Goal: Task Accomplishment & Management: Manage account settings

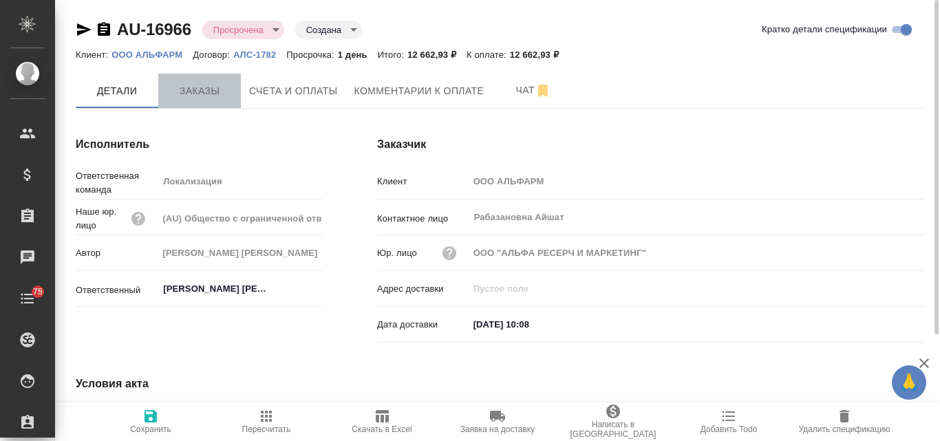
click at [178, 90] on span "Заказы" at bounding box center [200, 91] width 66 height 17
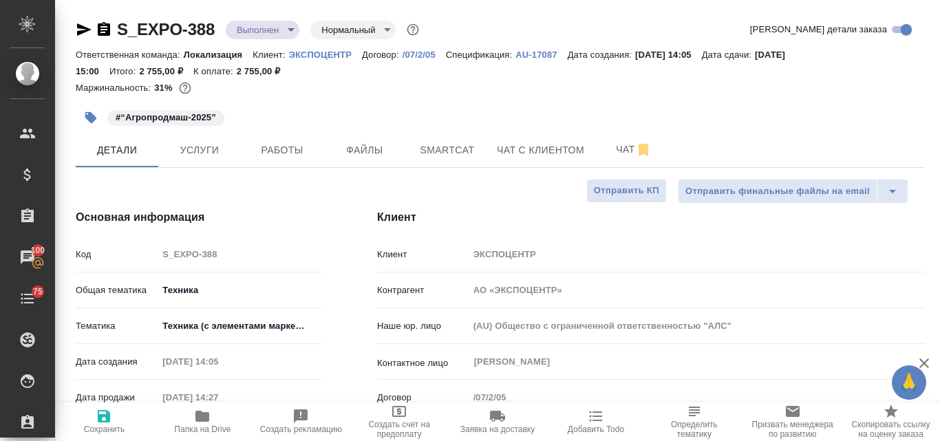
select select "RU"
click at [178, 147] on span "Услуги" at bounding box center [200, 150] width 66 height 17
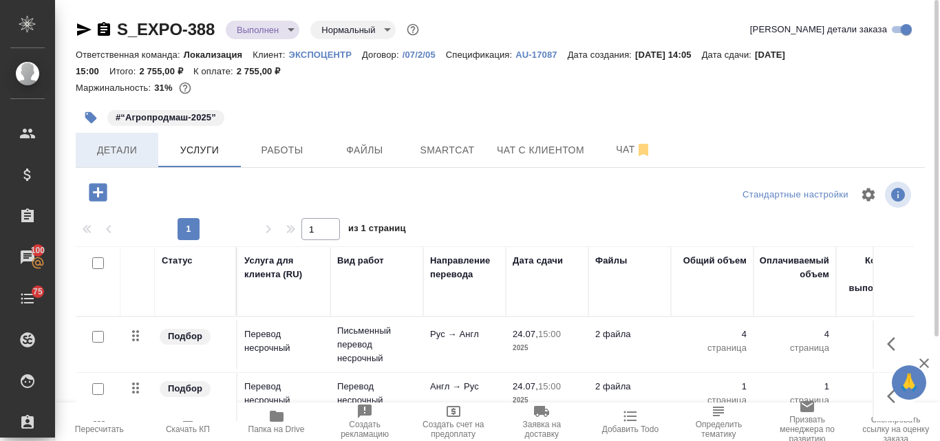
click at [124, 142] on span "Детали" at bounding box center [117, 150] width 66 height 17
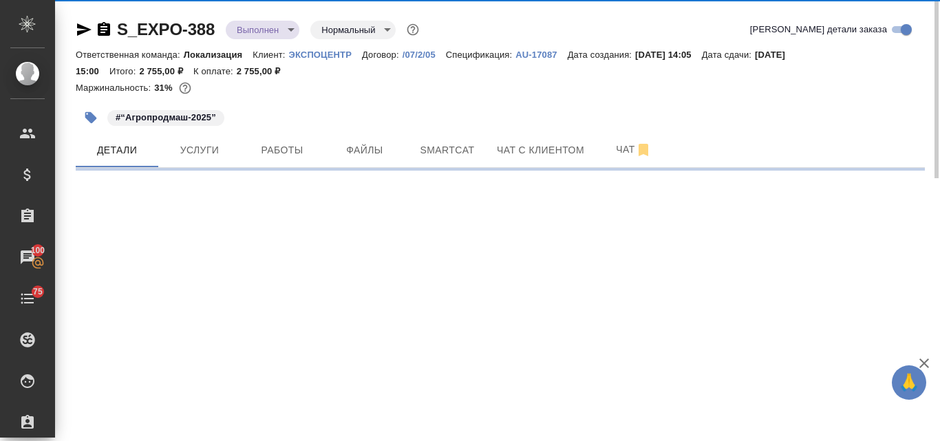
select select "RU"
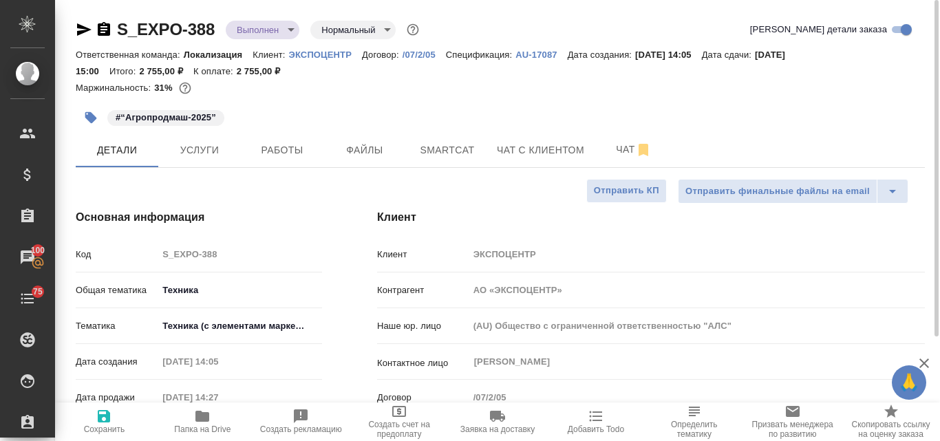
type textarea "x"
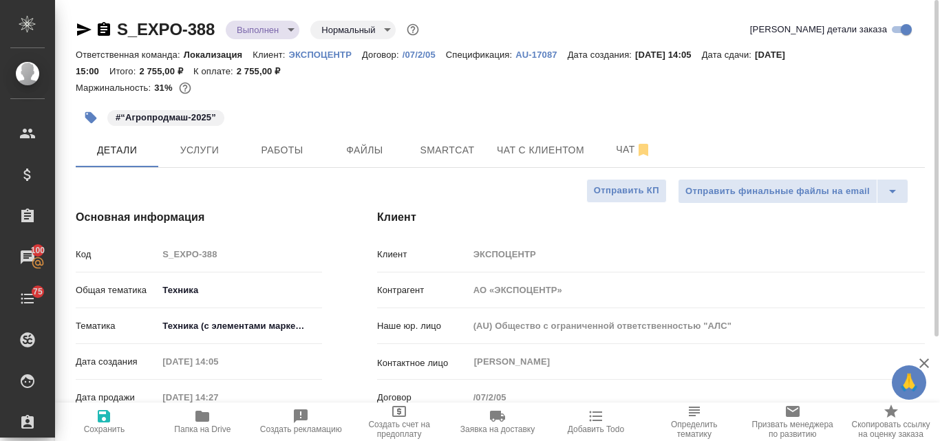
type textarea "x"
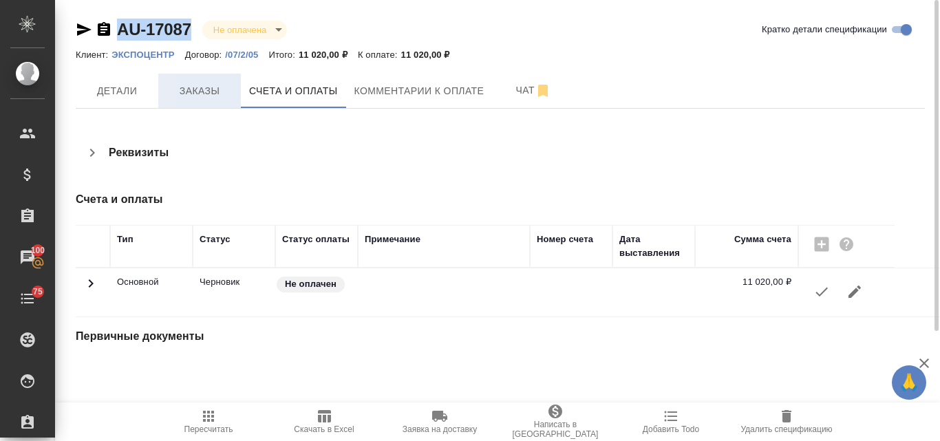
click at [184, 87] on span "Заказы" at bounding box center [200, 91] width 66 height 17
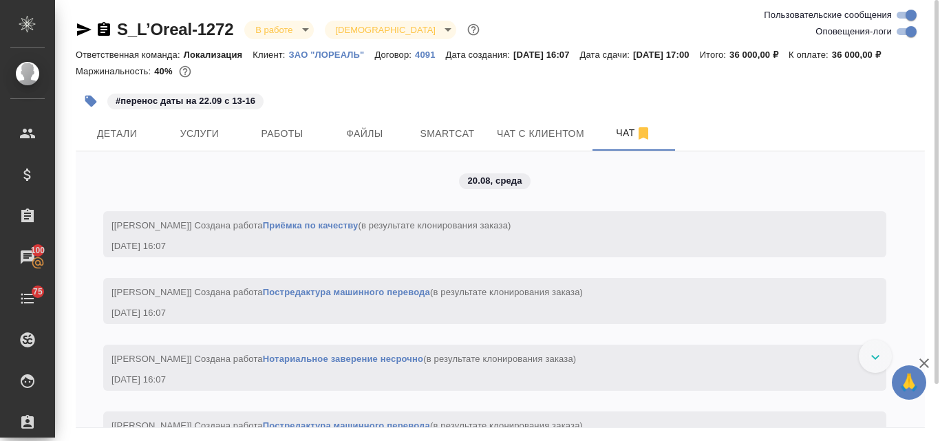
scroll to position [3303, 0]
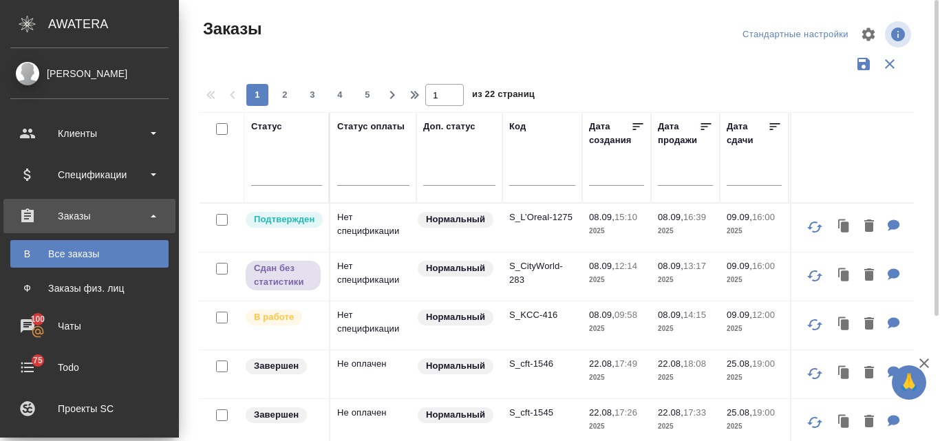
click at [65, 138] on div "Клиенты" at bounding box center [89, 133] width 158 height 21
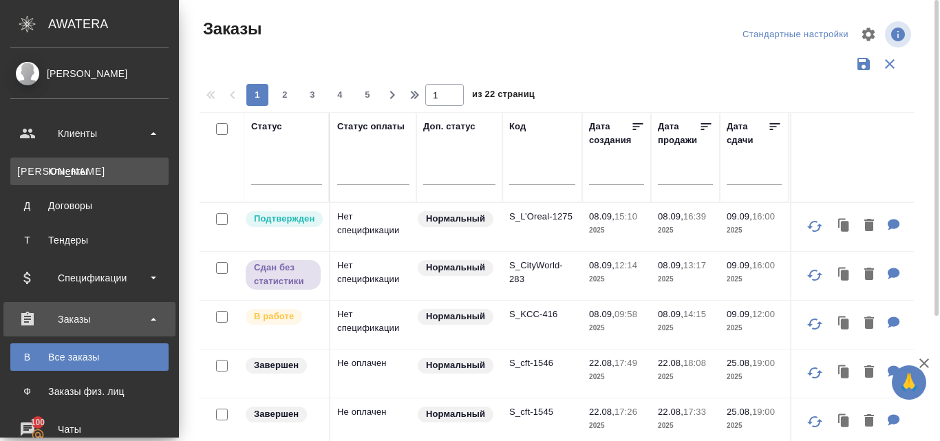
click at [86, 172] on div "Клиенты" at bounding box center [89, 171] width 144 height 14
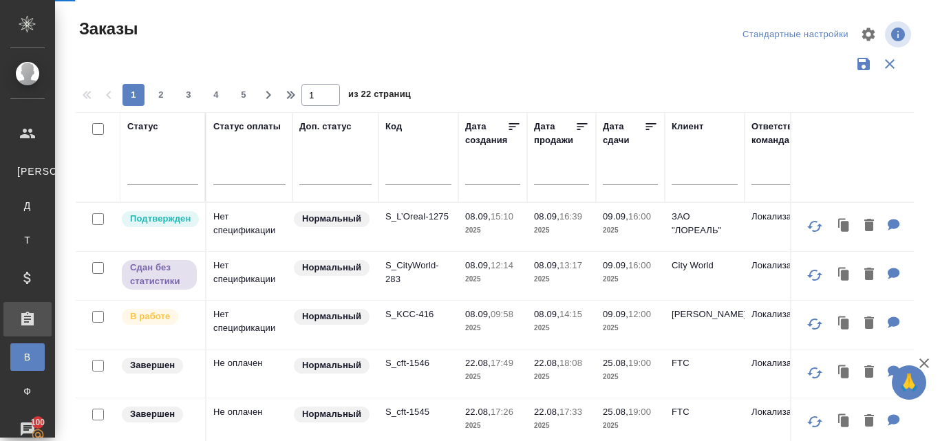
select select "RU"
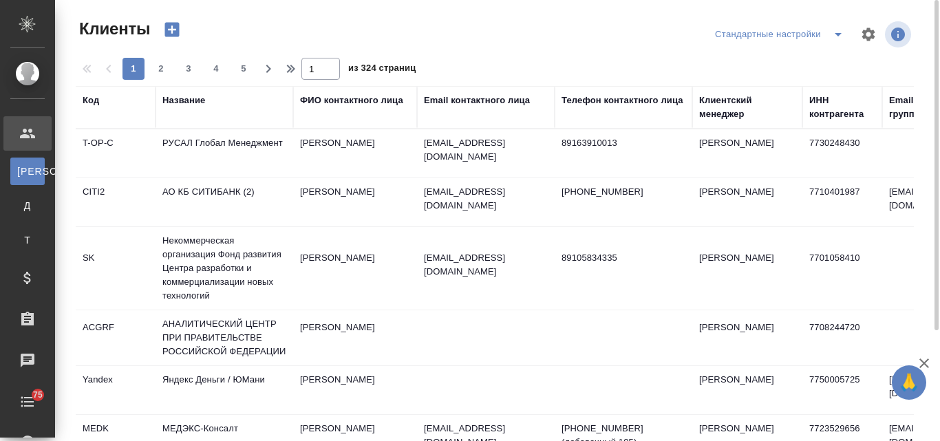
click at [190, 103] on div "Название" at bounding box center [183, 101] width 43 height 14
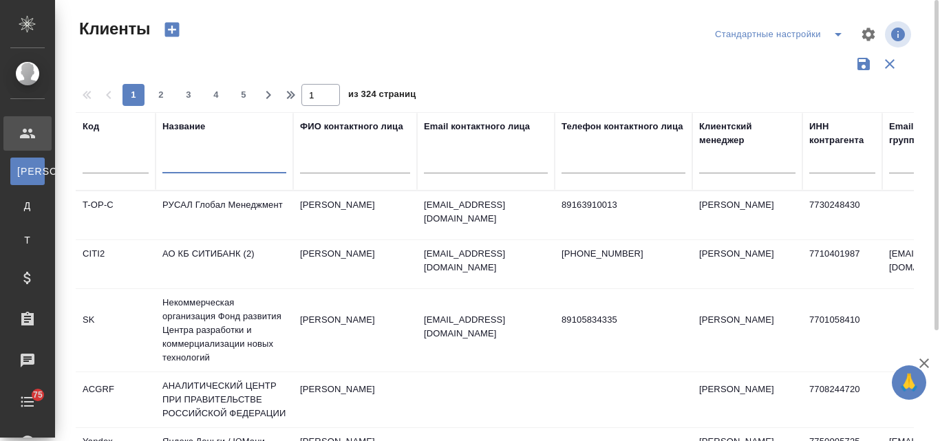
click at [195, 165] on input "text" at bounding box center [224, 164] width 124 height 17
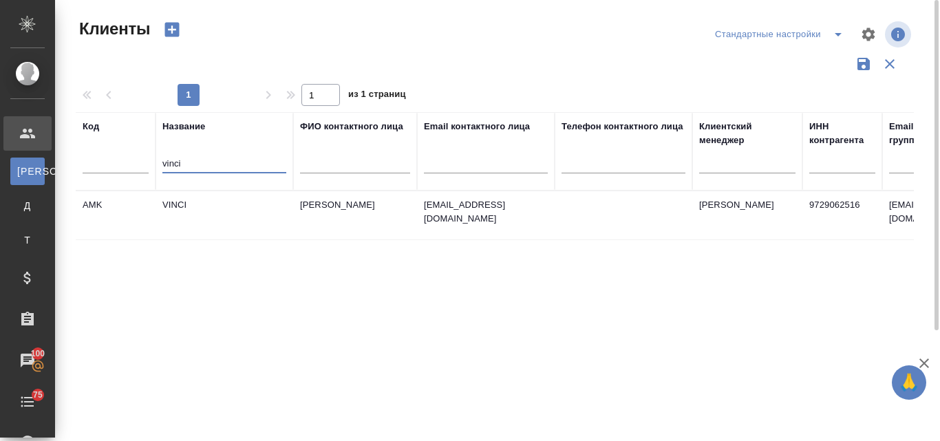
type input "vinci"
click at [175, 202] on td "VINCI" at bounding box center [225, 215] width 138 height 48
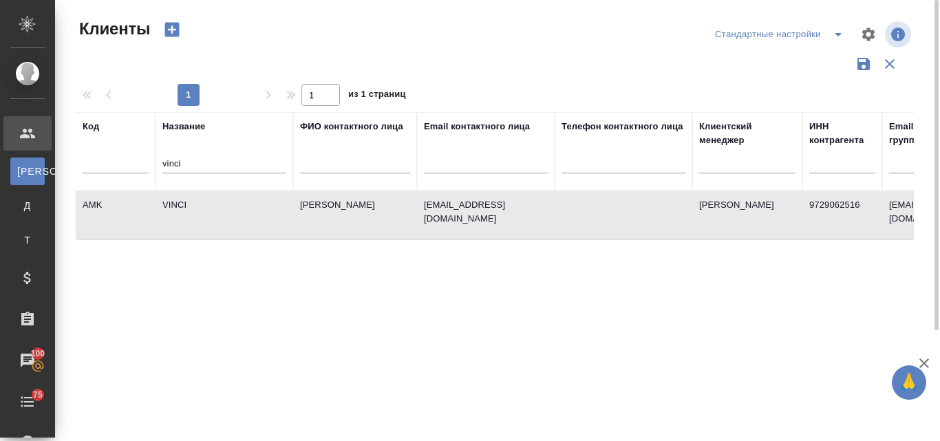
click at [175, 202] on td "VINCI" at bounding box center [225, 215] width 138 height 48
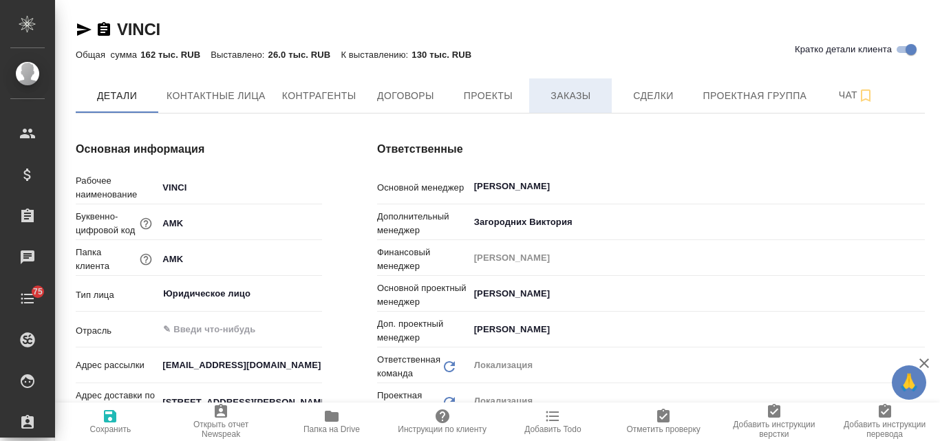
type textarea "x"
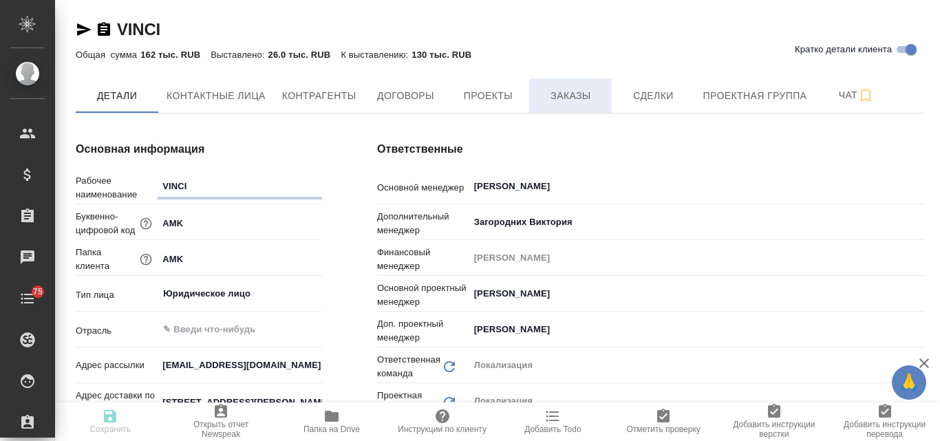
type textarea "x"
click at [570, 105] on button "Заказы" at bounding box center [570, 95] width 83 height 34
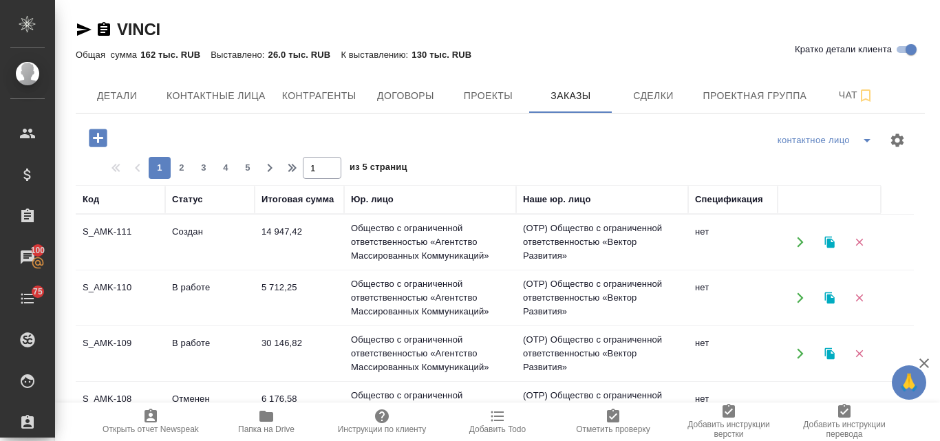
click at [835, 242] on button "button" at bounding box center [829, 242] width 28 height 28
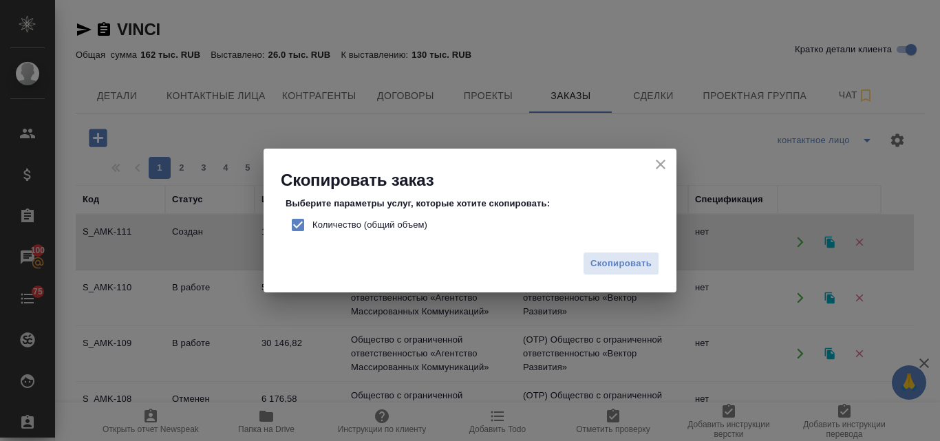
click at [296, 225] on input "Количество (общий объем)" at bounding box center [297, 225] width 29 height 29
checkbox input "false"
click at [611, 270] on span "Скопировать" at bounding box center [620, 264] width 61 height 16
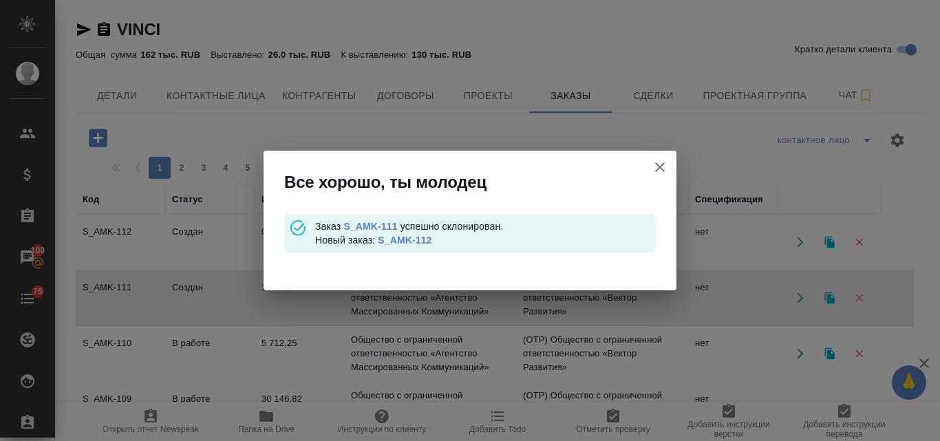
click at [403, 237] on link "S_AMK-112" at bounding box center [405, 240] width 54 height 11
click at [662, 164] on icon "button" at bounding box center [660, 167] width 17 height 17
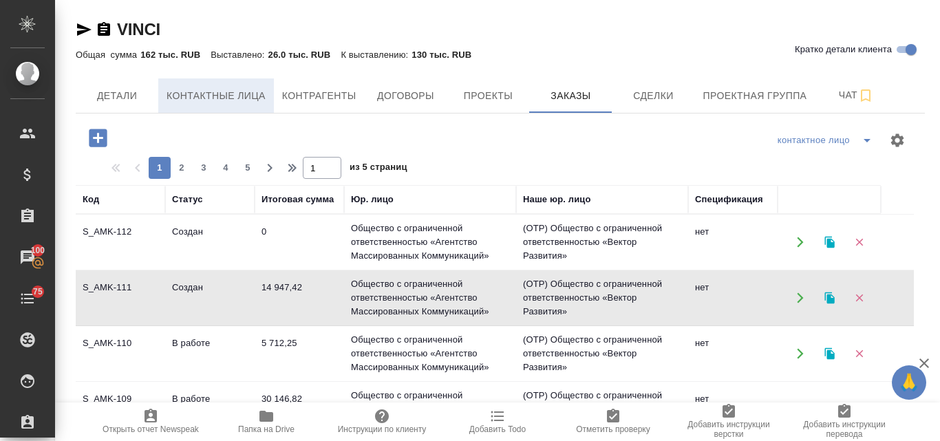
click at [177, 101] on span "Контактные лица" at bounding box center [216, 95] width 99 height 17
select select "RU"
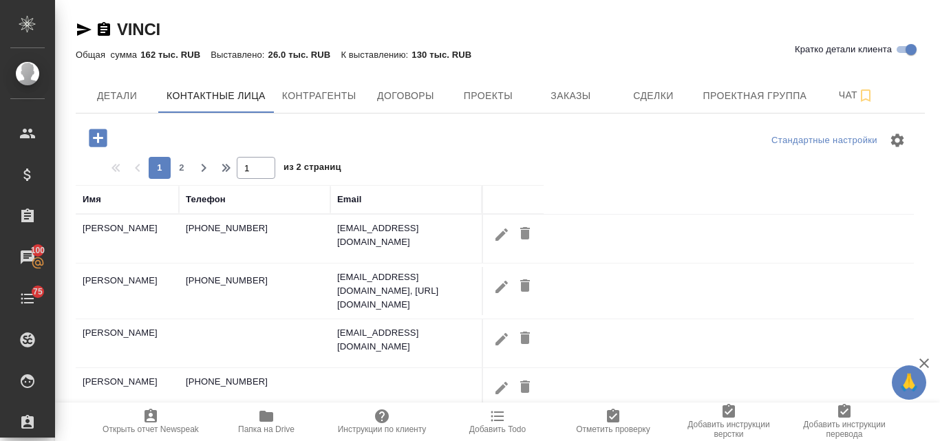
click at [104, 138] on icon "button" at bounding box center [98, 138] width 18 height 18
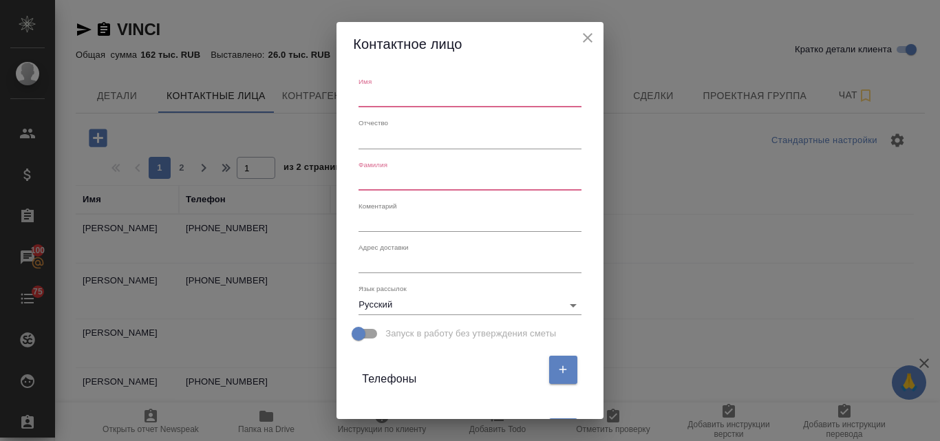
click at [377, 91] on input "text" at bounding box center [469, 97] width 222 height 19
paste input "Владислав"
type input "Владислав"
click at [379, 184] on input "text" at bounding box center [469, 180] width 222 height 19
paste input "Осташенков"
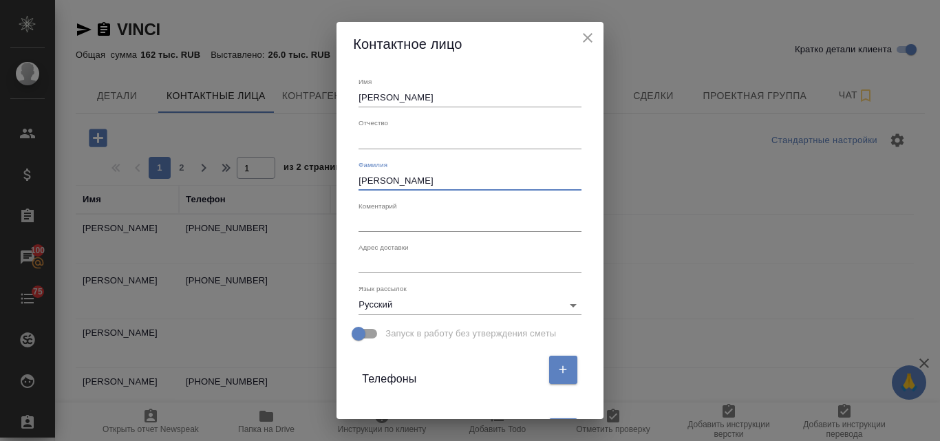
scroll to position [138, 0]
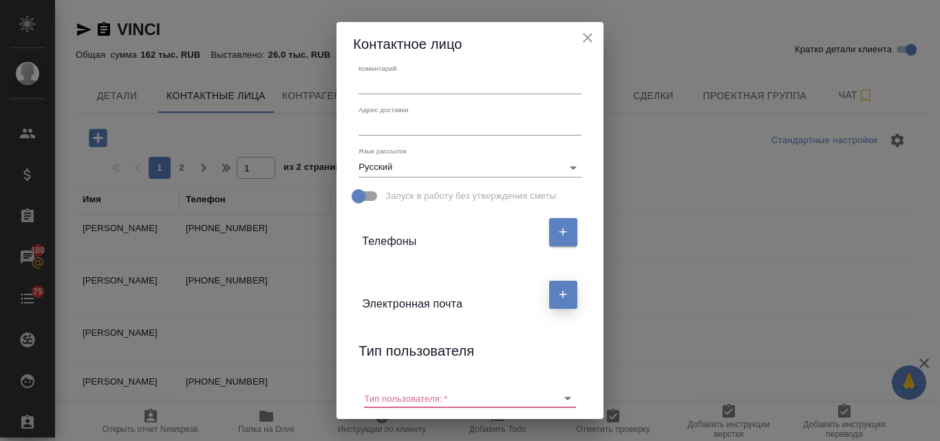
type input "Осташенков"
click at [560, 302] on button "button" at bounding box center [563, 295] width 28 height 28
click at [373, 348] on input "text" at bounding box center [420, 348] width 116 height 19
paste input "v.ostashenkov@vincipr.com"
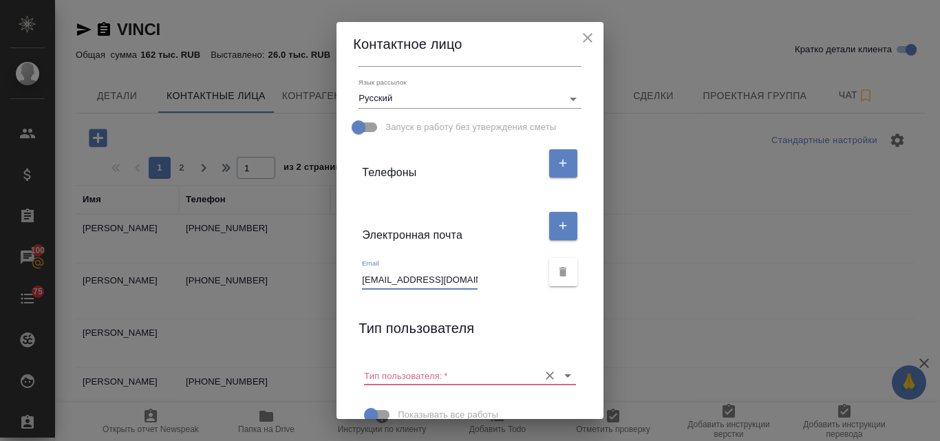
type input "v.ostashenkov@vincipr.com"
click at [436, 378] on input "Тип пользователя:   *" at bounding box center [447, 375] width 167 height 19
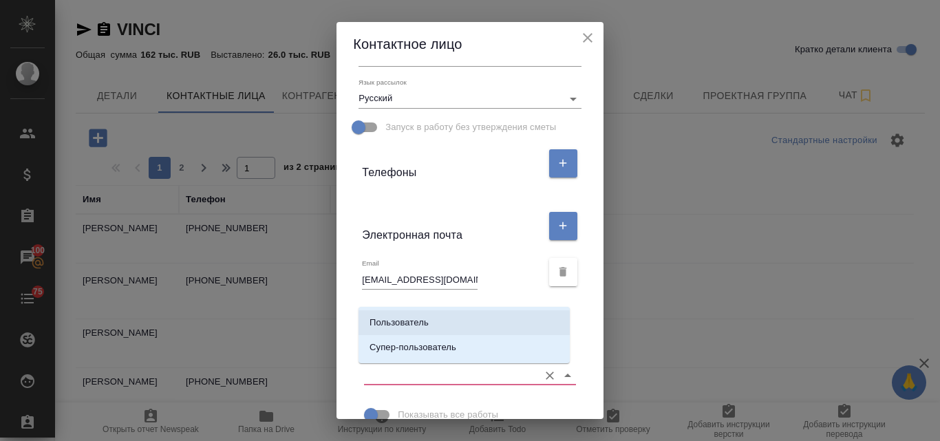
click at [431, 330] on li "Пользователь" at bounding box center [463, 322] width 211 height 25
type input "Пользователь"
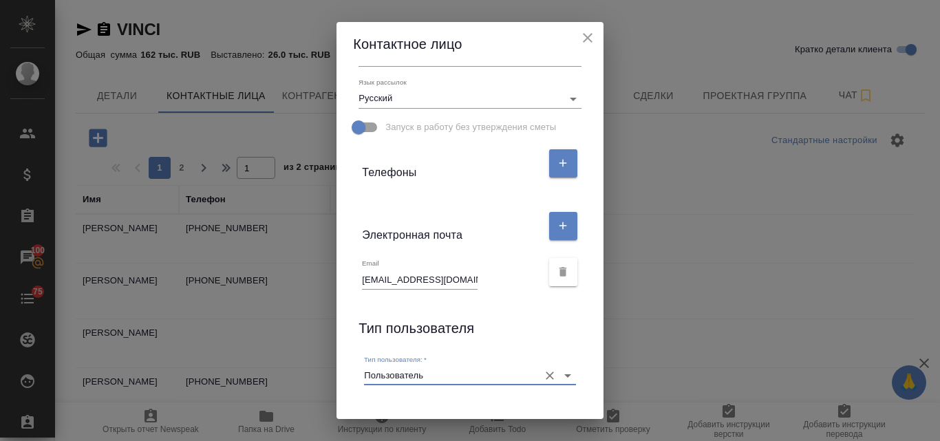
scroll to position [309, 0]
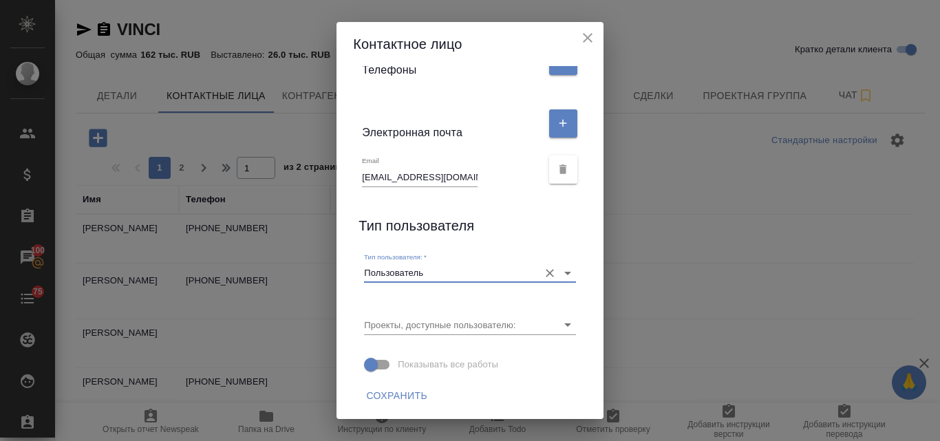
click at [409, 401] on span "Сохранить" at bounding box center [396, 395] width 61 height 17
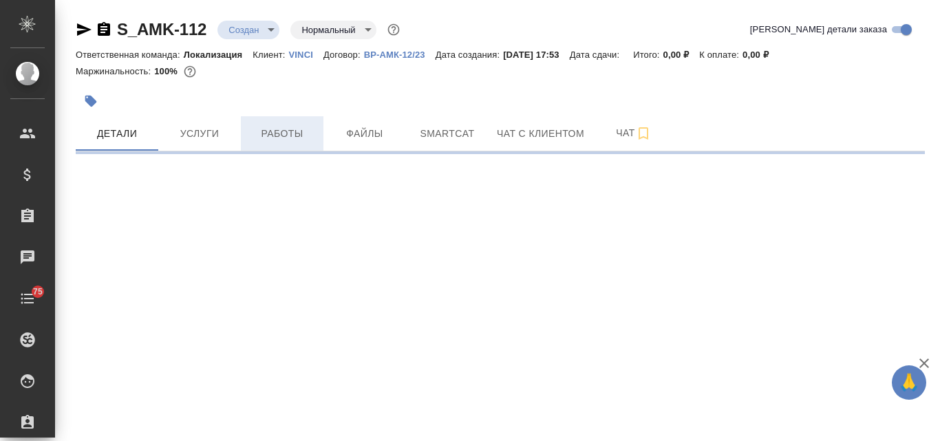
select select "RU"
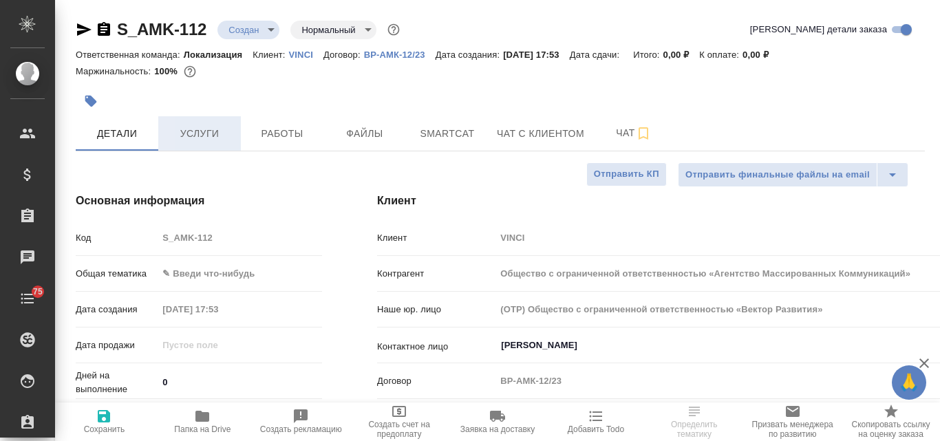
type textarea "x"
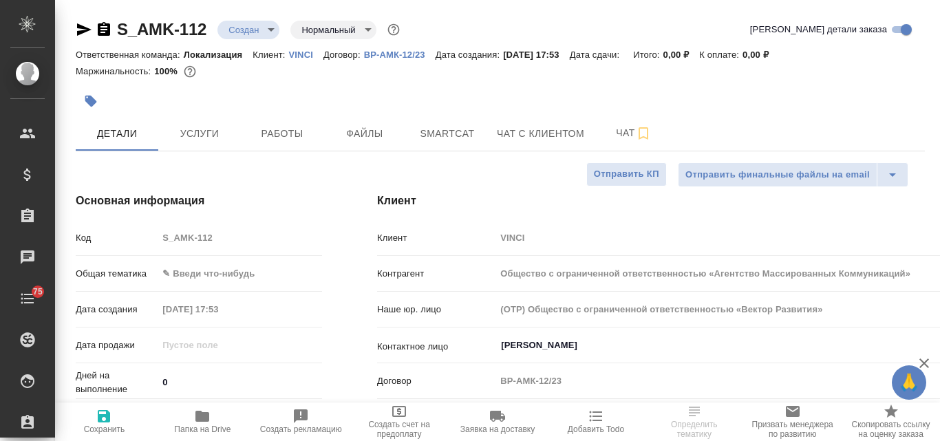
type textarea "x"
click at [198, 268] on body "🙏 .cls-1 fill:#fff; AWATERA Valyaeva Anna Клиенты Спецификации Заказы Чаты 75 T…" at bounding box center [470, 220] width 940 height 441
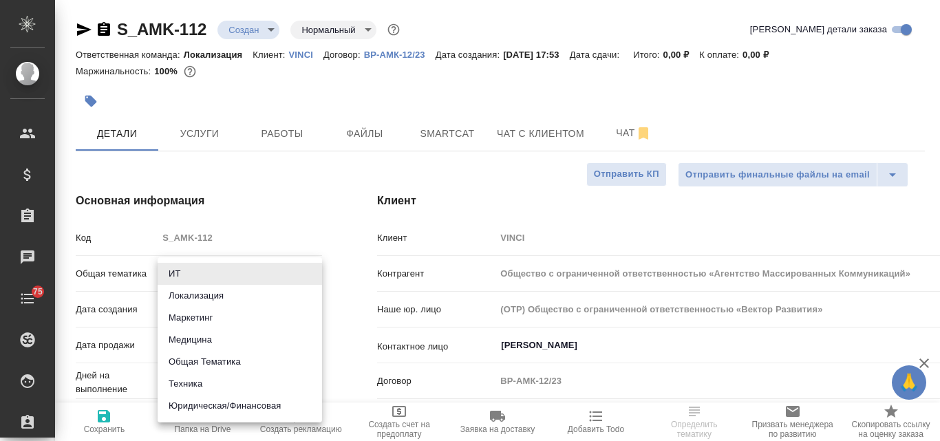
click at [211, 318] on li "Маркетинг" at bounding box center [240, 318] width 164 height 22
type input "marketing"
type textarea "x"
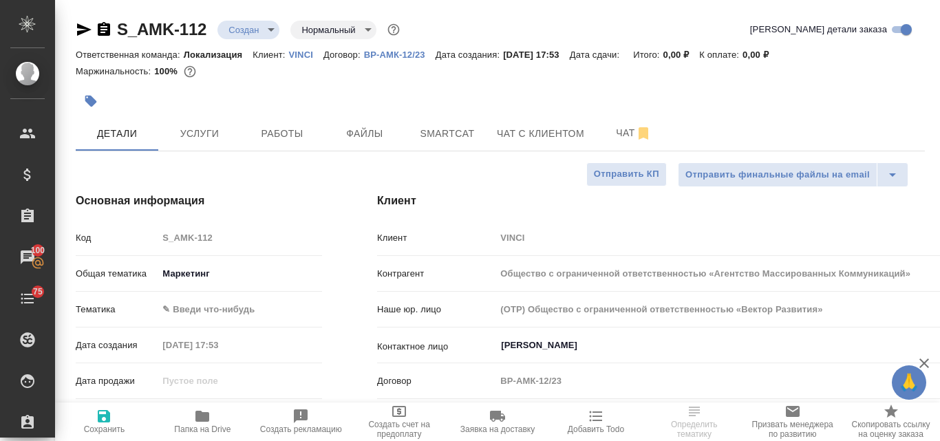
click at [186, 307] on body "🙏 .cls-1 fill:#fff; AWATERA Valyaeva Anna Клиенты Спецификации Заказы 100 Чаты …" at bounding box center [470, 220] width 940 height 441
click at [192, 327] on li "Маркетинг" at bounding box center [240, 332] width 164 height 22
type textarea "x"
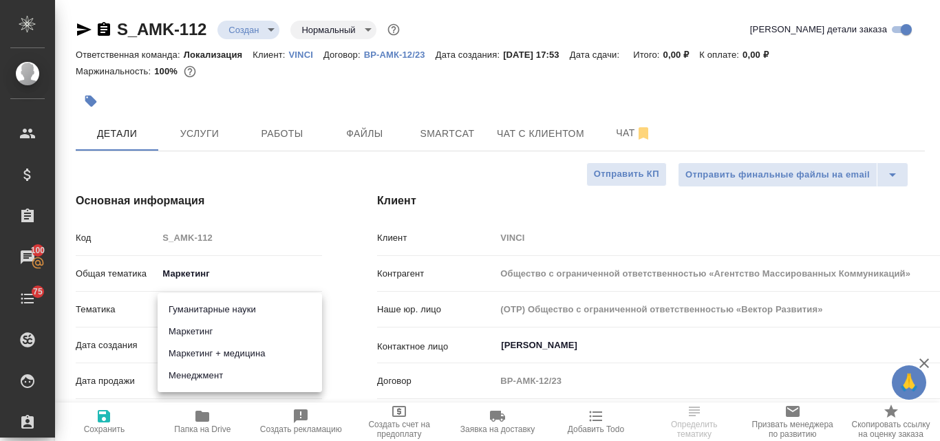
type input "5a8b8b956a9677013d343d63"
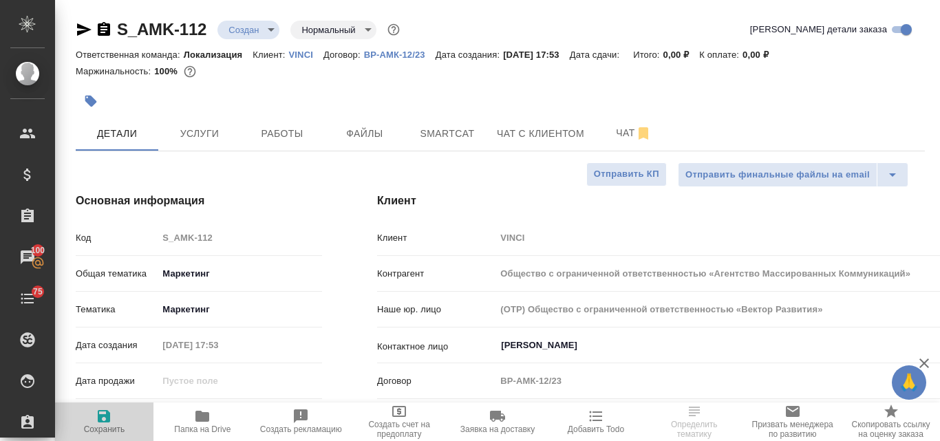
click at [100, 412] on icon "button" at bounding box center [104, 416] width 17 height 17
type textarea "x"
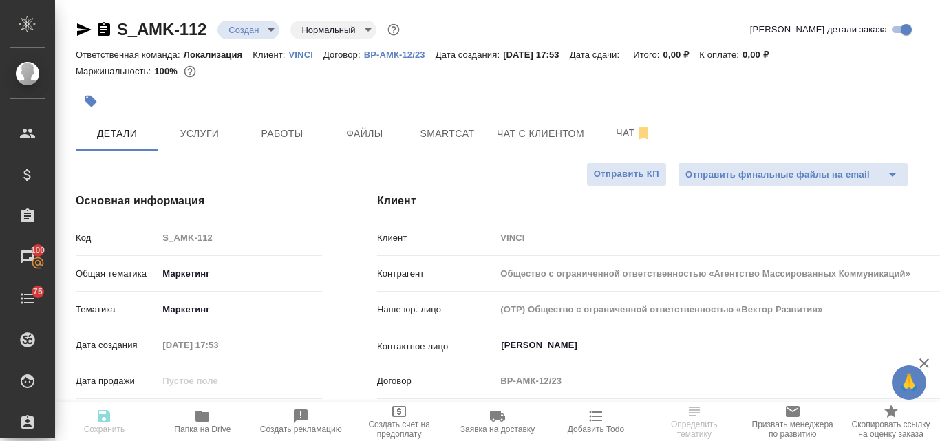
type textarea "x"
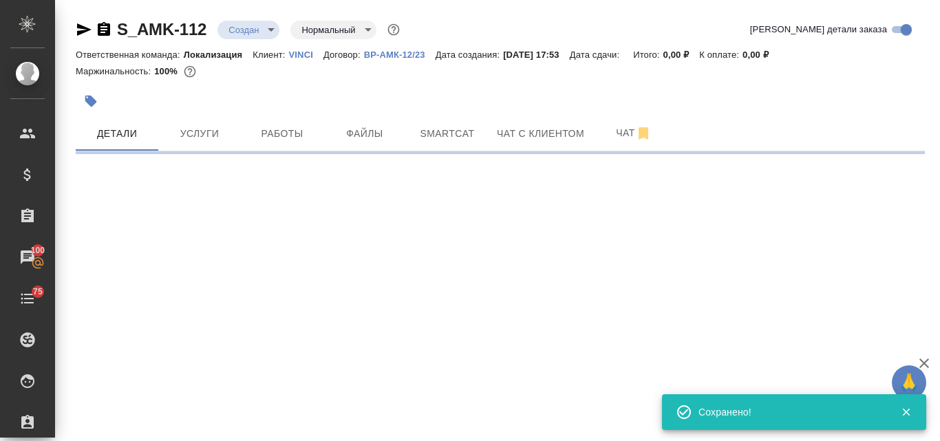
select select "RU"
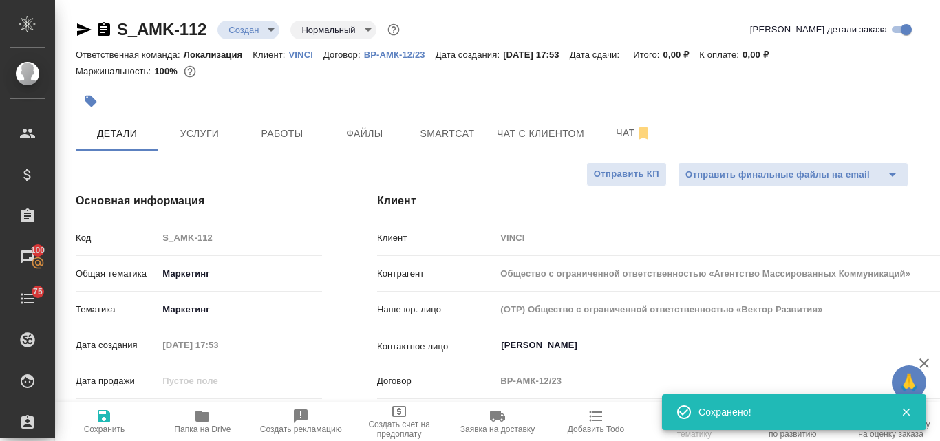
type textarea "x"
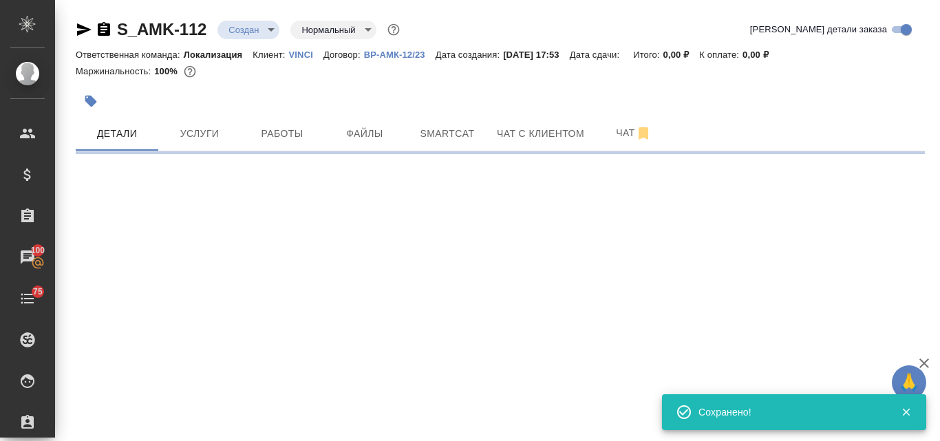
select select "RU"
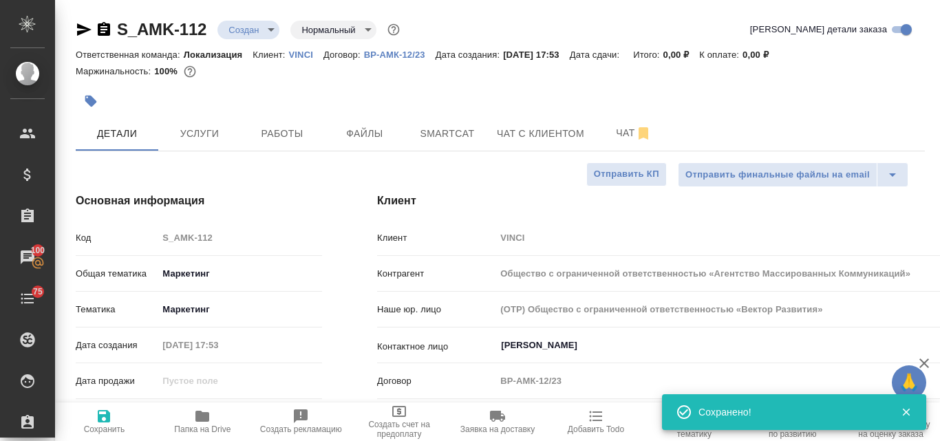
type textarea "x"
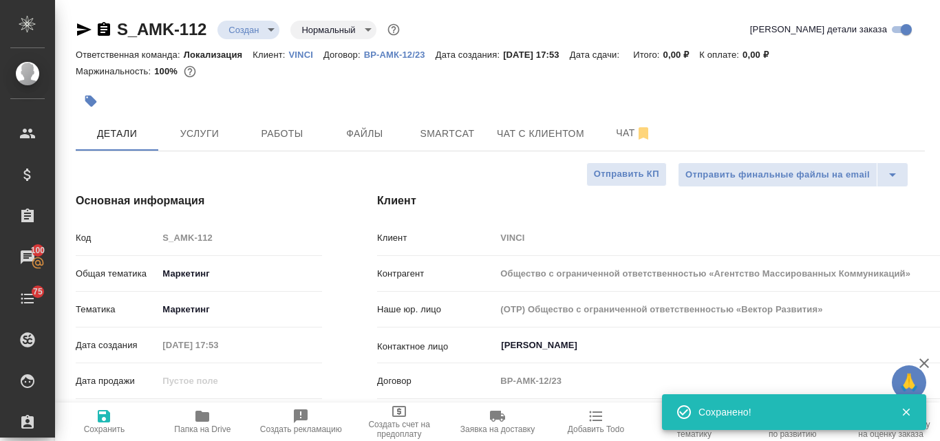
type textarea "x"
click at [354, 141] on span "Файлы" at bounding box center [365, 133] width 66 height 17
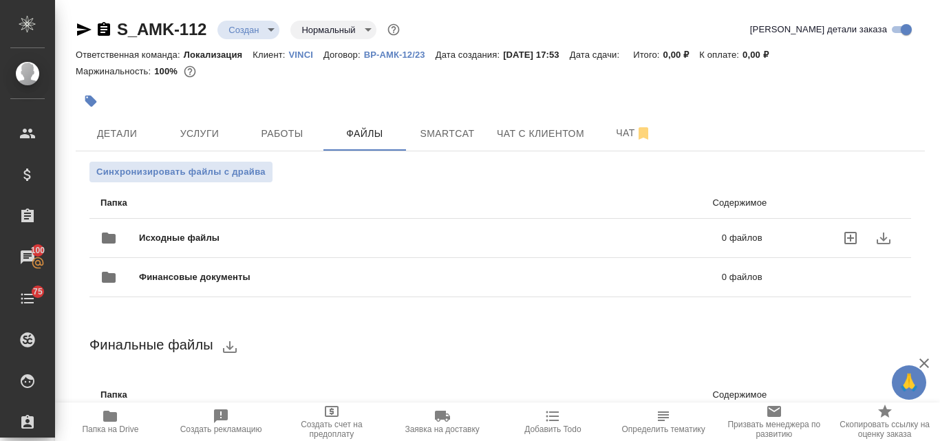
click at [225, 237] on span "Исходные файлы" at bounding box center [305, 238] width 332 height 14
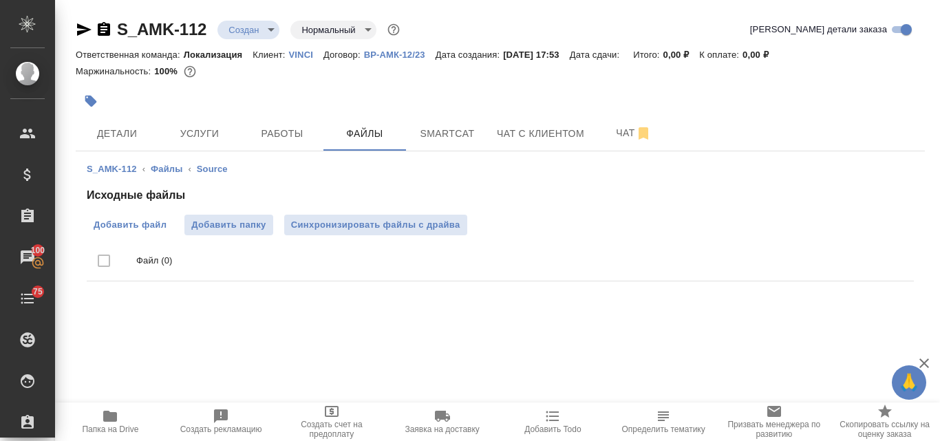
click at [155, 228] on span "Добавить файл" at bounding box center [130, 225] width 73 height 14
click at [0, 0] on input "Добавить файл" at bounding box center [0, 0] width 0 height 0
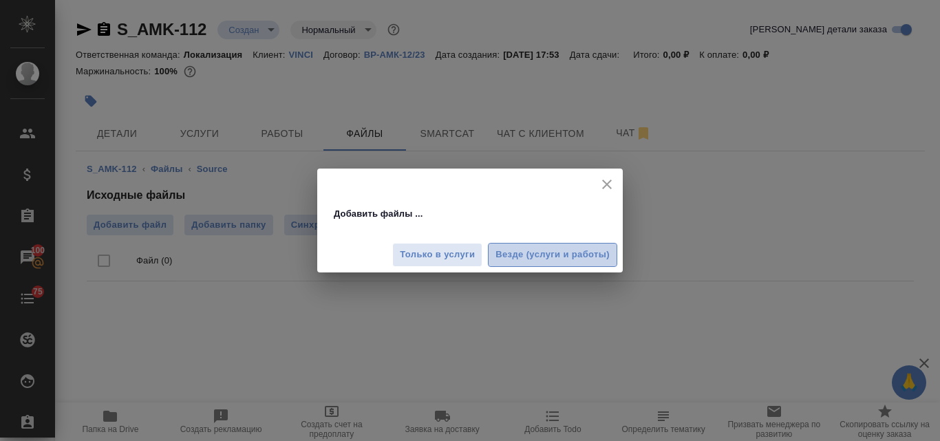
click at [522, 255] on span "Везде (услуги и работы)" at bounding box center [552, 255] width 114 height 16
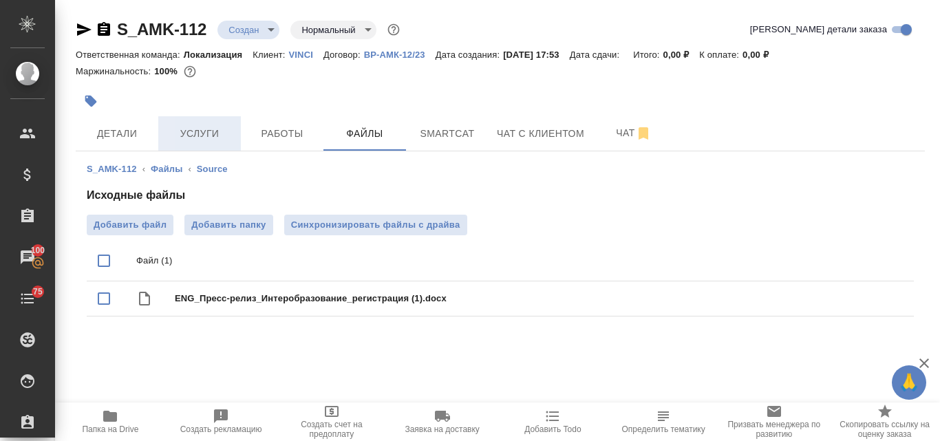
click at [201, 130] on span "Услуги" at bounding box center [200, 133] width 66 height 17
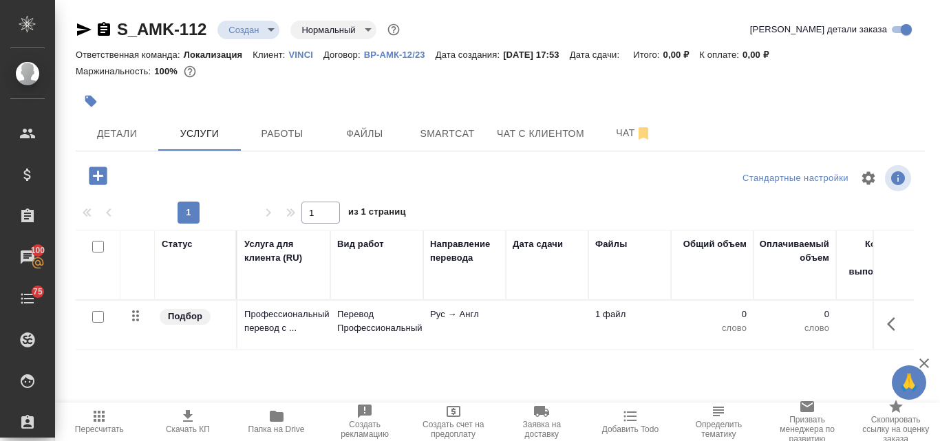
click at [99, 317] on input "checkbox" at bounding box center [98, 317] width 12 height 12
checkbox input "true"
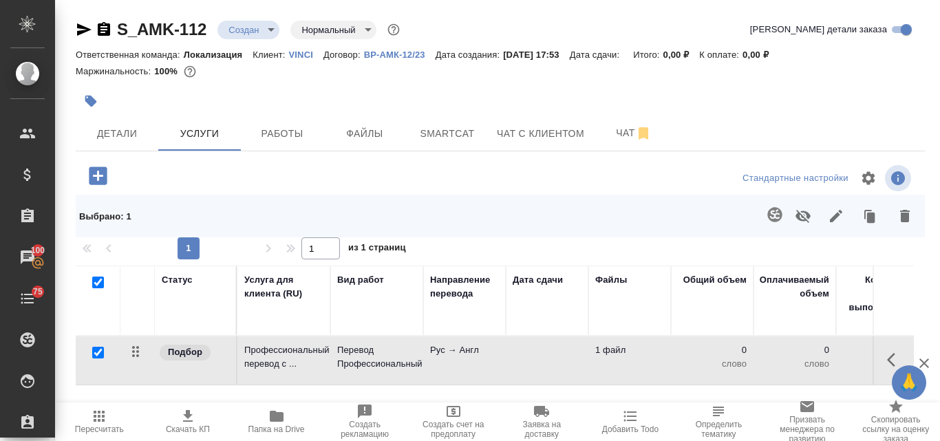
click at [899, 208] on icon "button" at bounding box center [905, 216] width 17 height 17
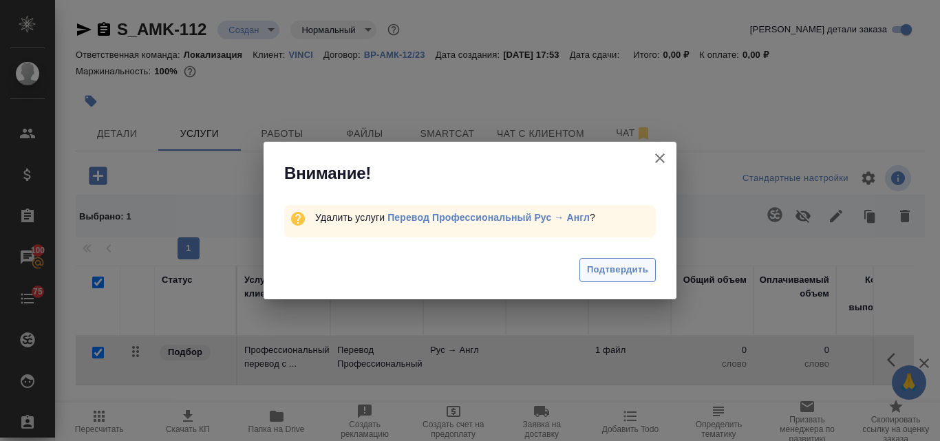
click at [587, 267] on span "Подтвердить" at bounding box center [617, 270] width 61 height 16
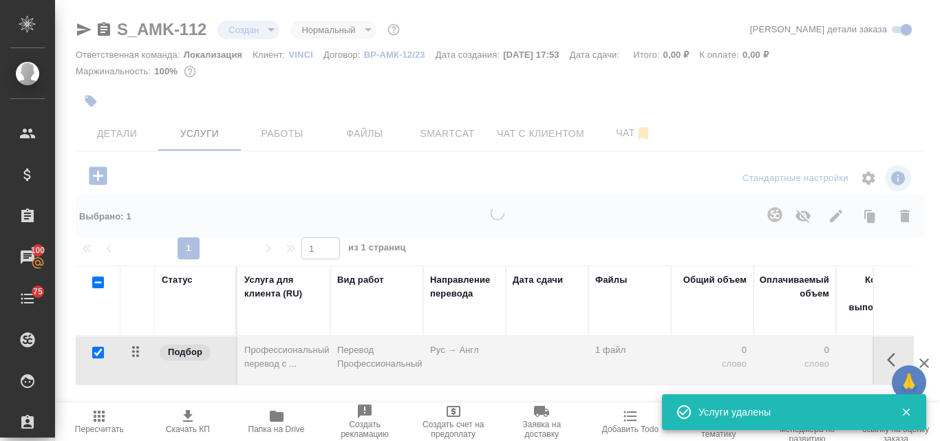
checkbox input "false"
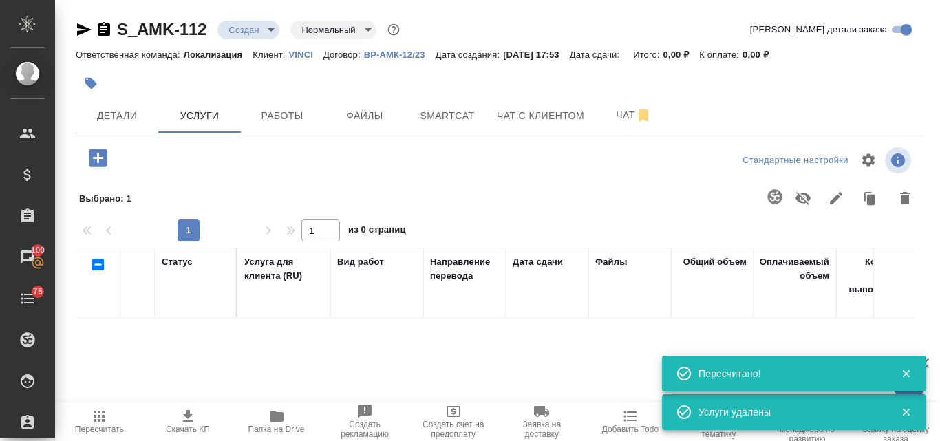
click at [104, 156] on icon "button" at bounding box center [98, 158] width 18 height 18
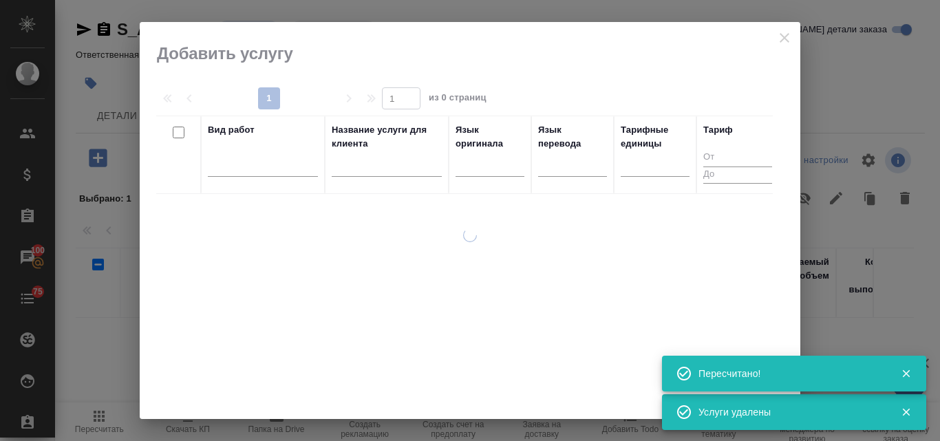
click at [489, 163] on div at bounding box center [490, 163] width 69 height 20
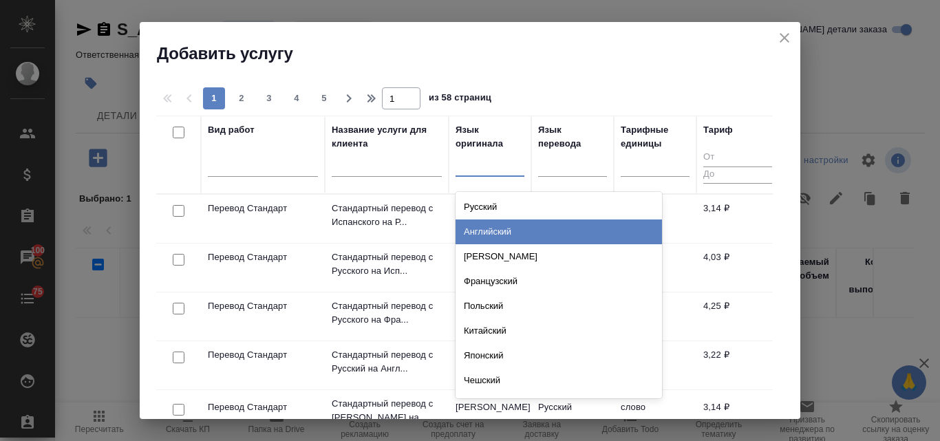
click at [498, 227] on div "Английский" at bounding box center [559, 231] width 206 height 25
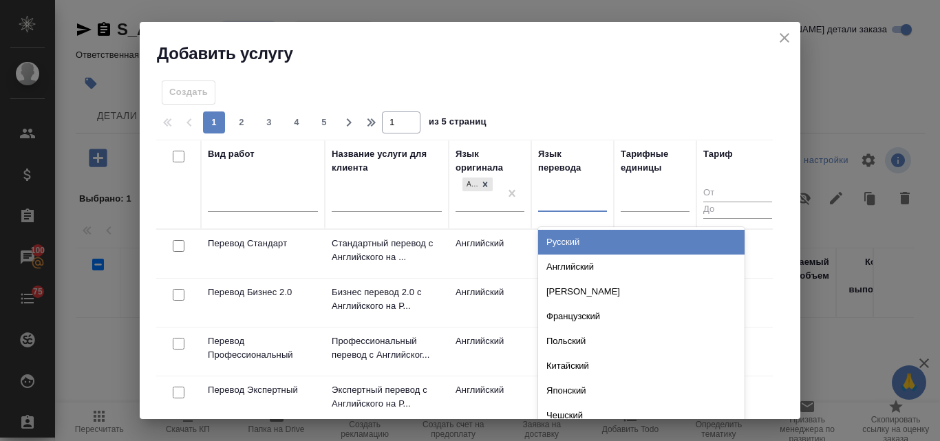
click at [575, 200] on div at bounding box center [572, 199] width 69 height 20
type input "ф"
click at [588, 242] on div "Французский" at bounding box center [641, 242] width 206 height 25
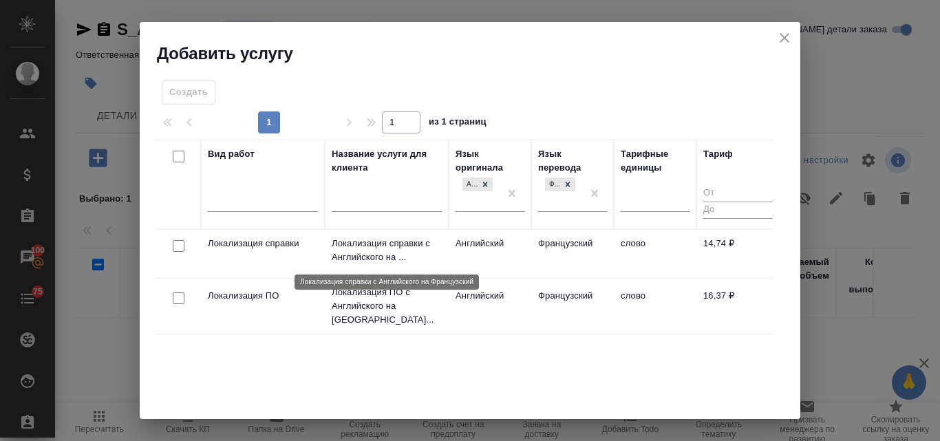
click at [368, 242] on p "Локализация справки с Английского на ..." at bounding box center [387, 251] width 110 height 28
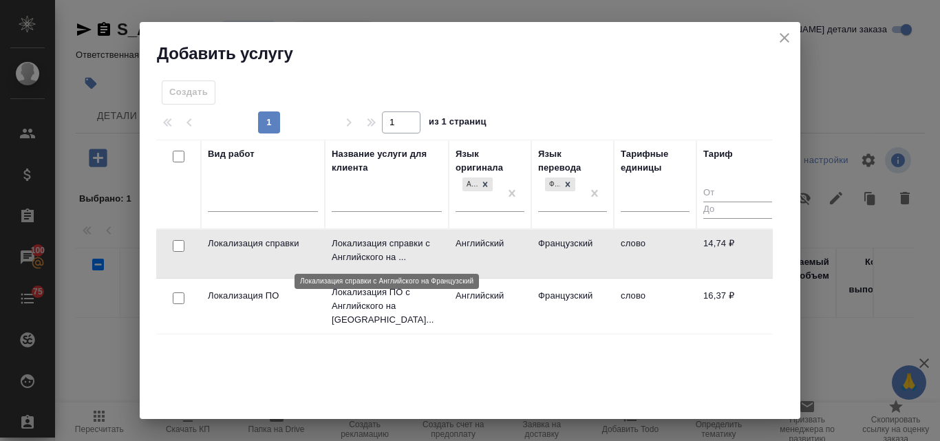
click at [368, 242] on p "Локализация справки с Английского на ..." at bounding box center [387, 251] width 110 height 28
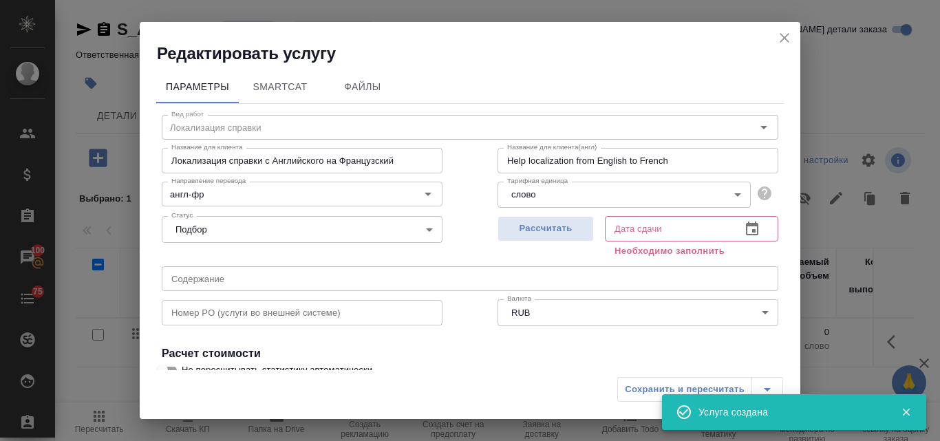
click at [785, 37] on icon "close" at bounding box center [785, 38] width 10 height 10
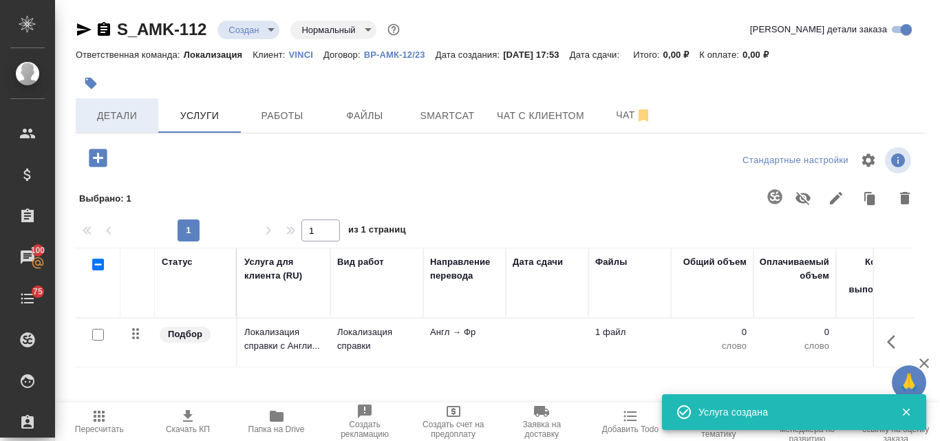
click at [105, 114] on span "Детали" at bounding box center [117, 115] width 66 height 17
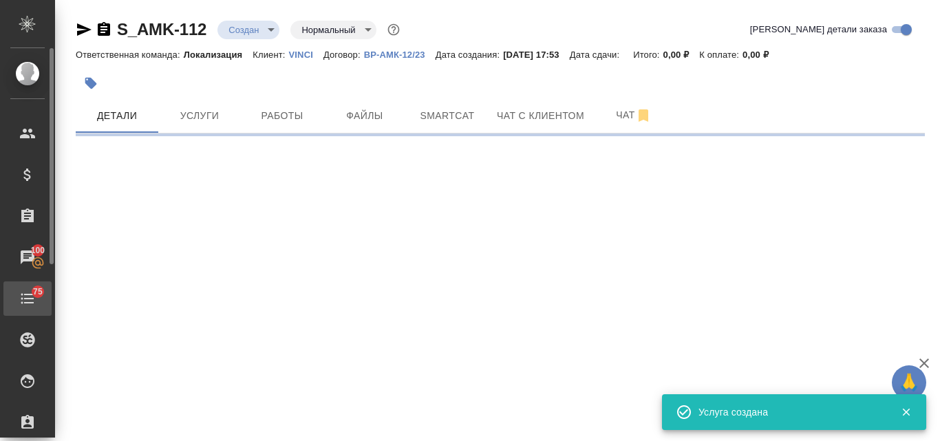
select select "RU"
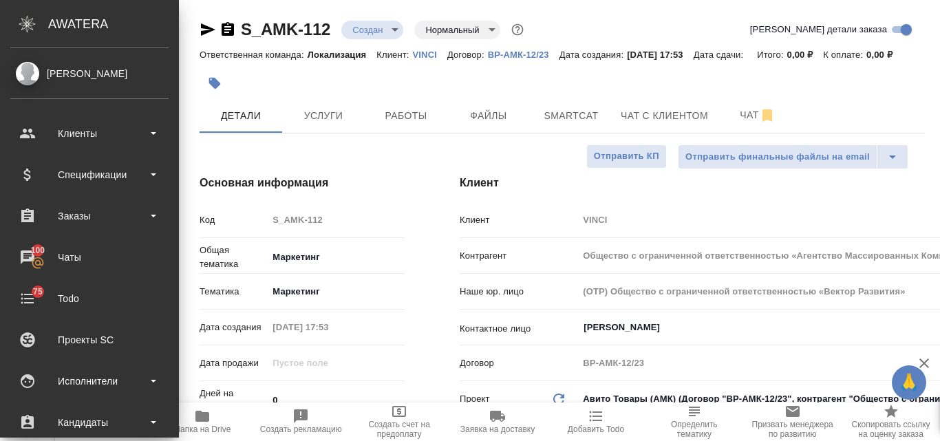
type textarea "x"
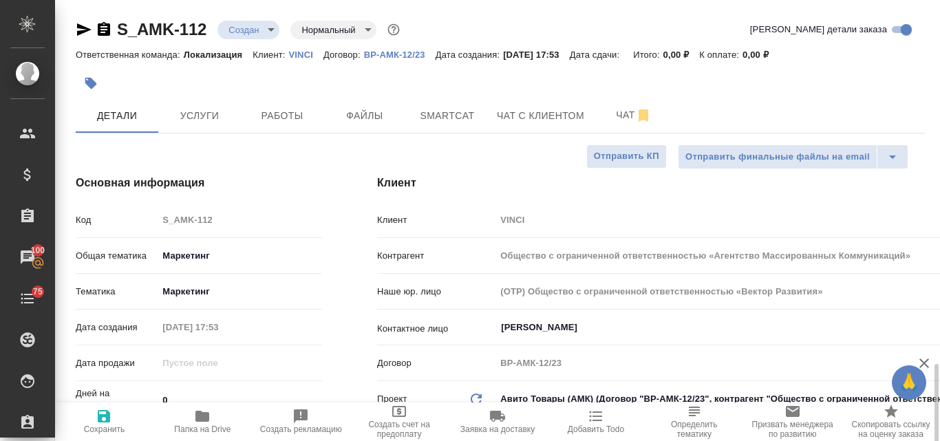
scroll to position [275, 0]
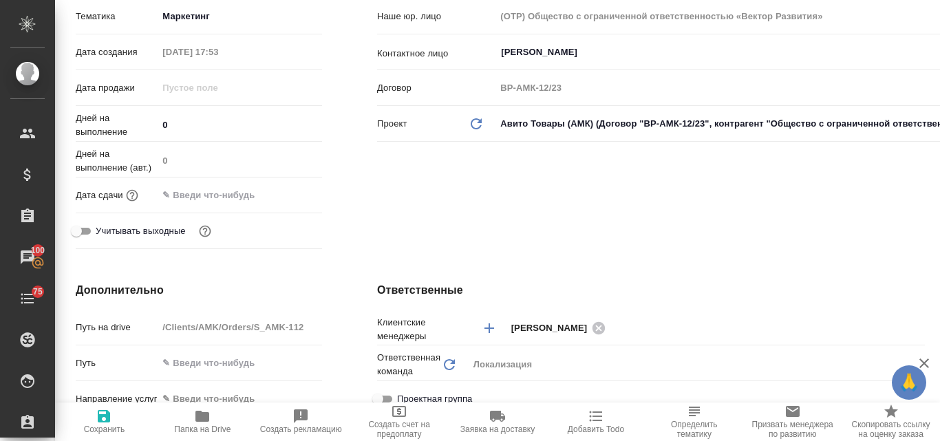
type textarea "x"
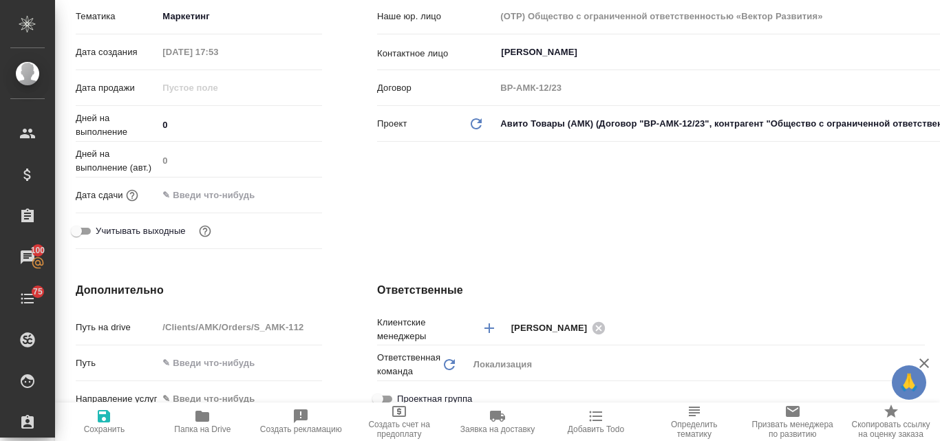
type textarea "x"
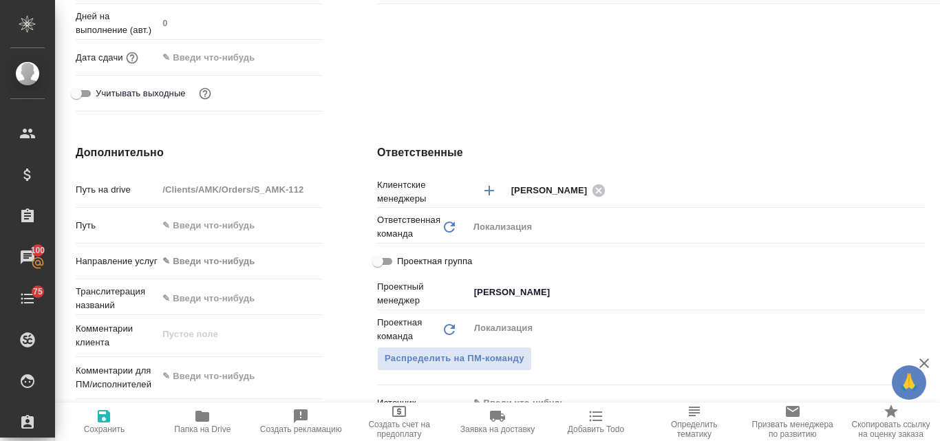
type textarea "x"
click at [187, 378] on textarea at bounding box center [240, 376] width 164 height 23
paste textarea "Нам нужно перевести пресс-релиз для распространения в СМИ на следующих языках: …"
type textarea "Нам нужно перевести пресс-релиз для распространения в СМИ на следующих языках: …"
type textarea "x"
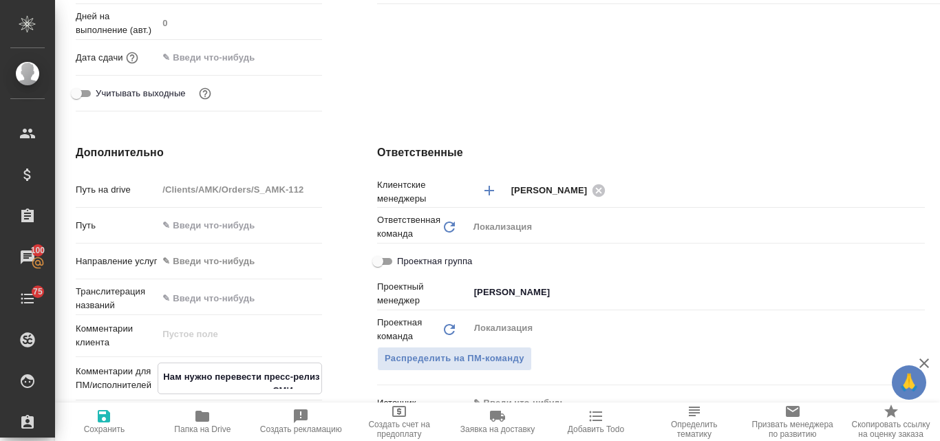
type textarea "x"
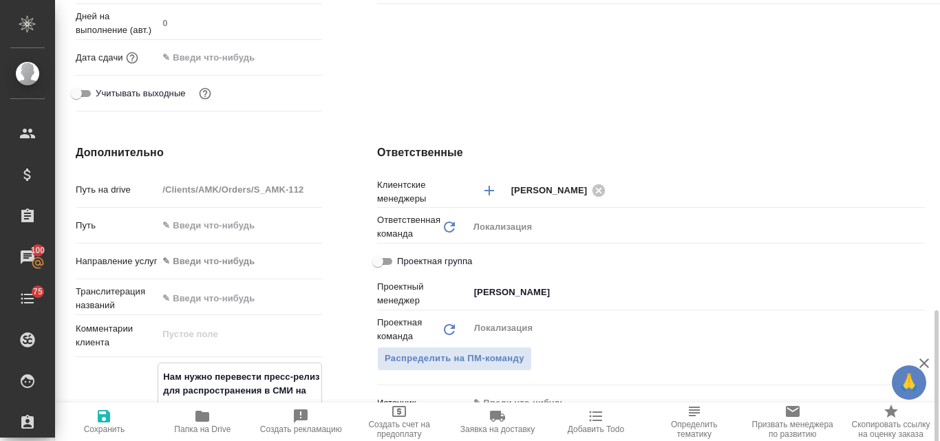
scroll to position [557, 0]
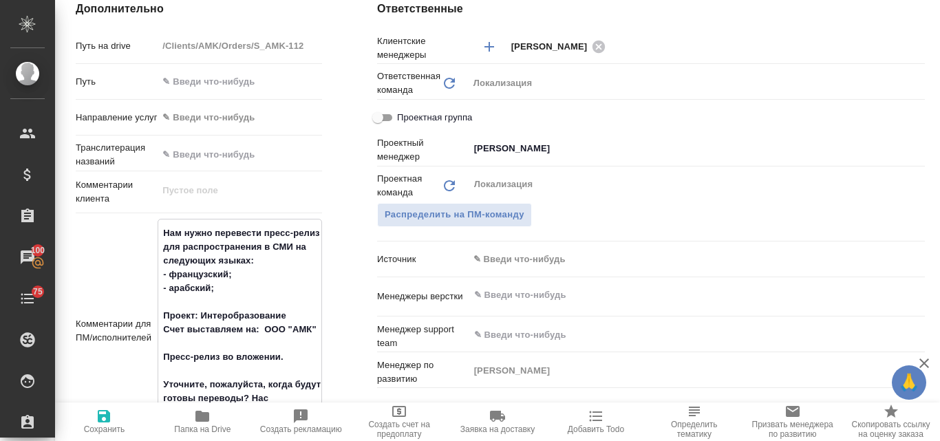
type textarea "Нам нужно перевести пресс-релиз для распространения в СМИ на следующих языках: …"
type textarea "x"
click at [99, 426] on span "Сохранить" at bounding box center [104, 430] width 41 height 10
type textarea "x"
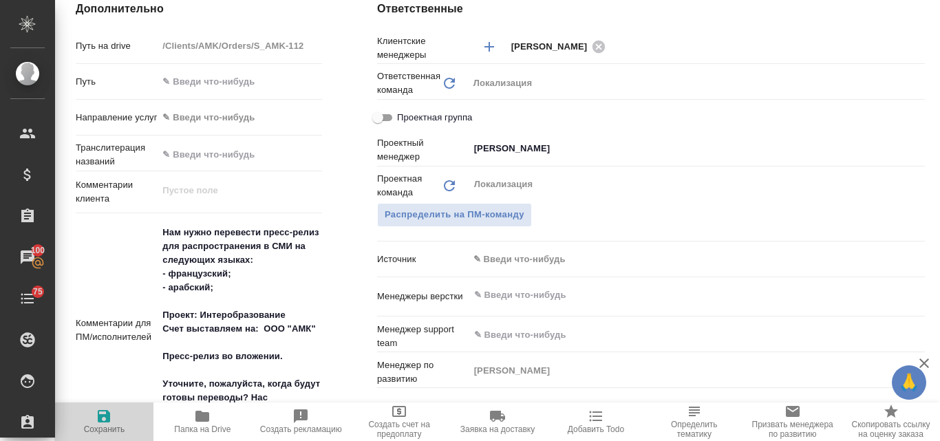
type textarea "x"
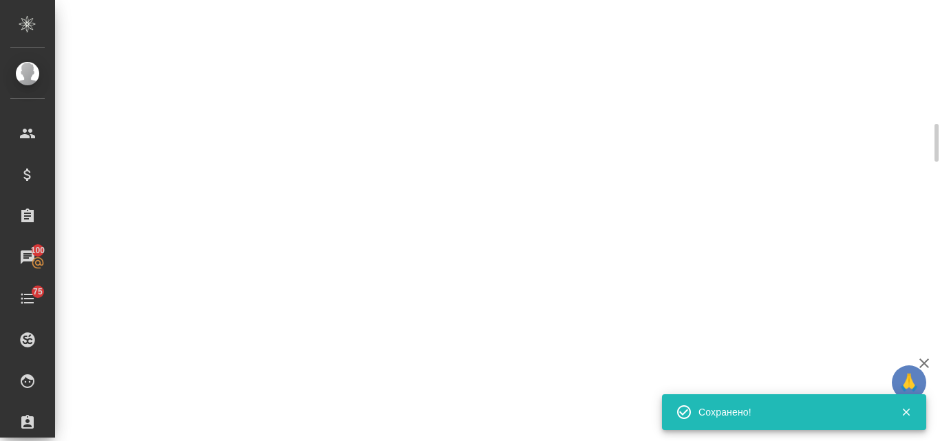
scroll to position [575, 0]
select select "RU"
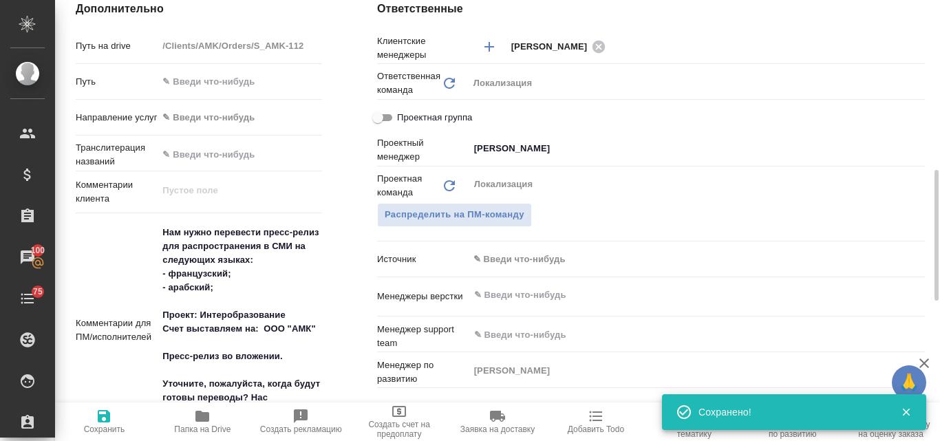
type textarea "x"
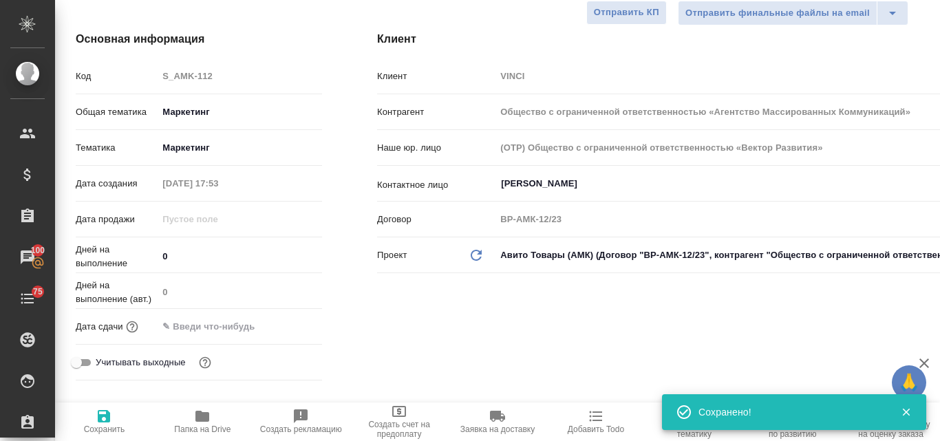
scroll to position [0, 0]
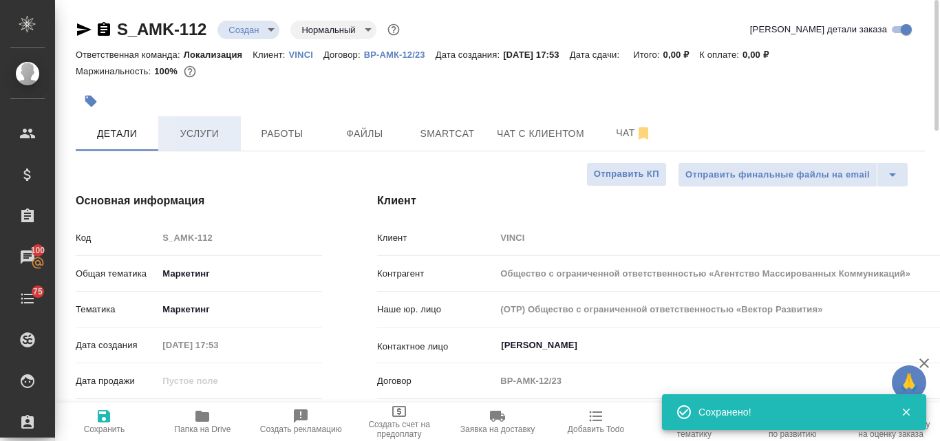
click at [185, 133] on span "Услуги" at bounding box center [200, 133] width 66 height 17
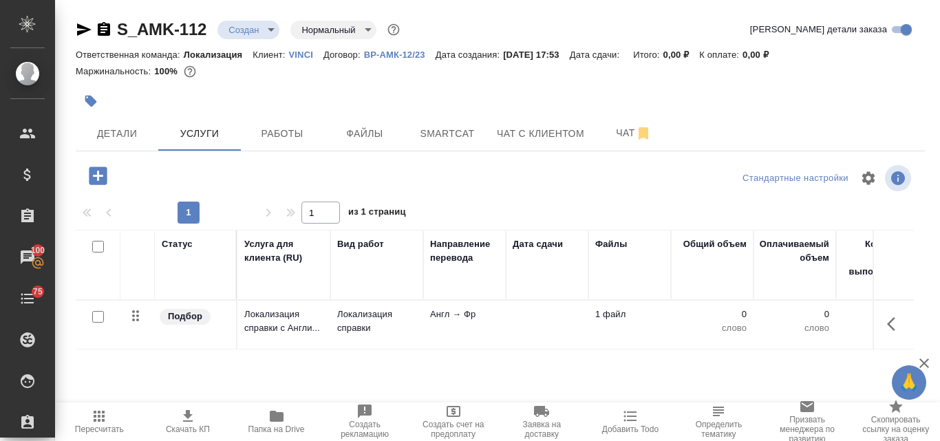
scroll to position [120, 0]
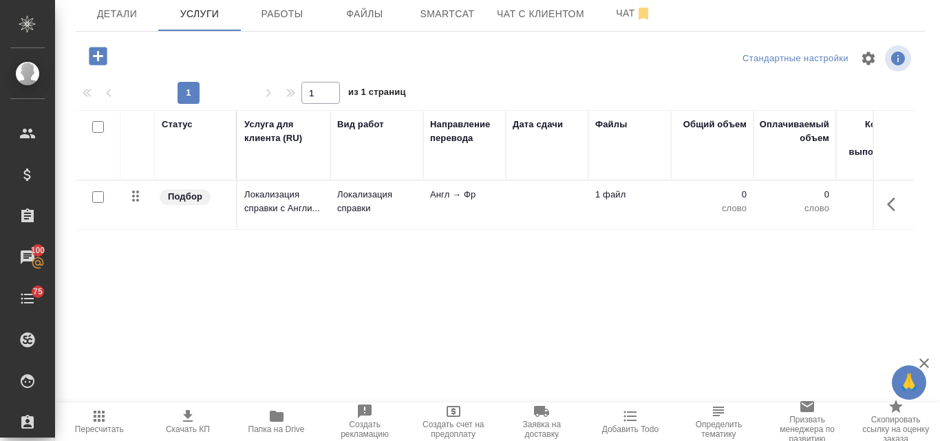
click at [102, 54] on icon "button" at bounding box center [98, 56] width 18 height 18
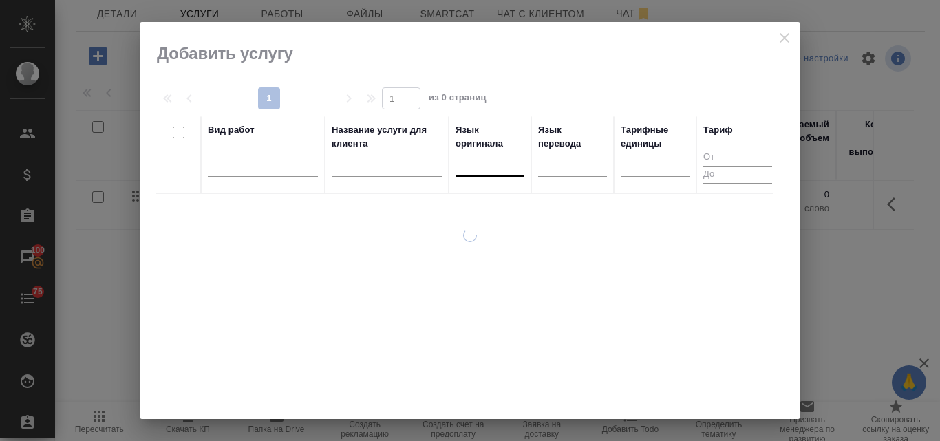
click at [474, 167] on div at bounding box center [490, 163] width 69 height 20
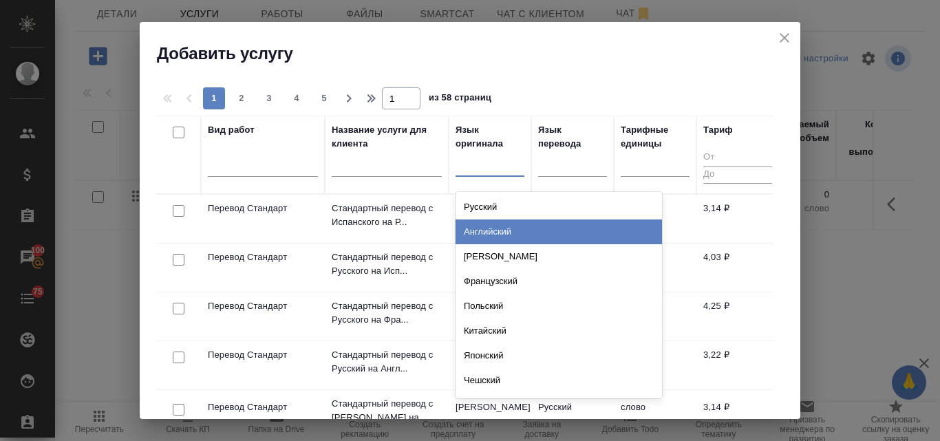
click at [491, 224] on div "Английский" at bounding box center [559, 231] width 206 height 25
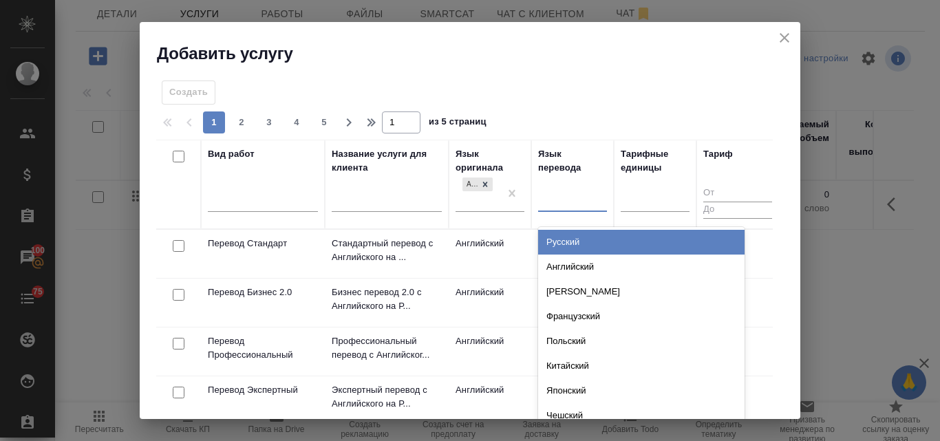
click at [561, 202] on div at bounding box center [572, 199] width 69 height 20
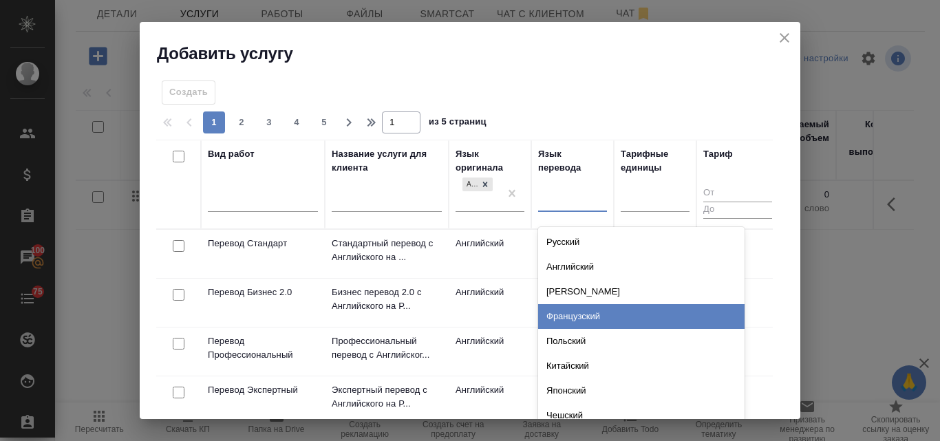
click at [570, 319] on div "Французский" at bounding box center [641, 316] width 206 height 25
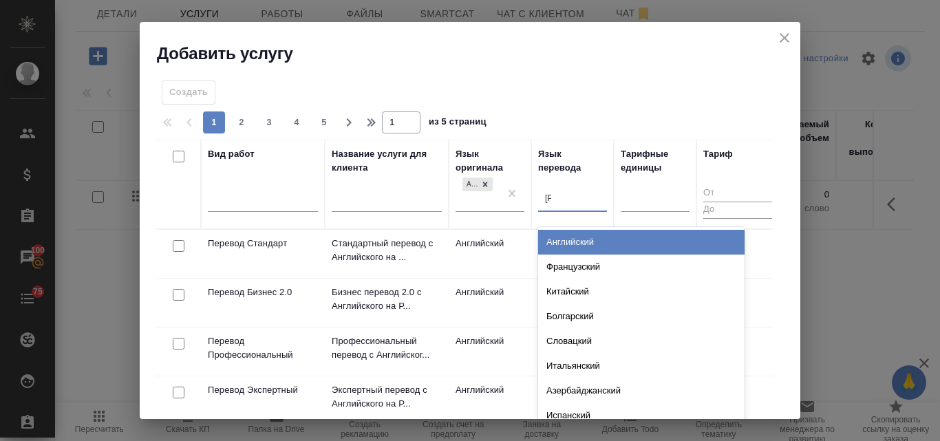
type input "ар"
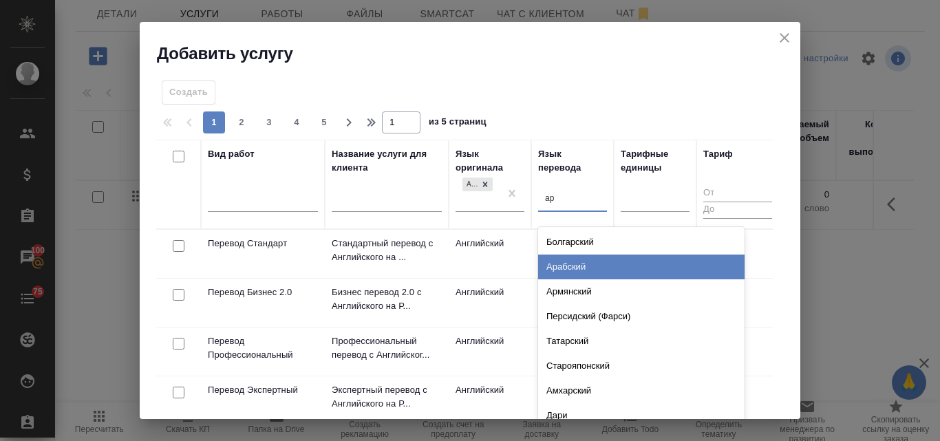
click at [577, 266] on div "Арабский" at bounding box center [641, 267] width 206 height 25
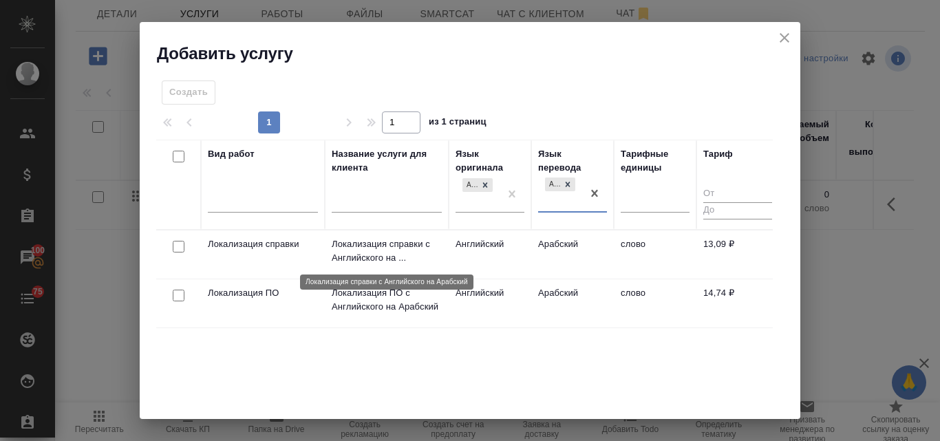
click at [402, 250] on p "Локализация справки с Английского на ..." at bounding box center [387, 251] width 110 height 28
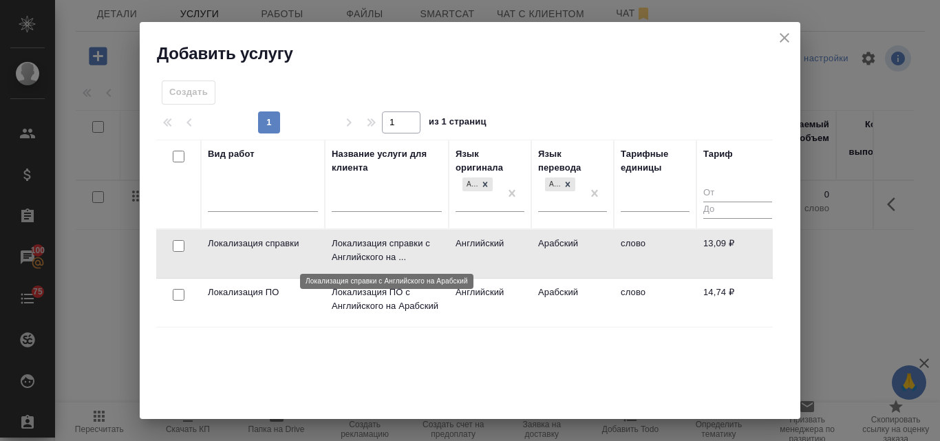
click at [402, 250] on p "Локализация справки с Английского на ..." at bounding box center [387, 251] width 110 height 28
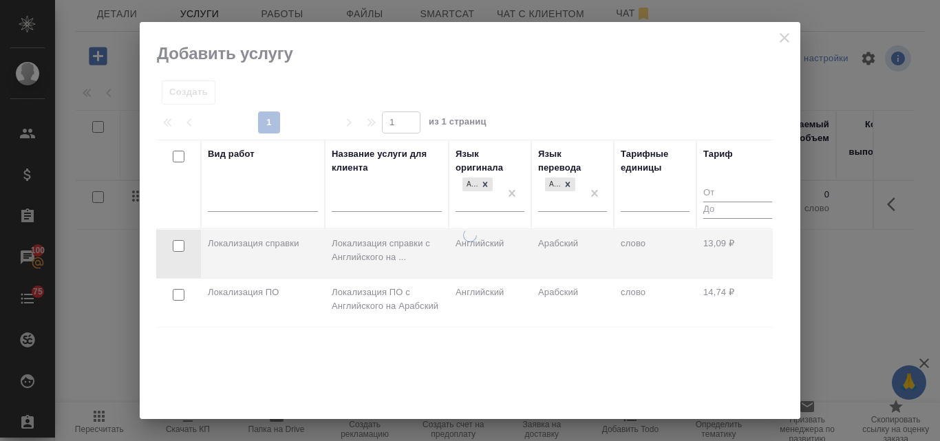
click at [402, 250] on div at bounding box center [470, 323] width 661 height 191
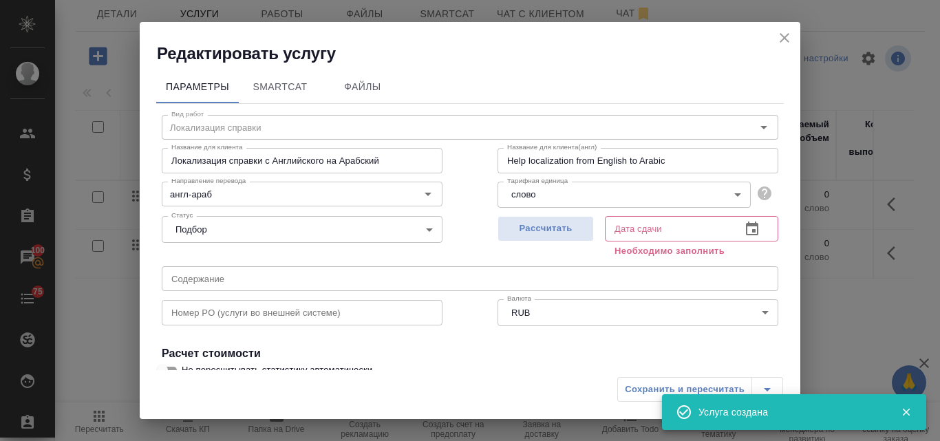
click at [784, 34] on icon "close" at bounding box center [784, 38] width 17 height 17
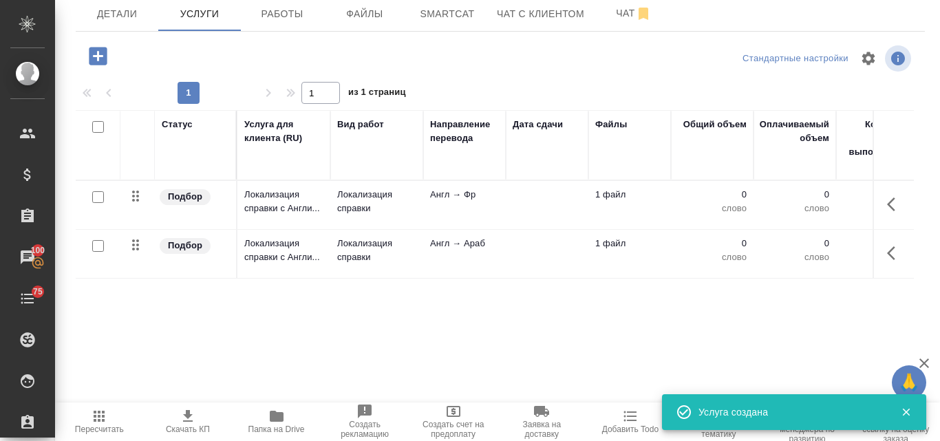
click at [100, 129] on input "checkbox" at bounding box center [98, 127] width 12 height 12
checkbox input "true"
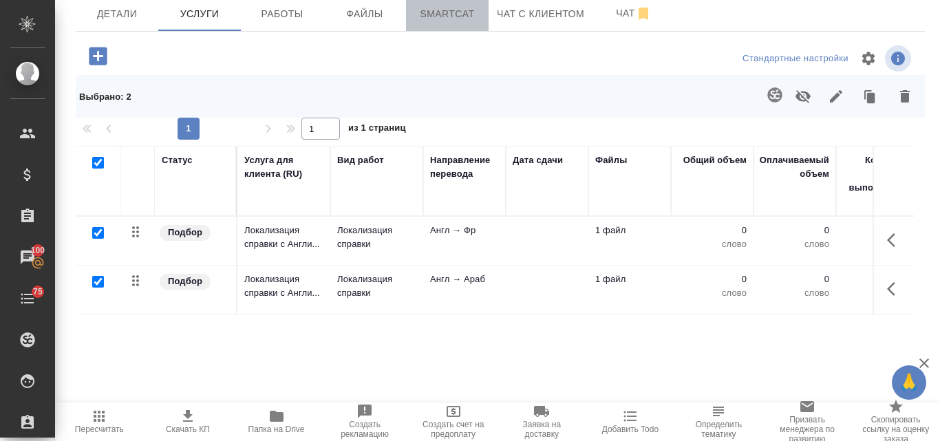
click at [431, 12] on span "Smartcat" at bounding box center [447, 14] width 66 height 17
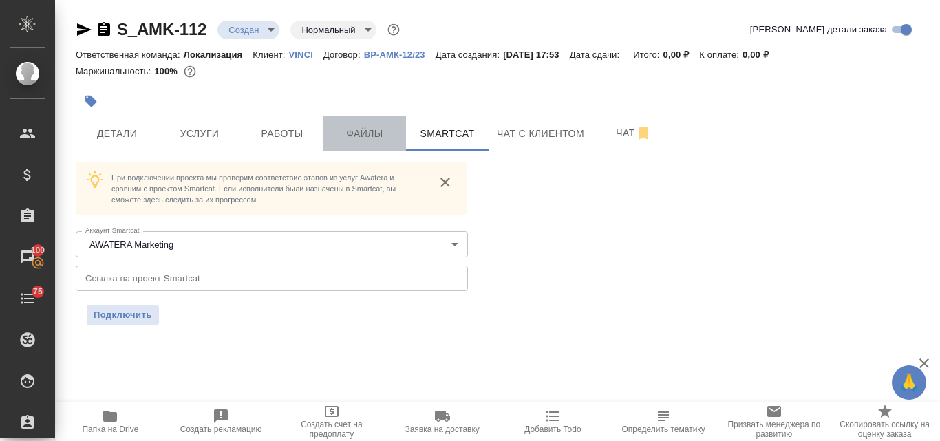
click at [341, 125] on span "Файлы" at bounding box center [365, 133] width 66 height 17
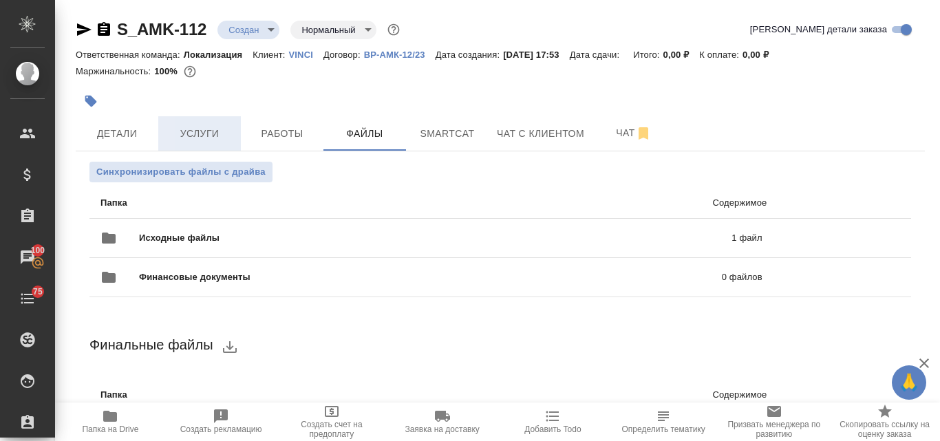
click at [215, 138] on span "Услуги" at bounding box center [200, 133] width 66 height 17
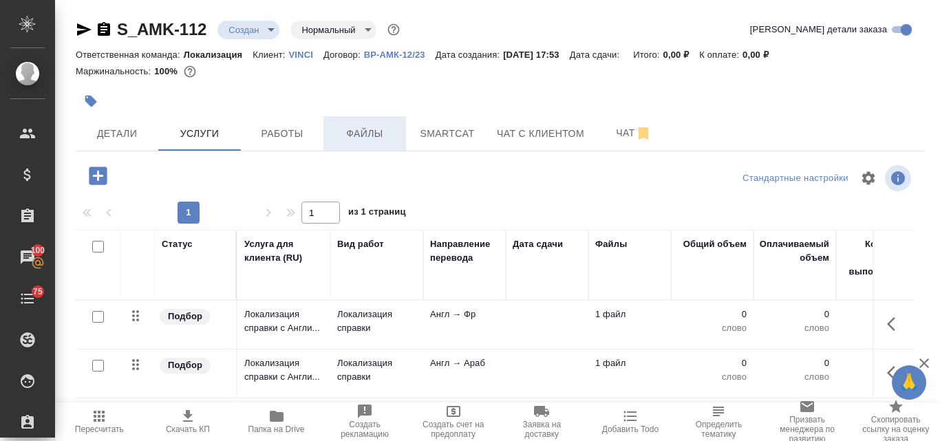
click at [380, 140] on span "Файлы" at bounding box center [365, 133] width 66 height 17
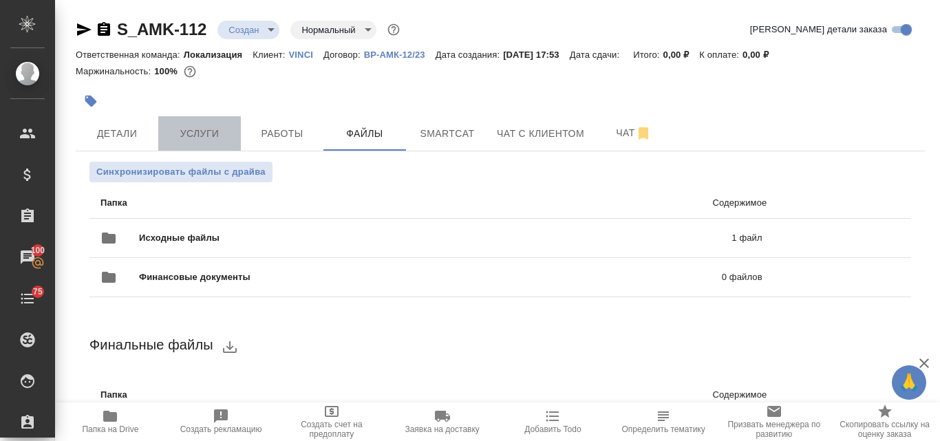
click at [200, 136] on span "Услуги" at bounding box center [200, 133] width 66 height 17
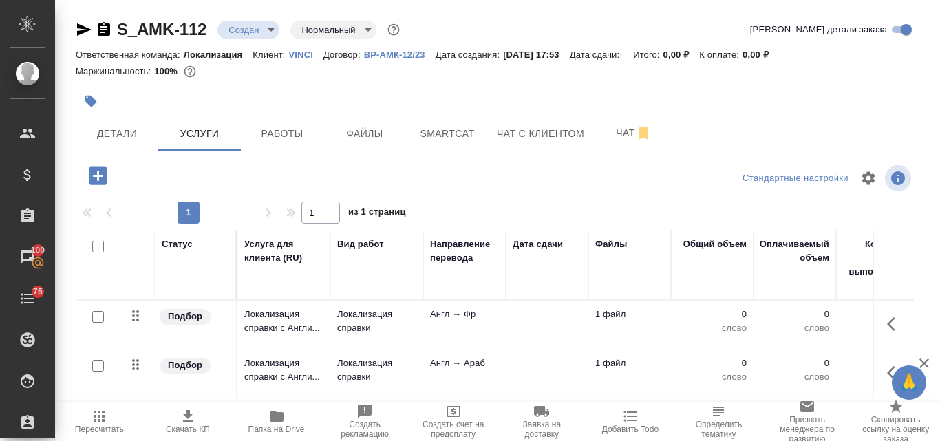
click at [98, 250] on input "checkbox" at bounding box center [98, 247] width 12 height 12
checkbox input "true"
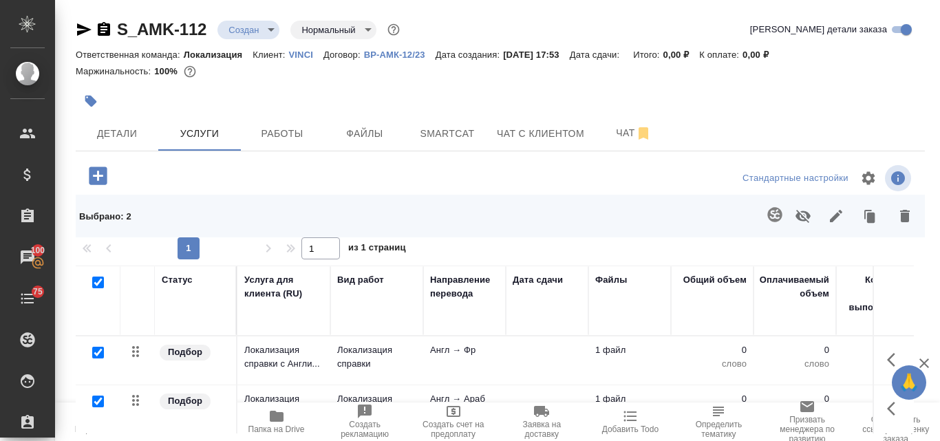
click at [767, 222] on icon "button" at bounding box center [775, 214] width 17 height 17
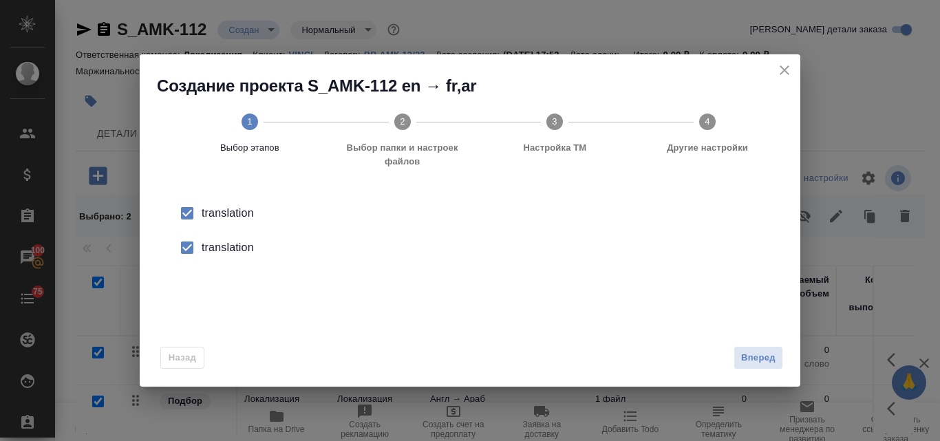
click at [204, 247] on div "translation" at bounding box center [485, 247] width 566 height 17
click at [758, 363] on span "Вперед" at bounding box center [758, 358] width 34 height 16
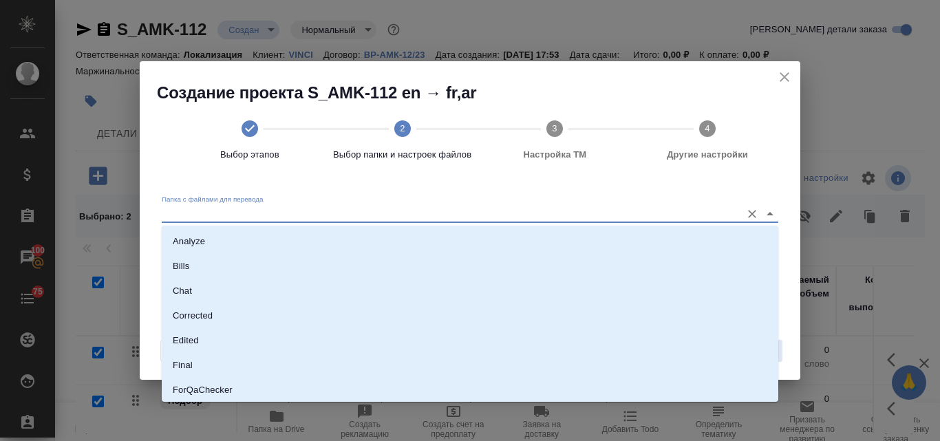
click at [227, 209] on input "Папка с файлами для перевода" at bounding box center [448, 214] width 572 height 17
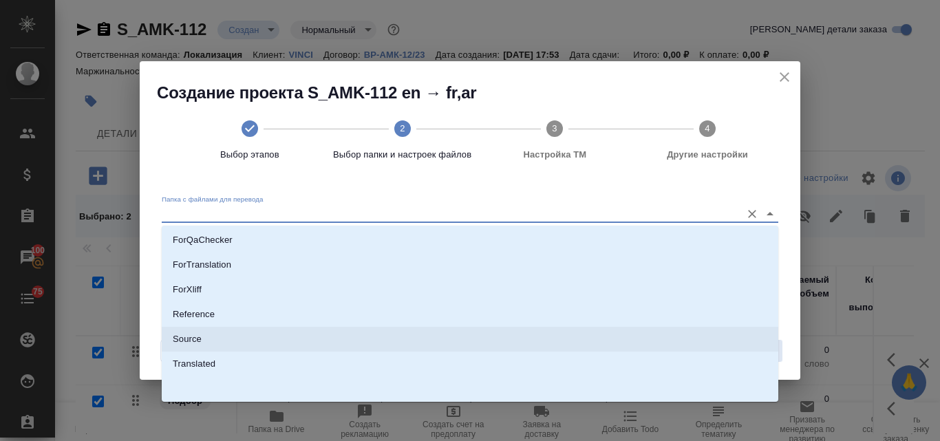
click at [197, 330] on li "Source" at bounding box center [470, 339] width 617 height 25
type input "Source"
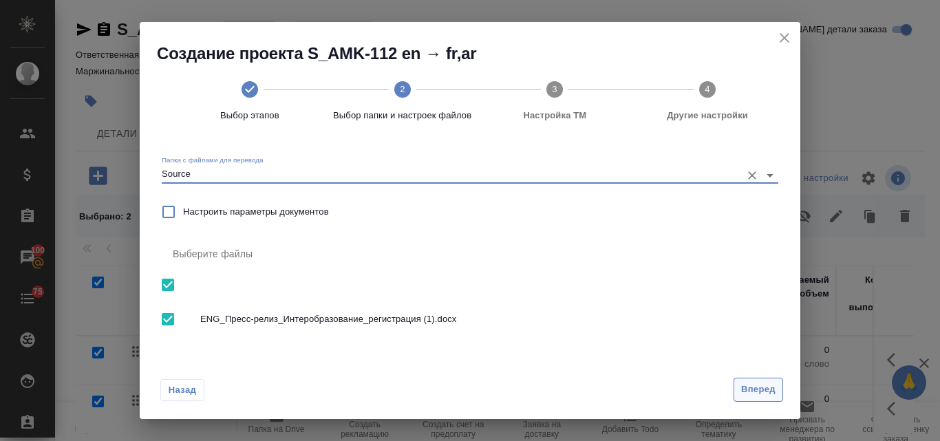
click at [749, 398] on button "Вперед" at bounding box center [758, 390] width 50 height 24
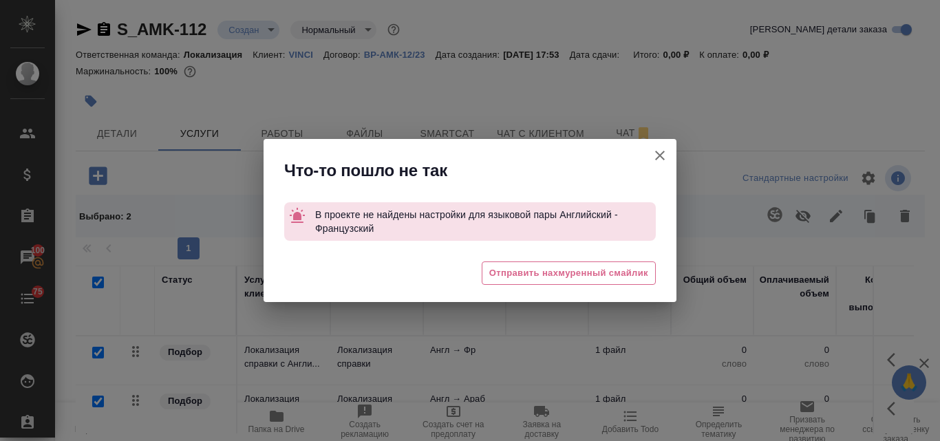
click at [658, 156] on icon "button" at bounding box center [660, 155] width 17 height 17
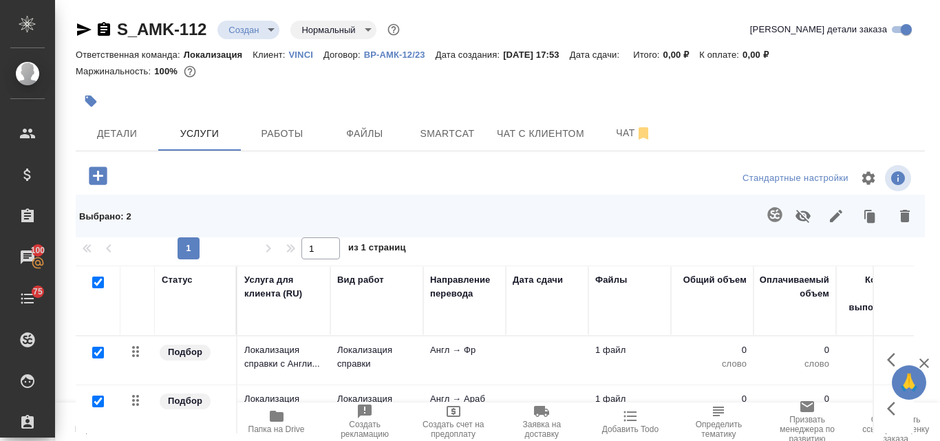
click at [301, 49] on link "VINCI" at bounding box center [306, 54] width 34 height 12
drag, startPoint x: 211, startPoint y: 28, endPoint x: 136, endPoint y: 20, distance: 76.1
click at [122, 22] on div "S_AMK-112 Создан new Нормальный normal" at bounding box center [239, 30] width 327 height 22
copy link "S_AMK-112"
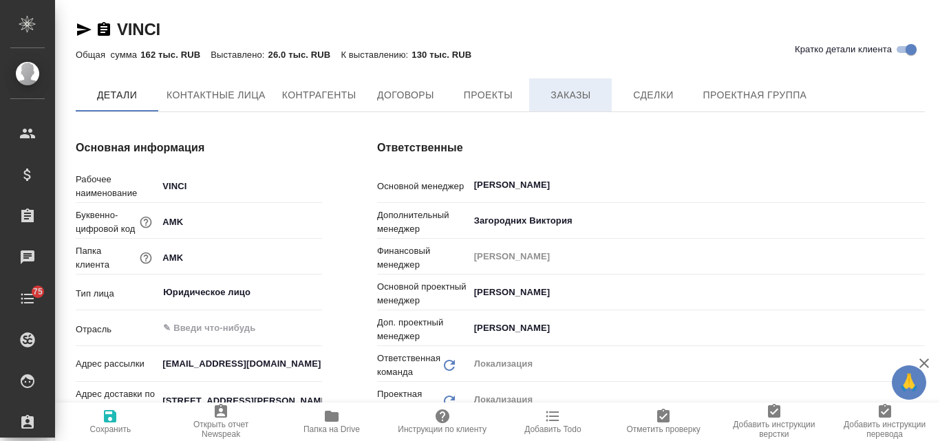
type textarea "x"
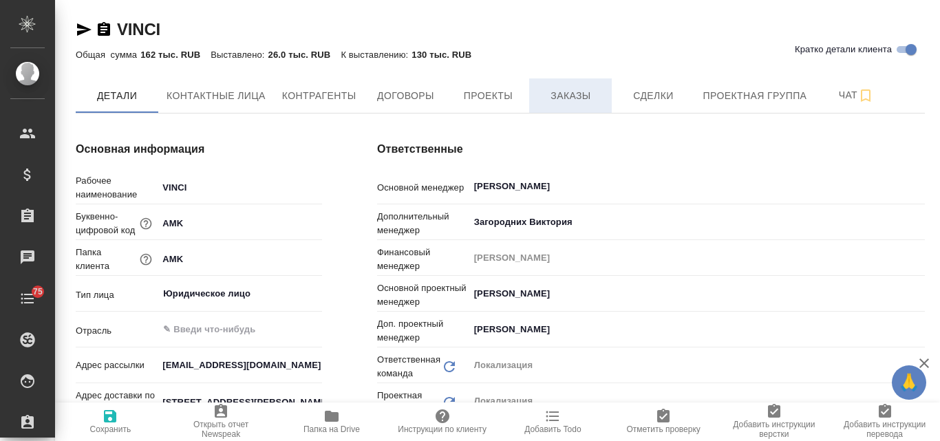
type textarea "x"
click at [561, 109] on button "Заказы" at bounding box center [570, 95] width 83 height 34
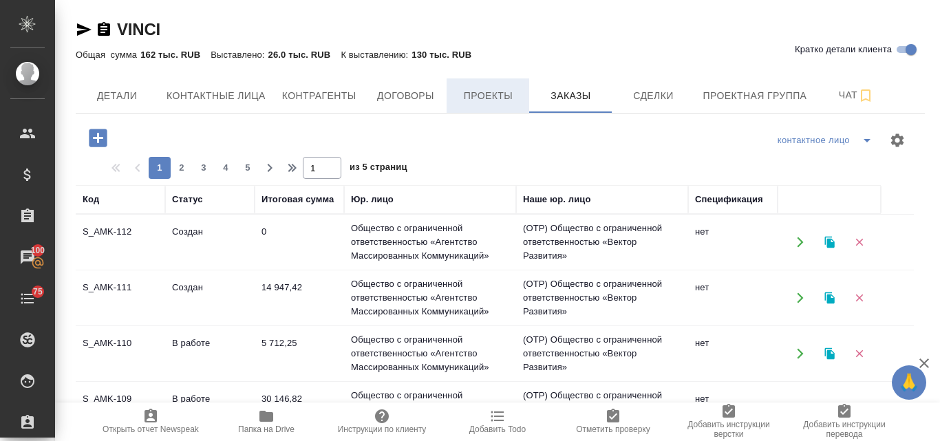
click at [458, 92] on span "Проекты" at bounding box center [488, 95] width 66 height 17
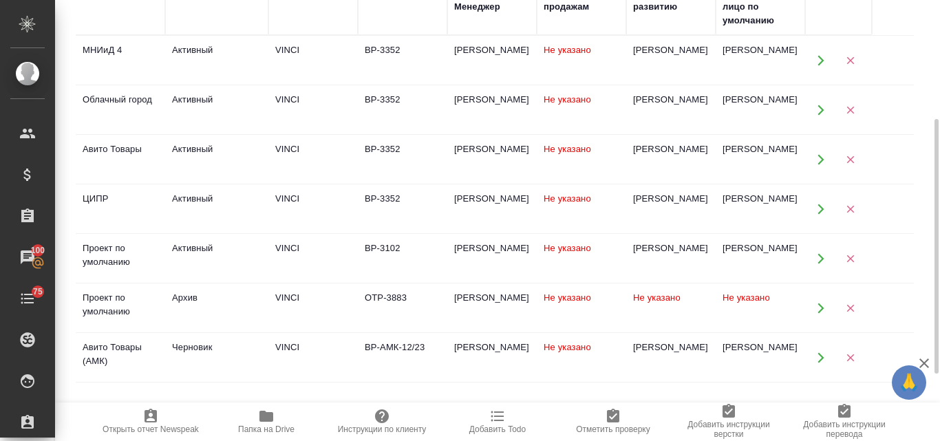
scroll to position [323, 0]
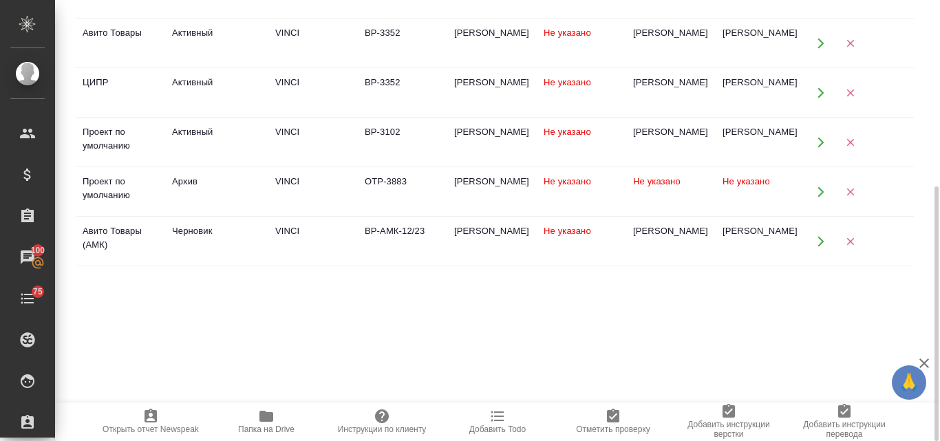
click at [118, 238] on div "Авито Товары (АМК)" at bounding box center [121, 238] width 76 height 28
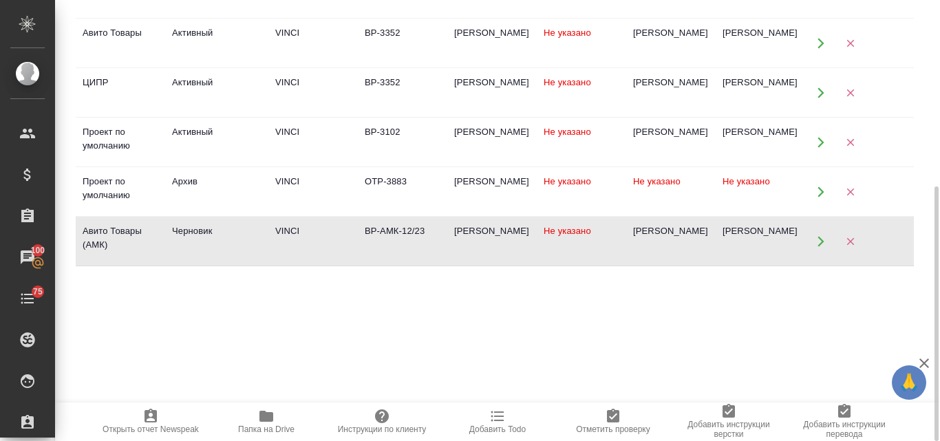
click at [141, 240] on div "Авито Товары (АМК)" at bounding box center [121, 238] width 76 height 28
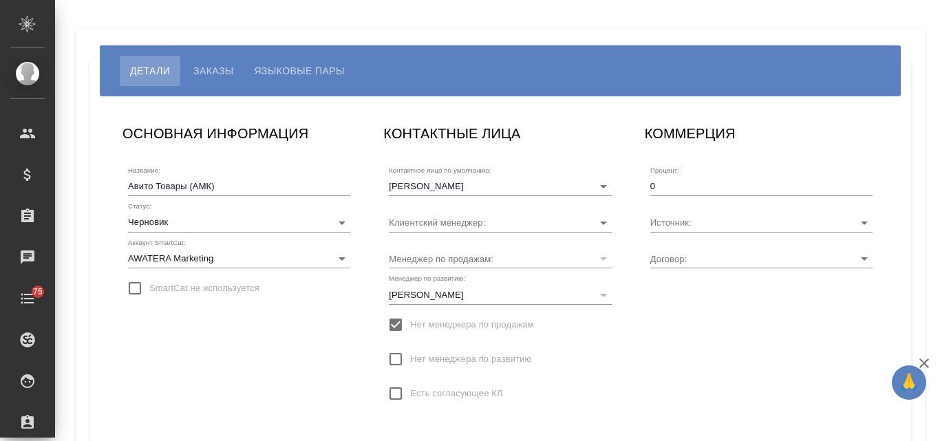
type input "ВР-АМК-12/23"
type input "[PERSON_NAME]"
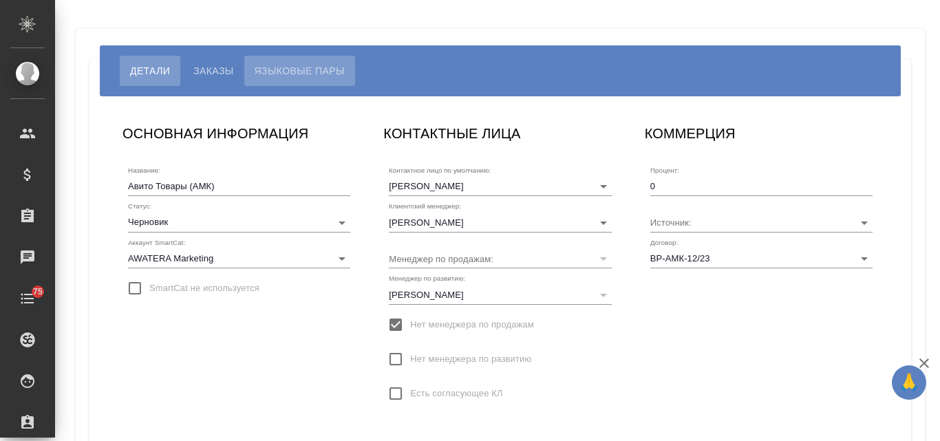
click at [278, 63] on span "Языковые пары" at bounding box center [300, 71] width 90 height 17
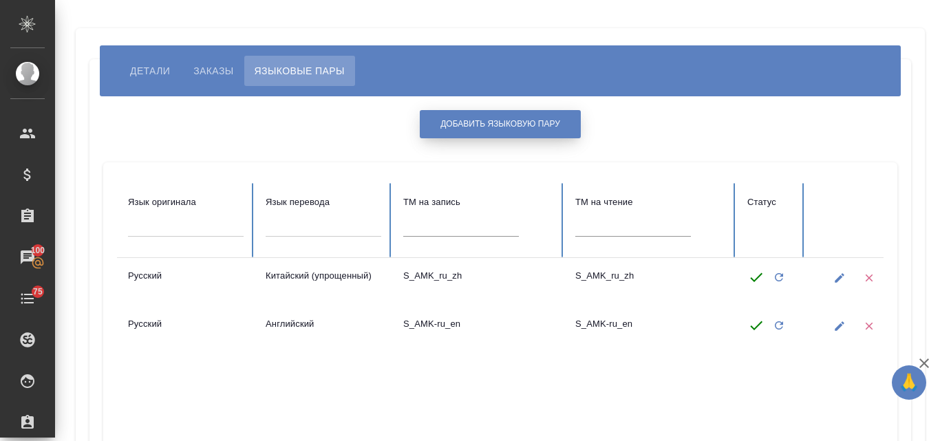
click at [503, 122] on span "Добавить языковую пару" at bounding box center [500, 124] width 120 height 12
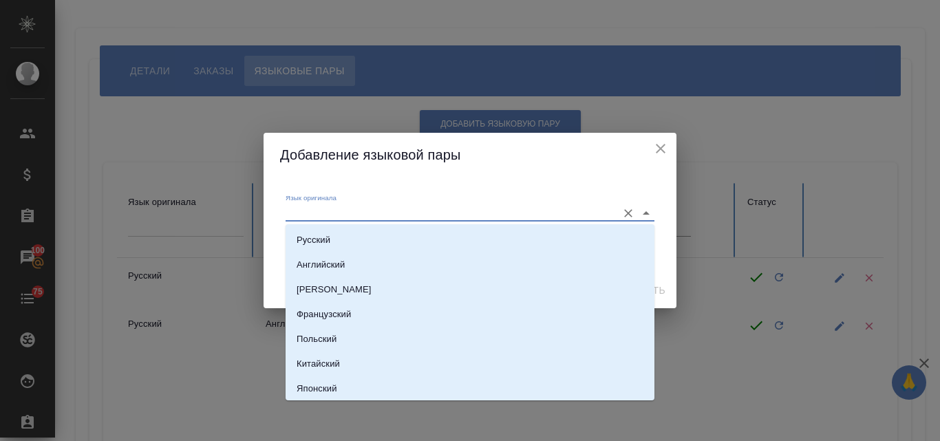
click at [322, 216] on input "Язык оригинала" at bounding box center [448, 212] width 325 height 17
click at [168, 128] on div "Добавление языковой пары Язык оригинала Язык перевода Сохранить" at bounding box center [470, 220] width 940 height 441
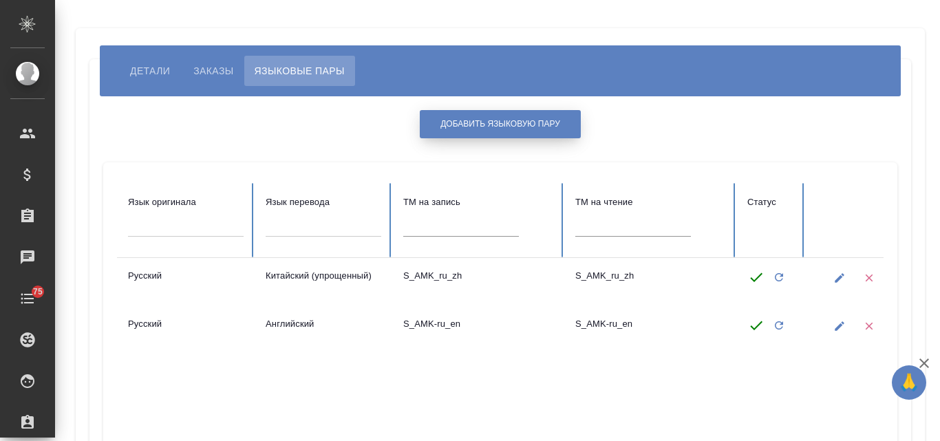
click at [458, 125] on span "Добавить языковую пару" at bounding box center [500, 124] width 120 height 12
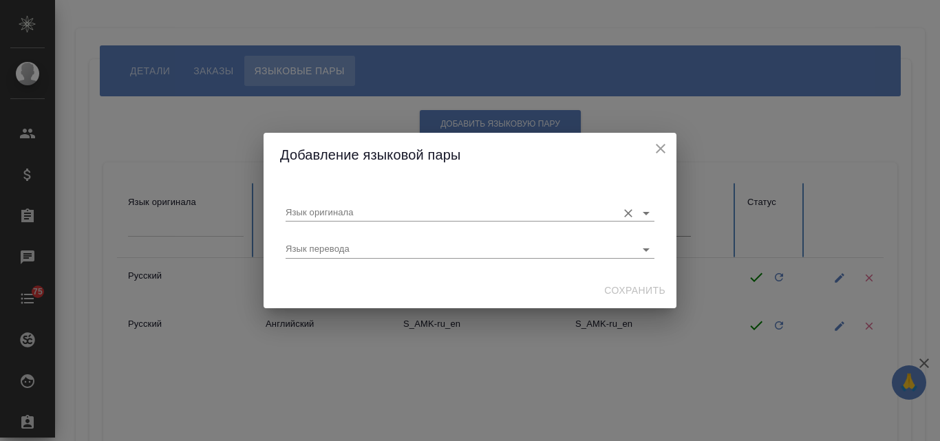
click at [347, 213] on input "Язык оригинала" at bounding box center [448, 212] width 325 height 17
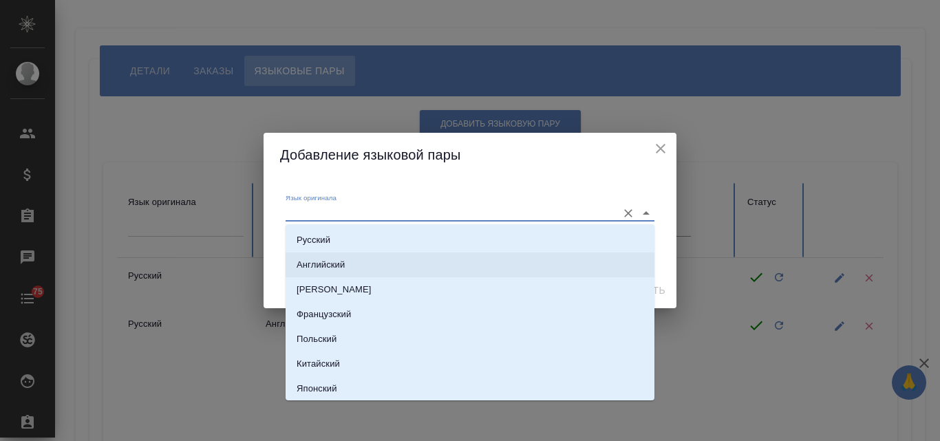
click at [327, 262] on p "Английский" at bounding box center [321, 265] width 48 height 14
type input "Английский"
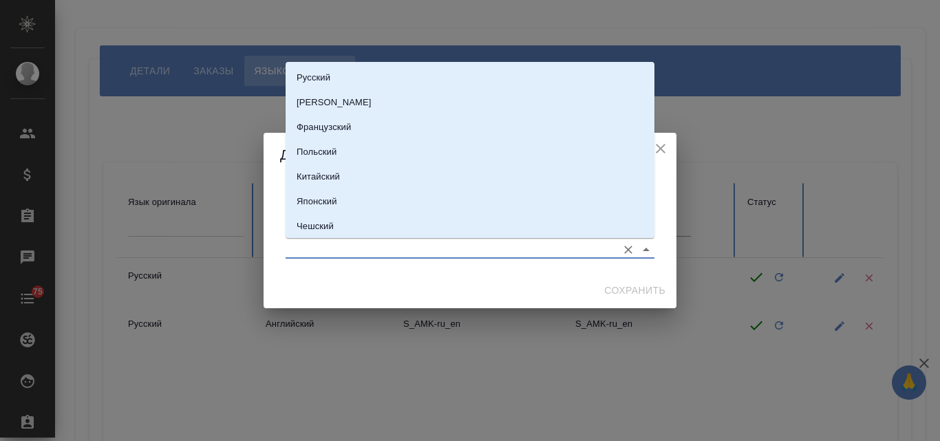
click at [333, 251] on input "Язык перевода" at bounding box center [448, 249] width 325 height 17
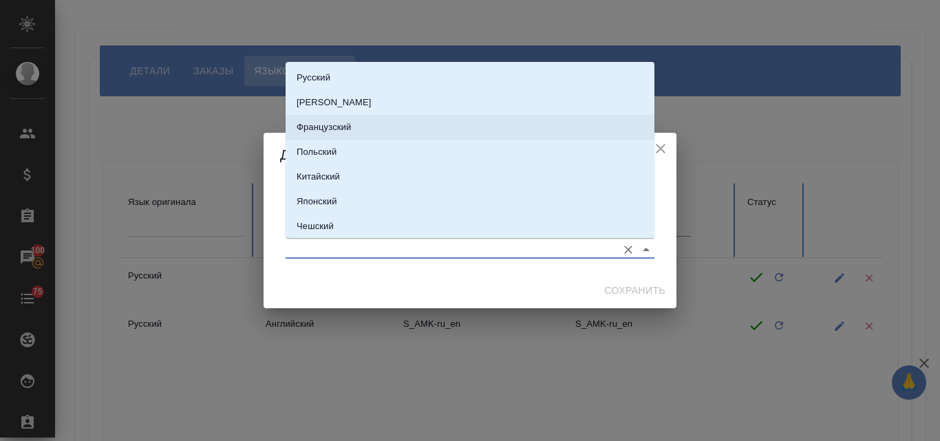
click at [314, 119] on li "Французский" at bounding box center [470, 127] width 369 height 25
type input "Французский"
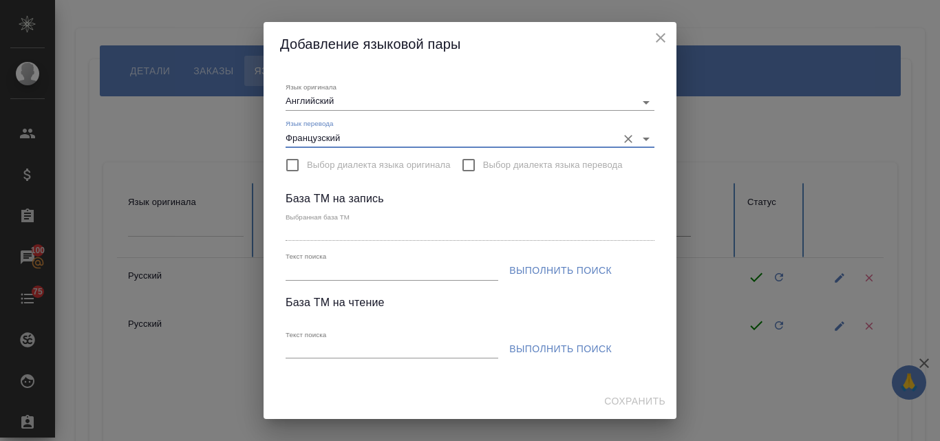
click at [308, 271] on input "Текст поиска" at bounding box center [392, 271] width 213 height 17
paste input "S_AMK-112"
click at [553, 266] on span "Выполнить поиск" at bounding box center [560, 270] width 103 height 17
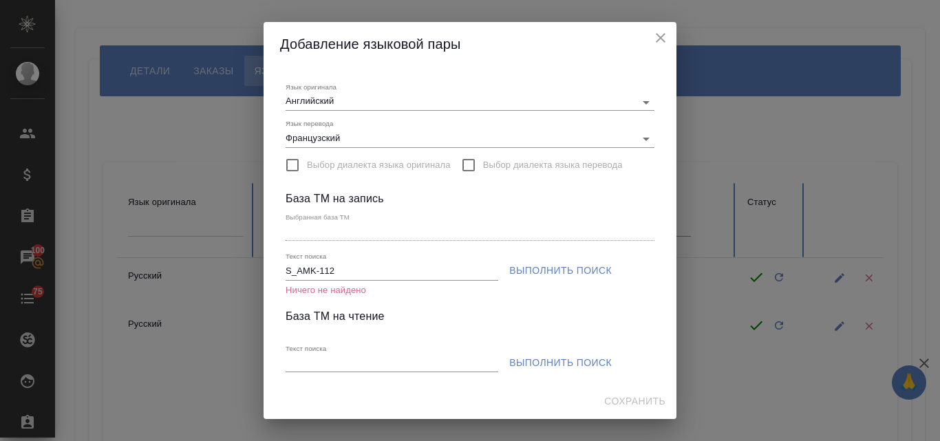
click at [337, 268] on input "S_AMK-112" at bounding box center [392, 271] width 213 height 17
type input "S_AMK"
click at [538, 264] on span "Выполнить поиск" at bounding box center [560, 270] width 103 height 17
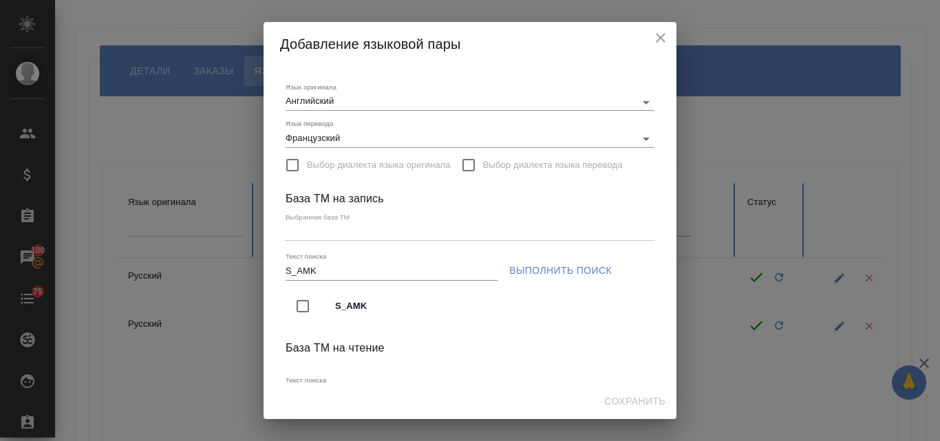
click at [302, 305] on input "checkbox" at bounding box center [302, 306] width 29 height 29
type input "S_AMK"
click at [634, 403] on span "Сохранить" at bounding box center [634, 401] width 61 height 17
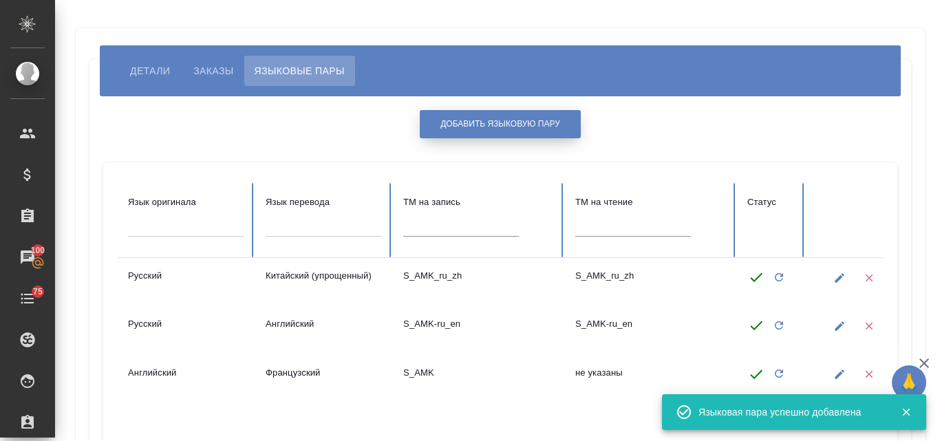
click at [530, 118] on button "Добавить языковую пару" at bounding box center [500, 124] width 161 height 28
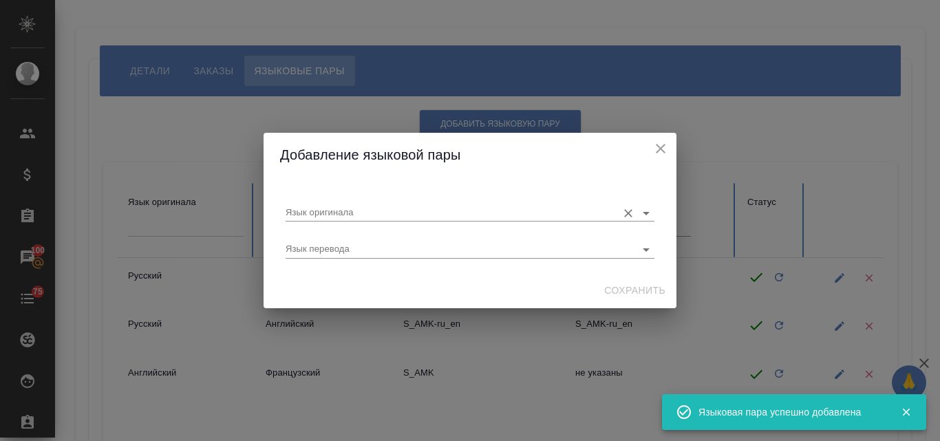
click at [356, 202] on div "Язык оригинала" at bounding box center [470, 207] width 369 height 28
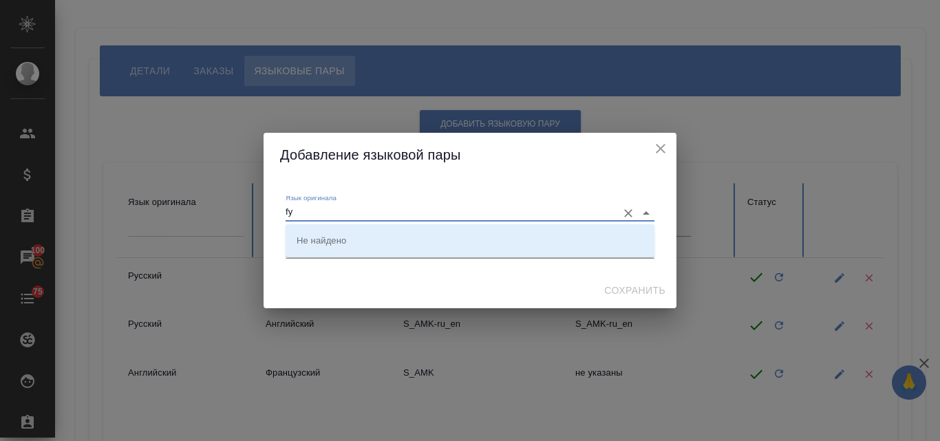
type input "f"
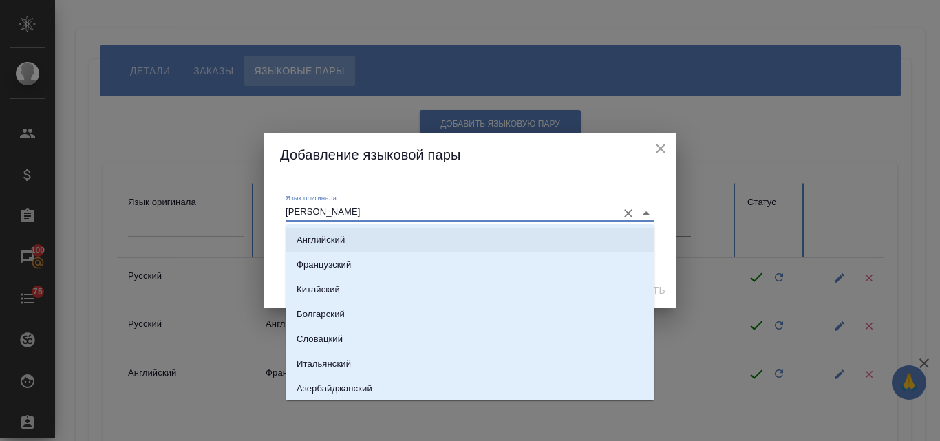
click at [337, 240] on p "Английский" at bounding box center [321, 240] width 48 height 14
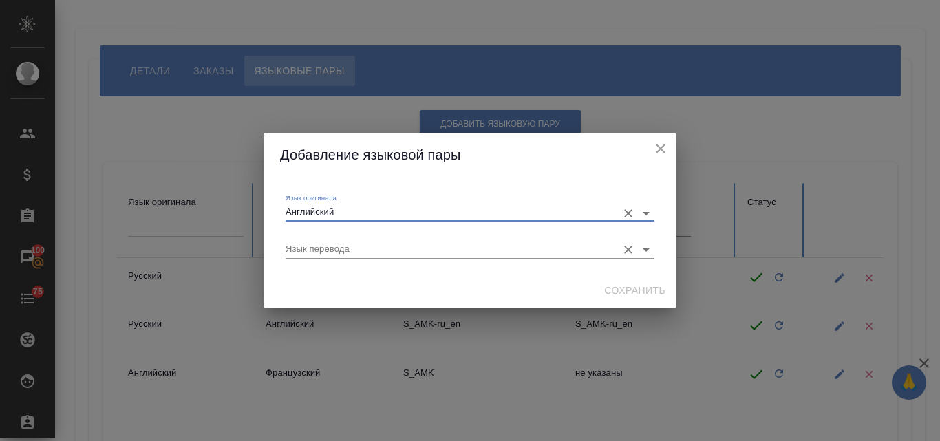
type input "Английский"
click at [318, 250] on input "Язык перевода" at bounding box center [448, 249] width 325 height 17
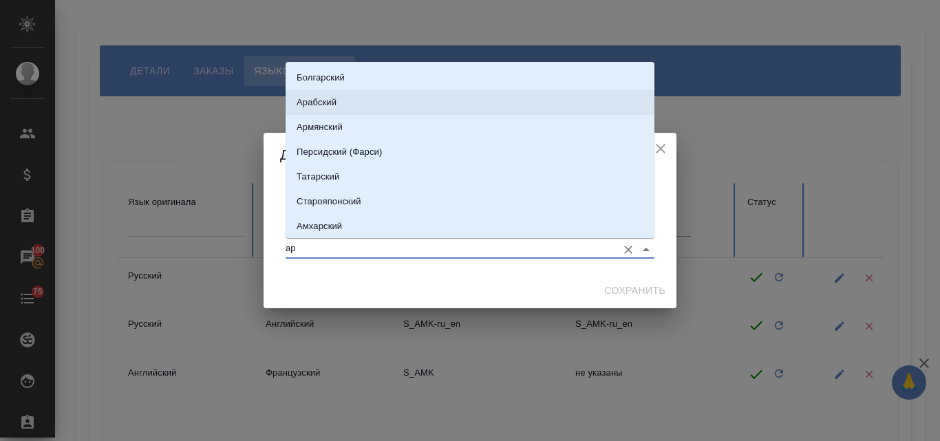
click at [314, 100] on p "Арабский" at bounding box center [317, 103] width 40 height 14
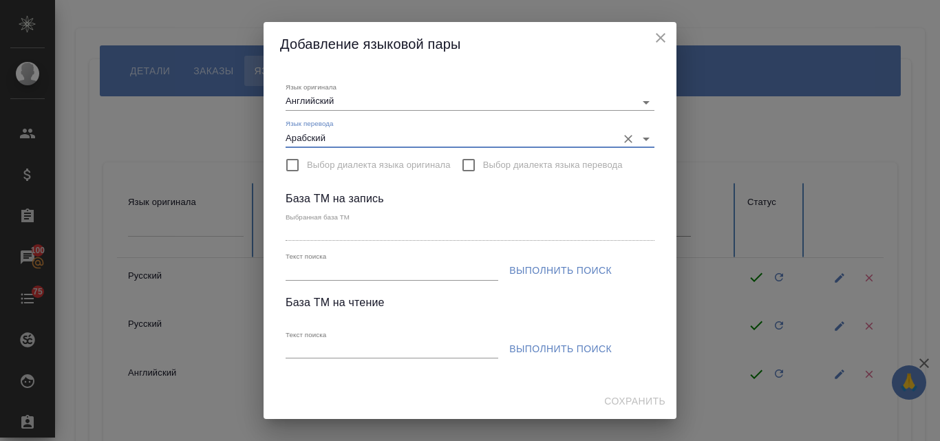
type input "Арабский"
click at [316, 268] on input "Текст поиска" at bounding box center [392, 271] width 213 height 17
paste input "S_AMK-112"
drag, startPoint x: 341, startPoint y: 269, endPoint x: 317, endPoint y: 270, distance: 23.4
click at [317, 270] on input "S_AMK-112" at bounding box center [392, 271] width 213 height 17
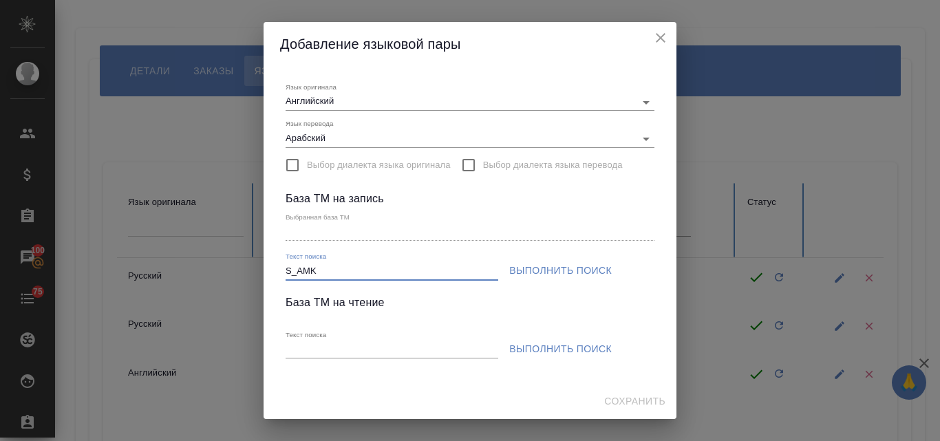
type input "S_AMK"
click at [564, 268] on span "Выполнить поиск" at bounding box center [560, 270] width 103 height 17
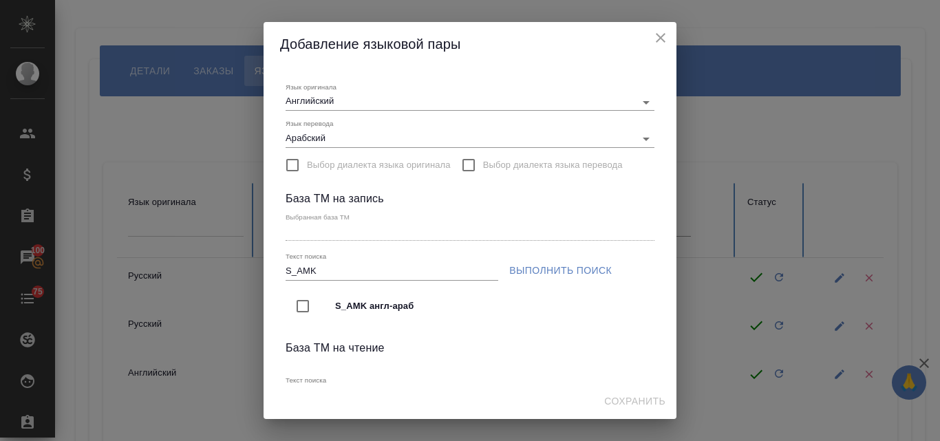
click at [304, 310] on input "checkbox" at bounding box center [302, 306] width 29 height 29
type input "S_AMK англ-араб"
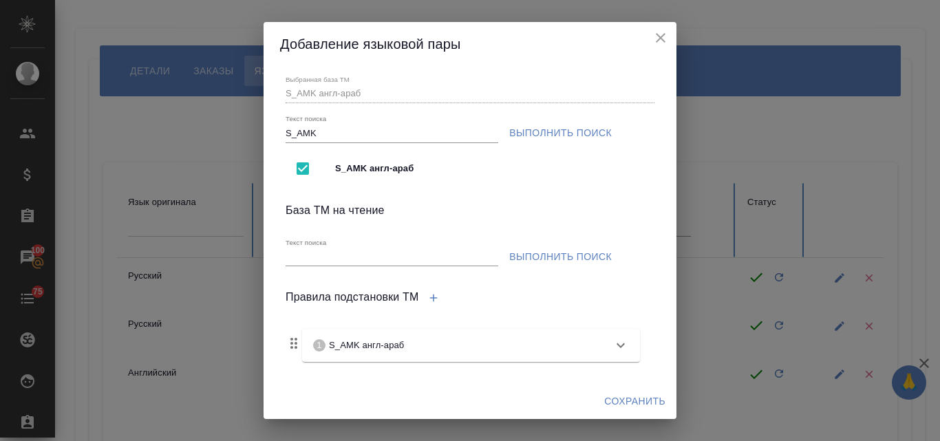
click at [310, 253] on input "Текст поиска" at bounding box center [392, 257] width 213 height 17
paste input "S_AMK-112"
drag, startPoint x: 338, startPoint y: 256, endPoint x: 317, endPoint y: 255, distance: 20.7
click at [317, 255] on input "S_AMK-112" at bounding box center [392, 257] width 213 height 17
type input "S_AMK"
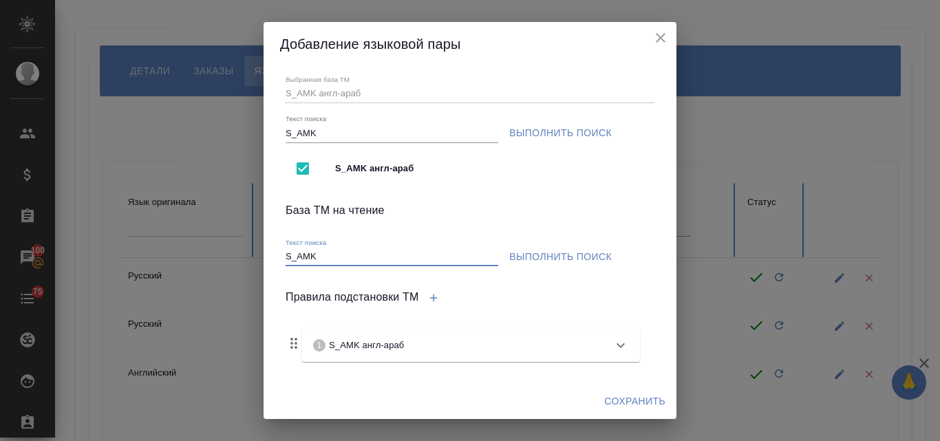
click at [583, 259] on span "Выполнить поиск" at bounding box center [560, 256] width 103 height 17
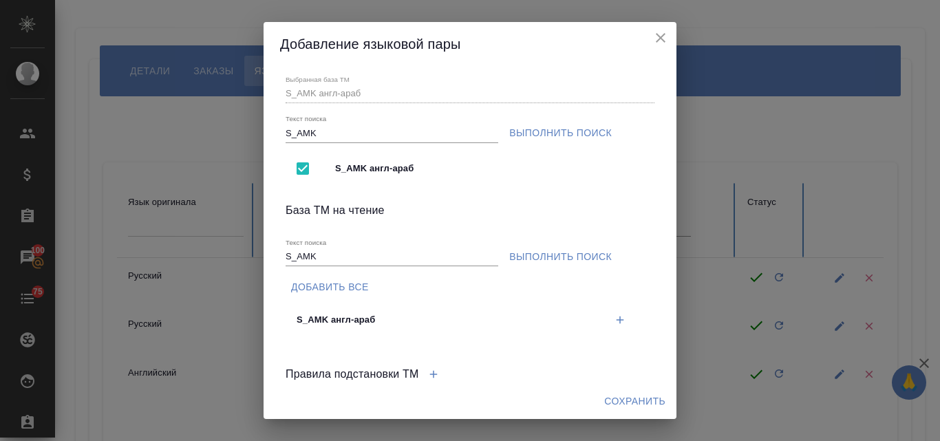
click at [614, 324] on icon "button" at bounding box center [620, 320] width 12 height 12
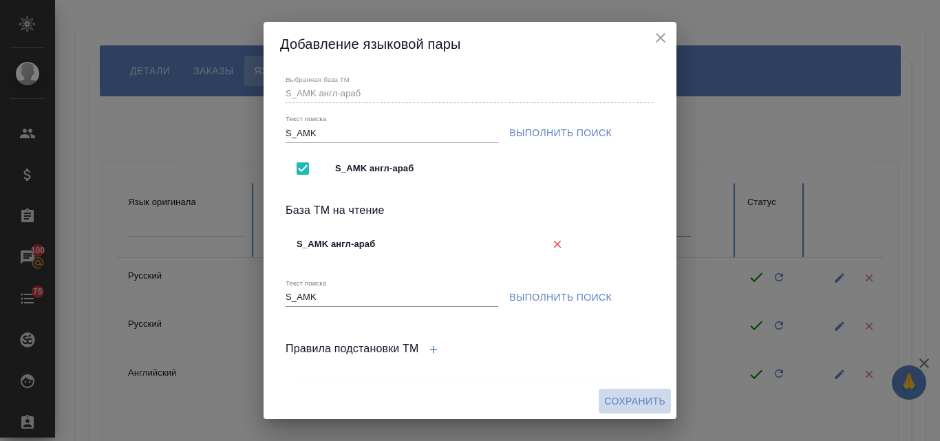
click at [626, 406] on span "Сохранить" at bounding box center [634, 401] width 61 height 17
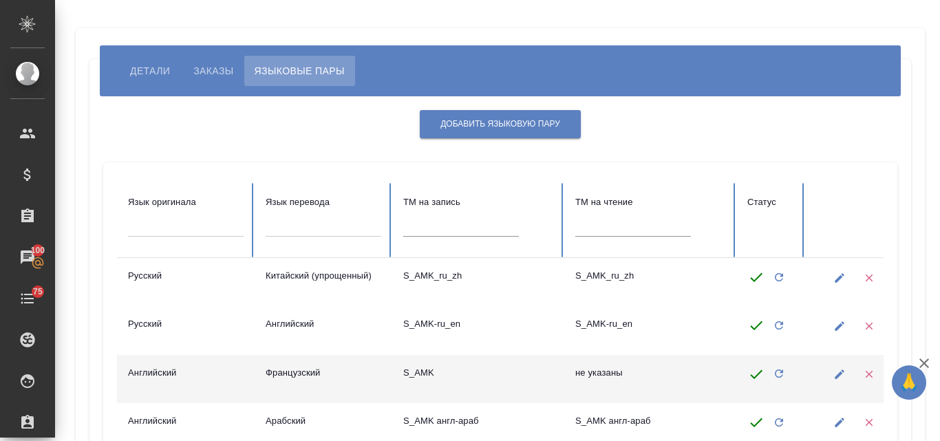
click at [477, 374] on td "S_AMK" at bounding box center [478, 379] width 172 height 48
click at [844, 376] on icon "button" at bounding box center [839, 374] width 12 height 12
type input "Французский"
type input "S_AMK"
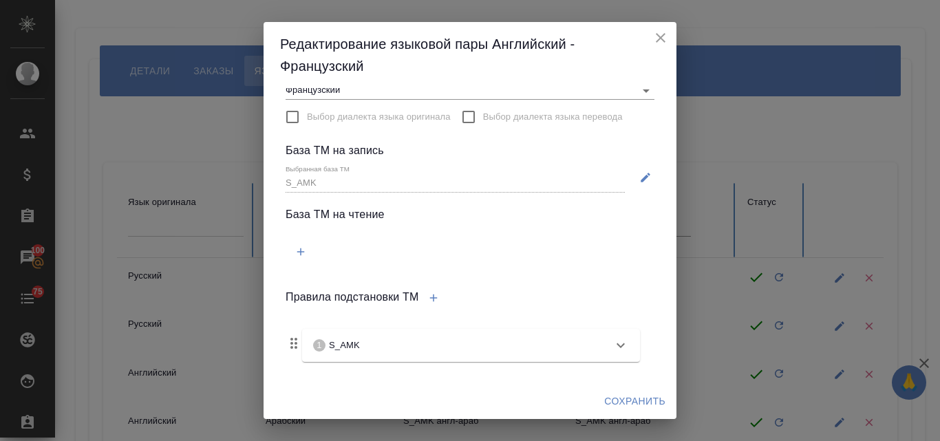
scroll to position [49, 0]
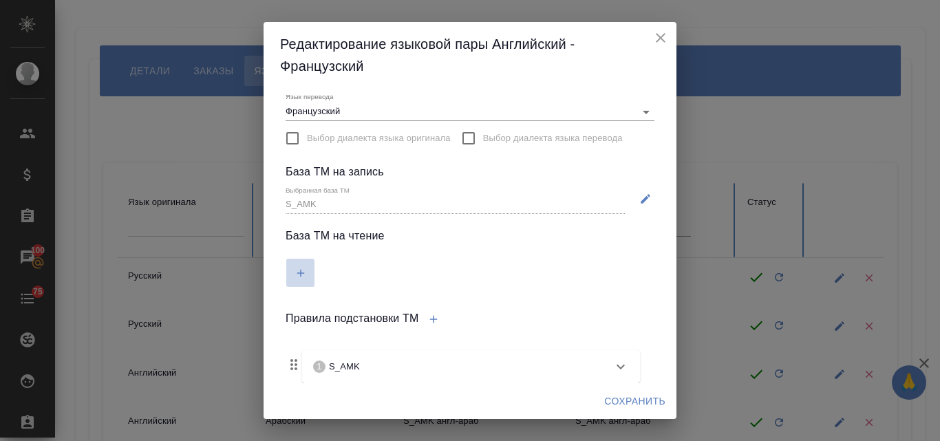
click at [303, 268] on icon "button" at bounding box center [300, 273] width 12 height 12
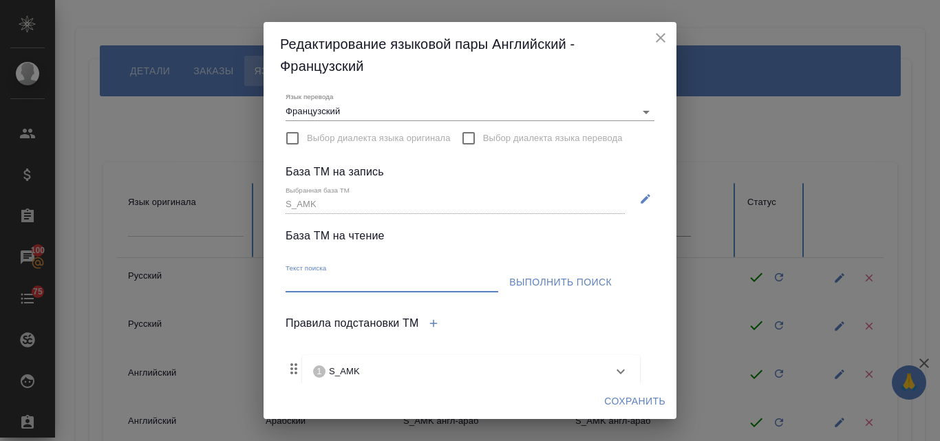
click at [296, 284] on input "Текст поиска" at bounding box center [392, 283] width 213 height 17
paste input "S_AMK-112"
type input "S_AMK"
click at [552, 285] on span "Выполнить поиск" at bounding box center [560, 282] width 103 height 17
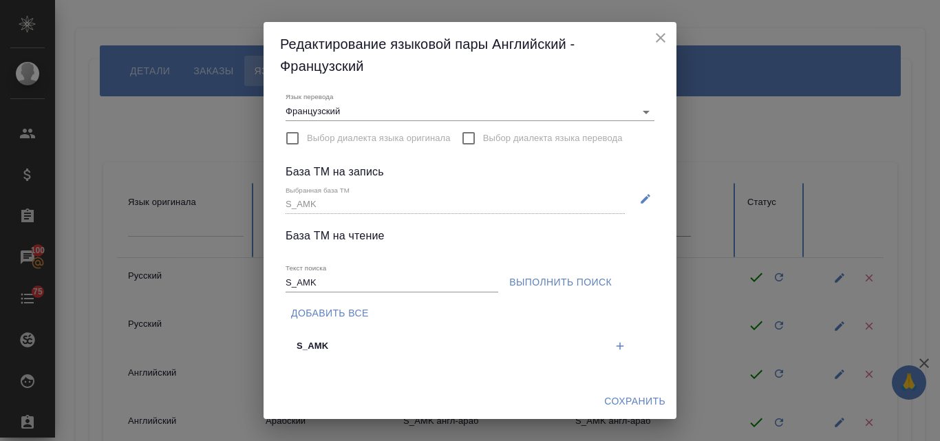
click at [614, 350] on icon "button" at bounding box center [620, 346] width 12 height 12
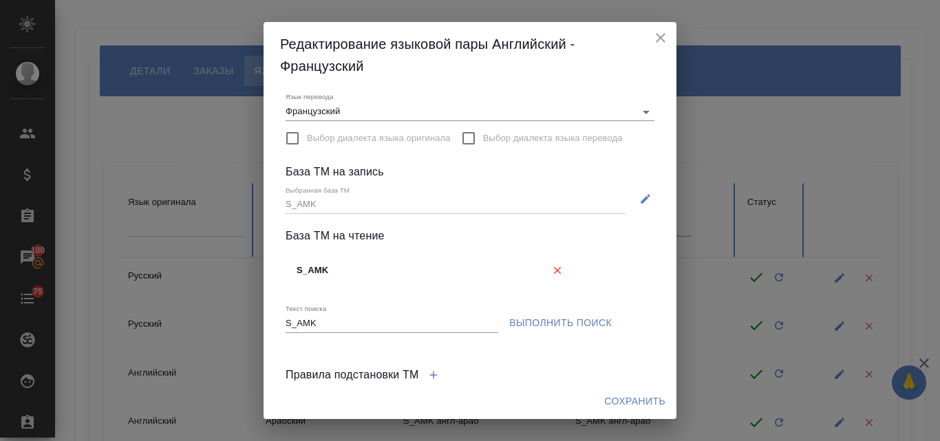
click at [636, 409] on span "Сохранить" at bounding box center [634, 401] width 61 height 17
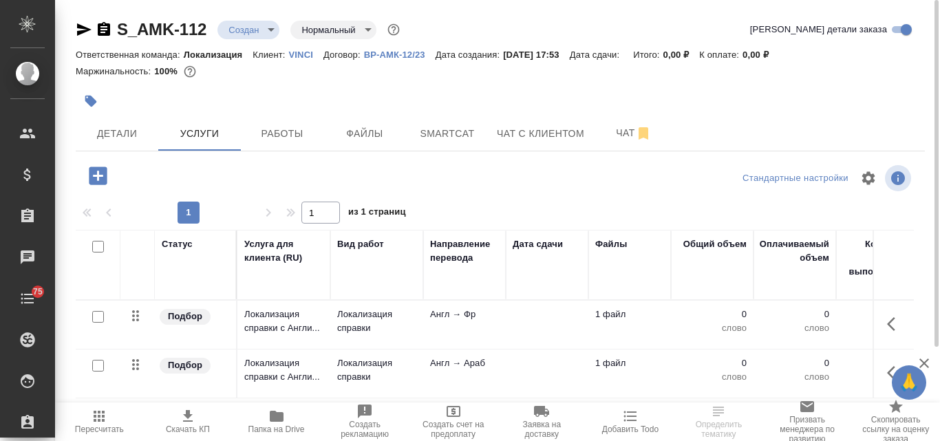
click at [96, 247] on input "checkbox" at bounding box center [98, 247] width 12 height 12
checkbox input "true"
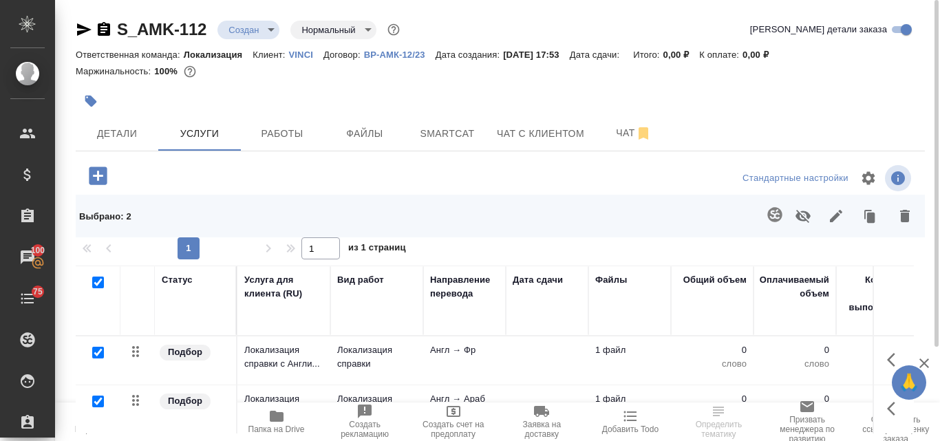
click at [777, 213] on icon "button" at bounding box center [775, 214] width 17 height 17
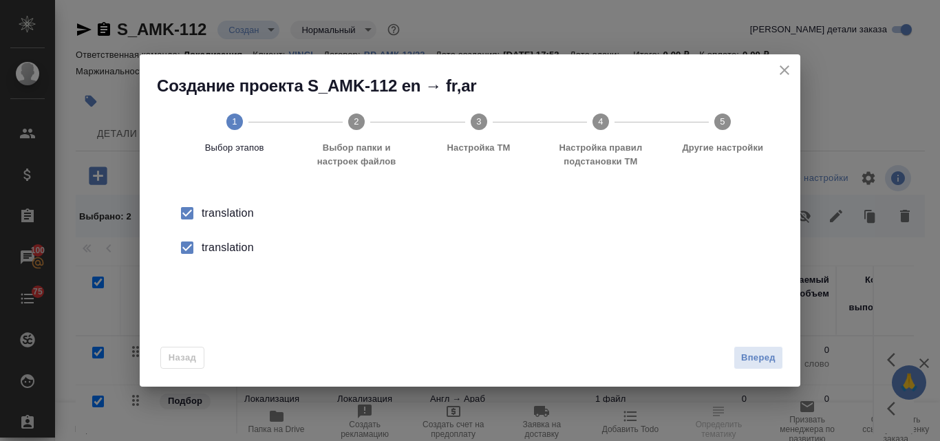
click at [233, 249] on div "translation" at bounding box center [485, 247] width 566 height 17
click at [756, 361] on span "Вперед" at bounding box center [758, 358] width 34 height 16
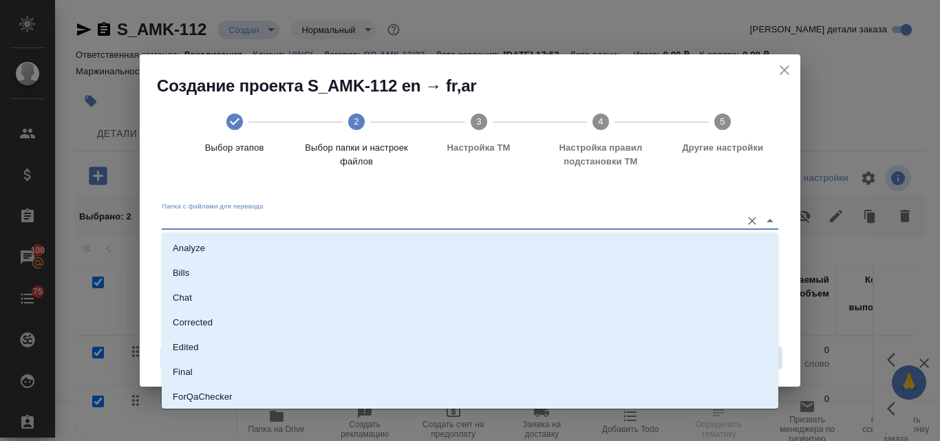
click at [290, 214] on input "Папка с файлами для перевода" at bounding box center [448, 221] width 572 height 17
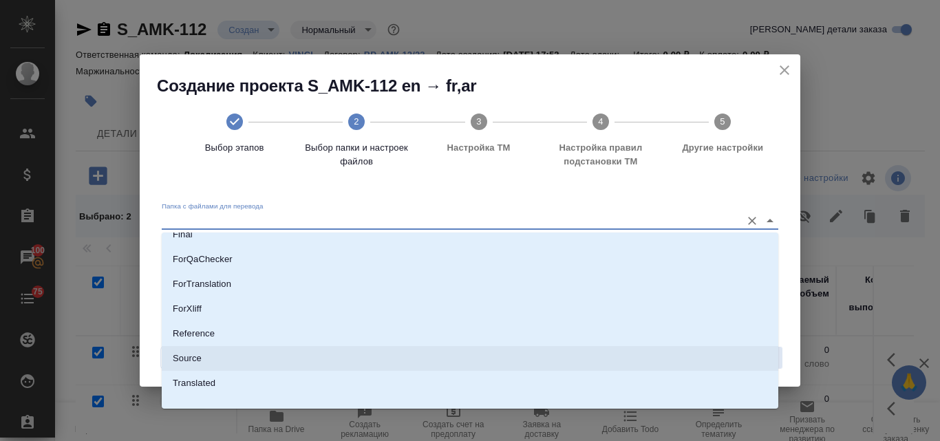
click at [206, 354] on li "Source" at bounding box center [470, 358] width 617 height 25
type input "Source"
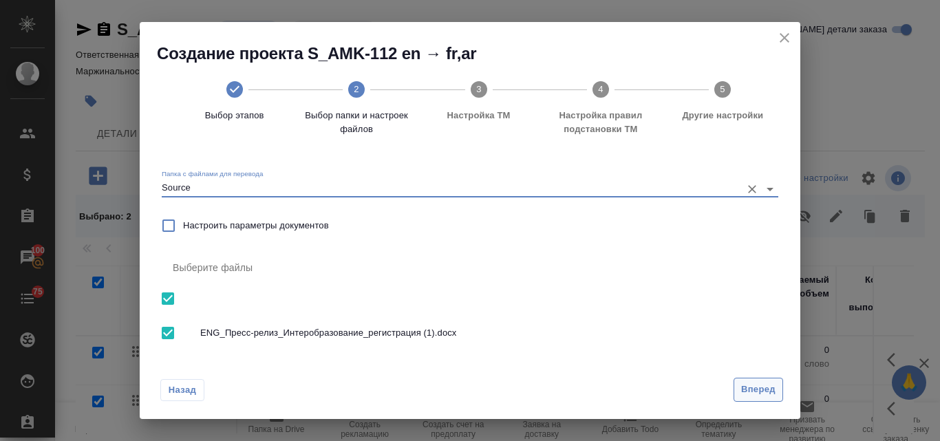
click at [748, 391] on span "Вперед" at bounding box center [758, 390] width 34 height 16
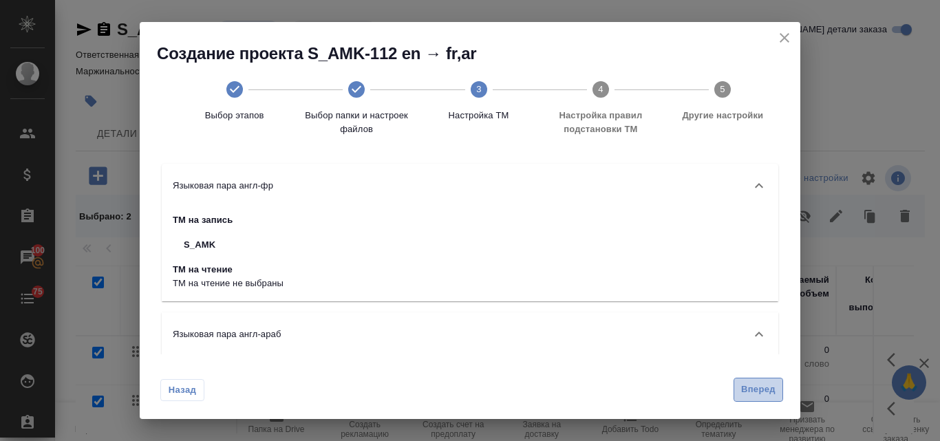
click at [768, 388] on span "Вперед" at bounding box center [758, 390] width 34 height 16
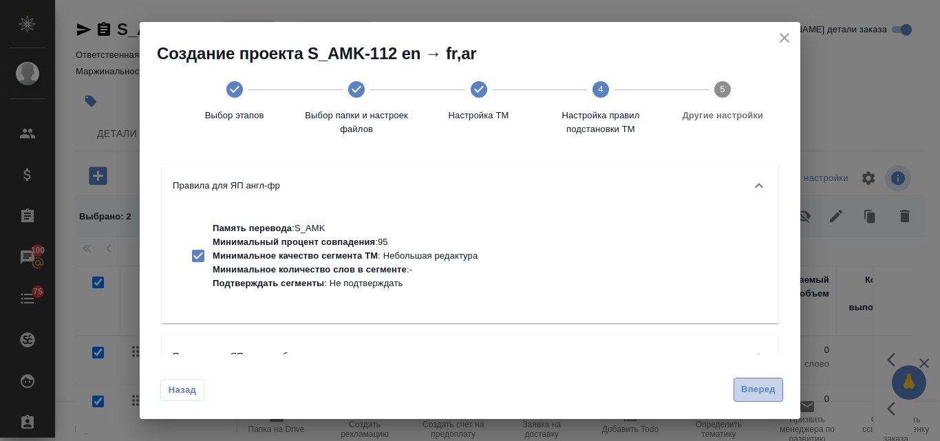
click at [747, 385] on span "Вперед" at bounding box center [758, 390] width 34 height 16
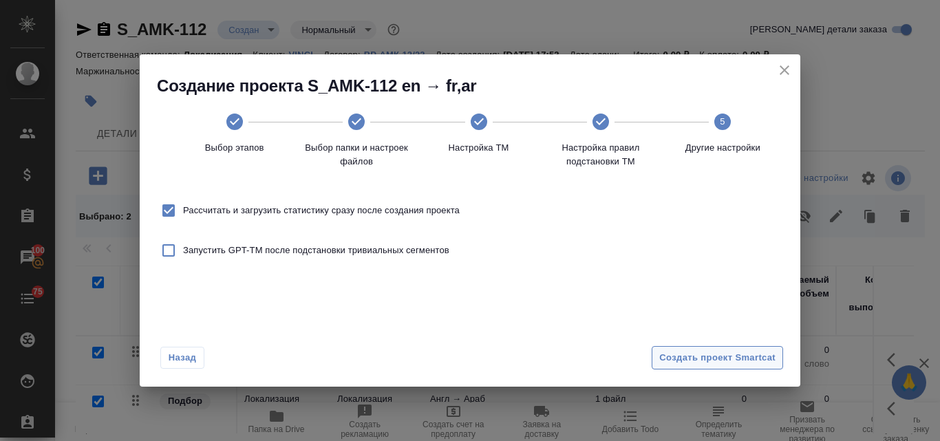
click at [700, 358] on span "Создать проект Smartcat" at bounding box center [717, 358] width 116 height 16
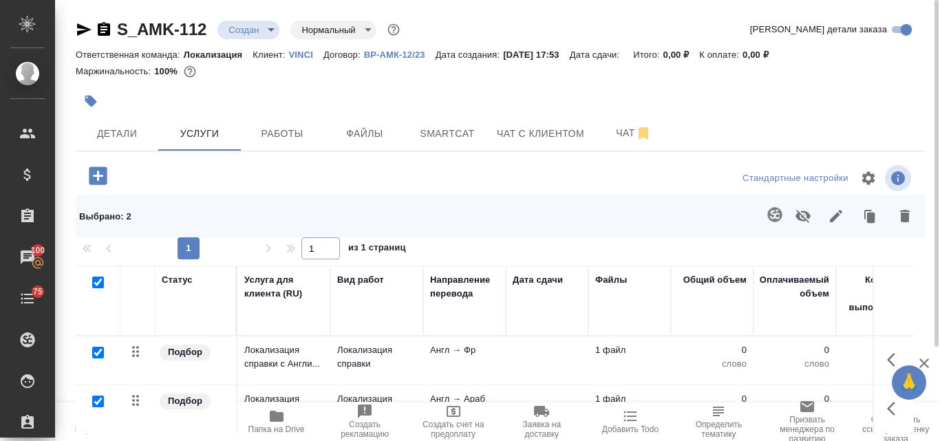
click at [354, 343] on td "Локализация справки" at bounding box center [376, 360] width 93 height 48
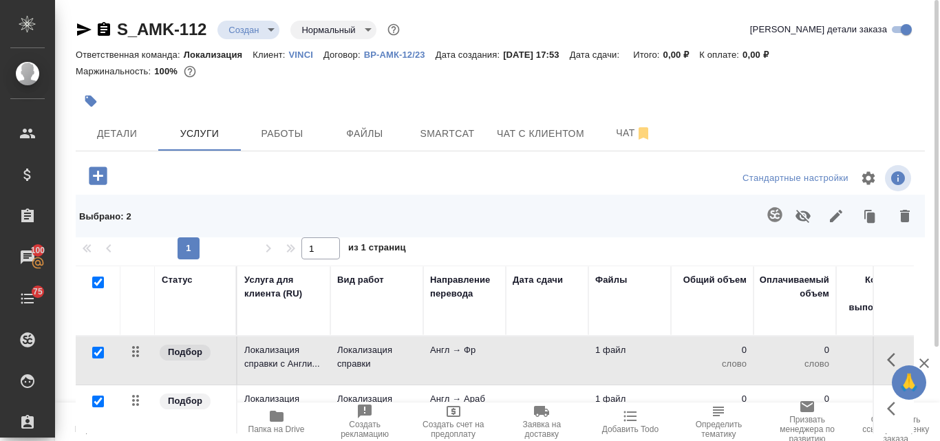
click at [354, 343] on td "Локализация справки" at bounding box center [376, 360] width 93 height 48
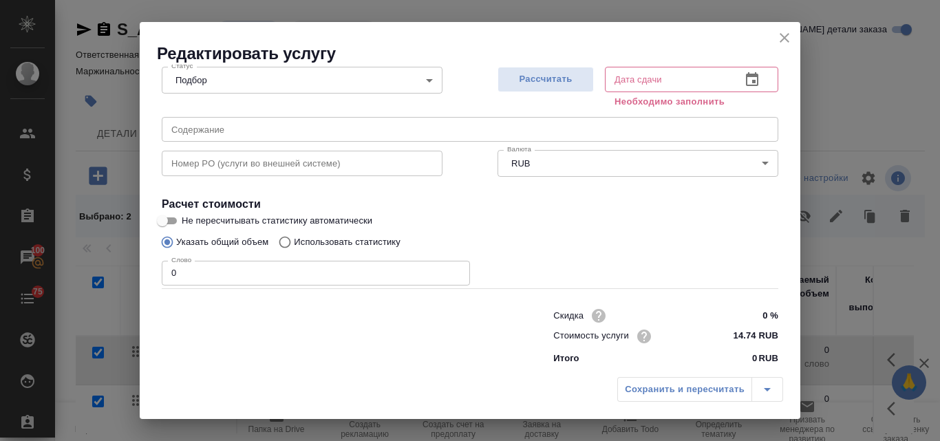
scroll to position [156, 0]
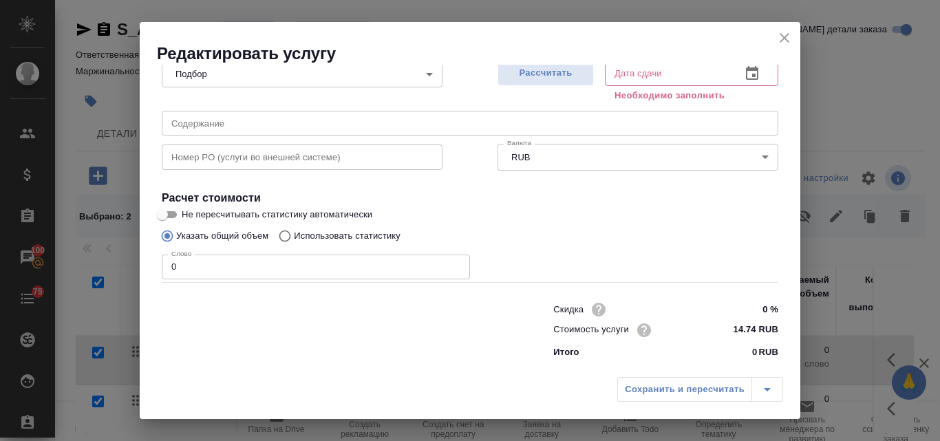
click at [281, 238] on input "Использовать статистику" at bounding box center [283, 236] width 22 height 26
radio input "true"
radio input "false"
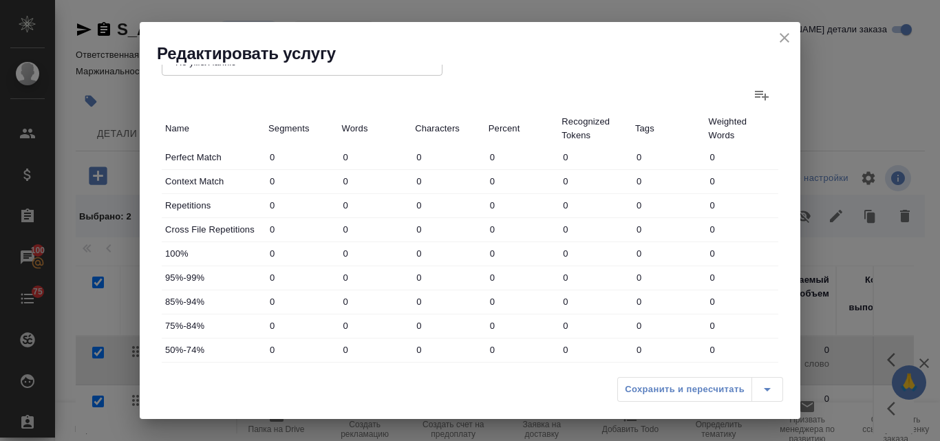
scroll to position [362, 0]
click at [753, 92] on icon at bounding box center [761, 93] width 17 height 17
click at [0, 0] on input "file" at bounding box center [0, 0] width 0 height 0
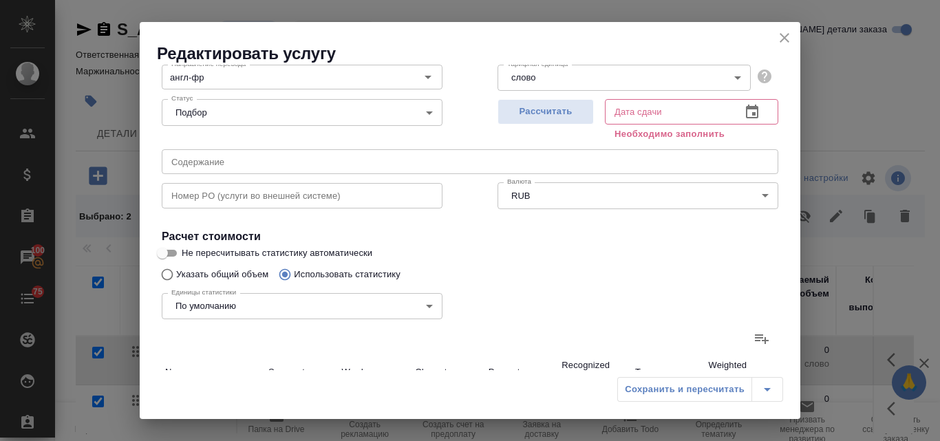
scroll to position [87, 0]
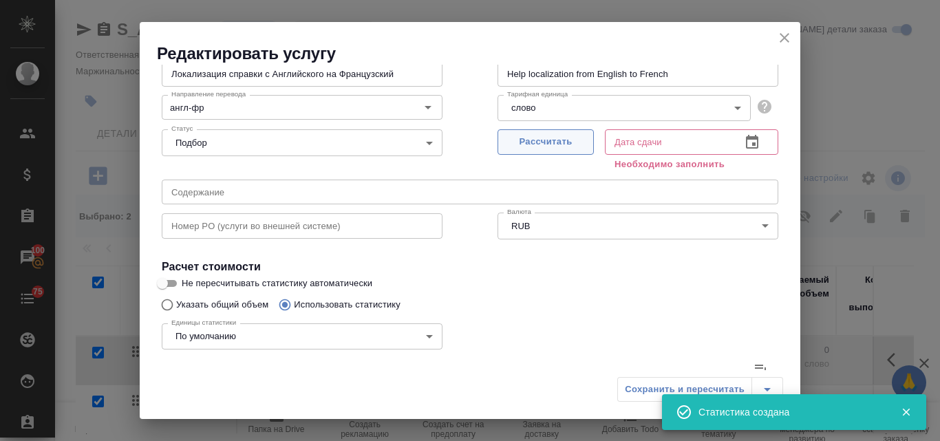
type input "25"
type input "410"
type input "2872"
type input "25"
type input "410"
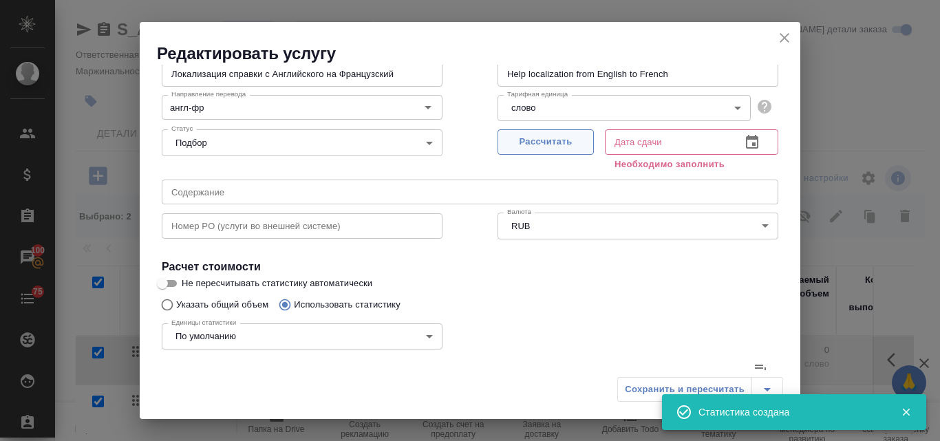
type input "2872"
type input "25"
type input "410"
type input "2872"
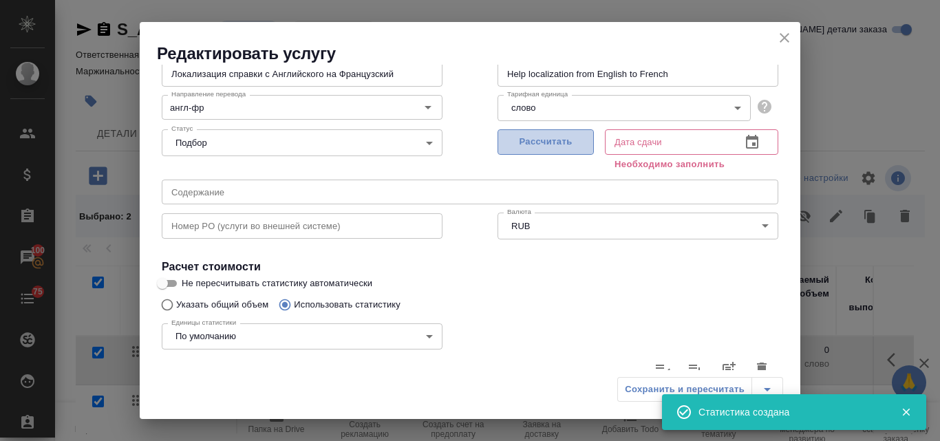
click at [536, 147] on span "Рассчитать" at bounding box center [545, 142] width 81 height 16
type input "08.09.2025 18:02"
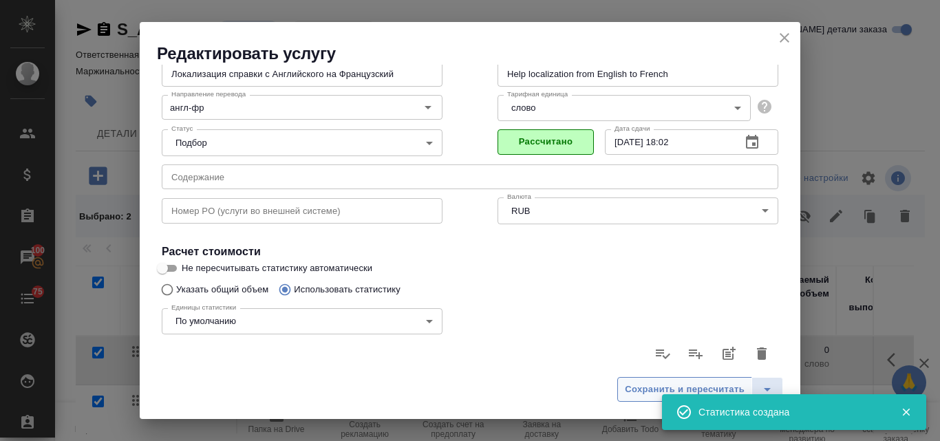
click at [645, 393] on span "Сохранить и пересчитать" at bounding box center [685, 390] width 120 height 16
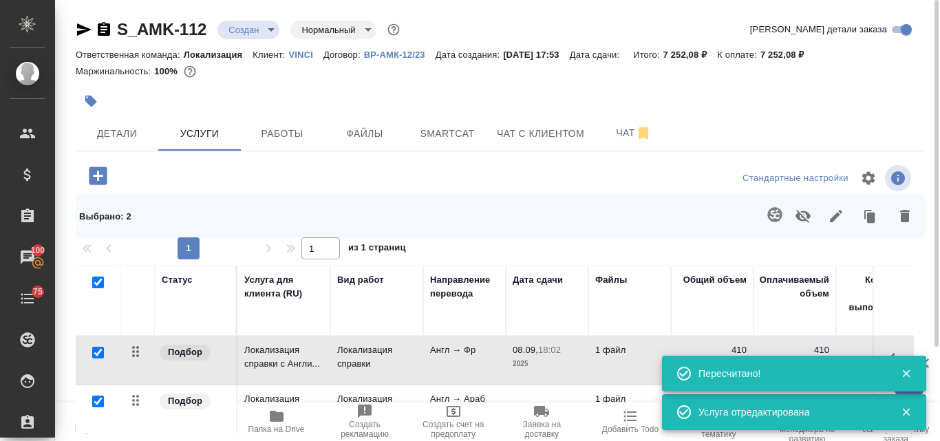
scroll to position [69, 0]
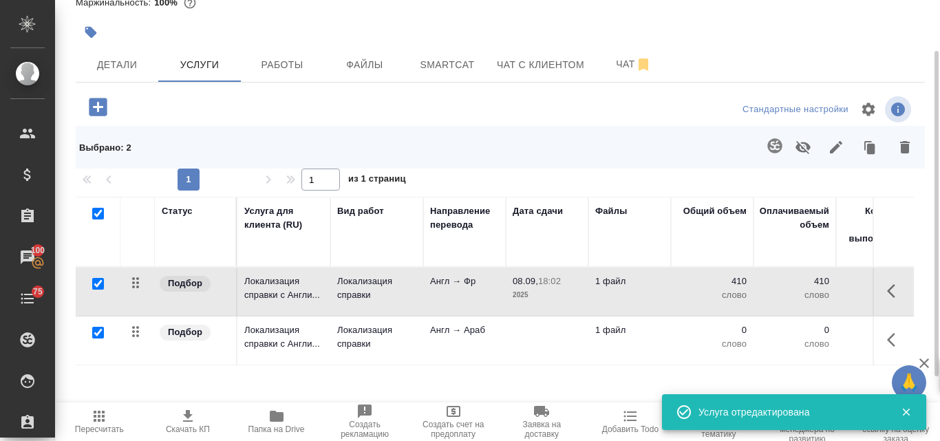
click at [449, 328] on p "Англ → Араб" at bounding box center [464, 330] width 69 height 14
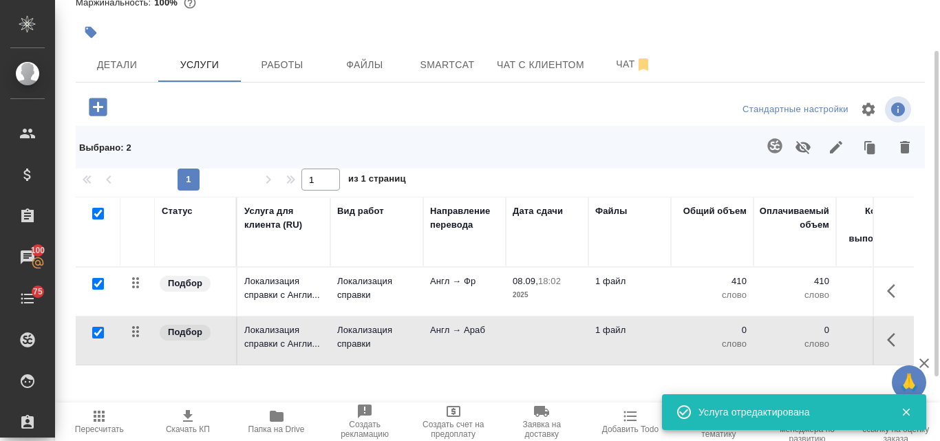
click at [449, 328] on p "Англ → Араб" at bounding box center [464, 330] width 69 height 14
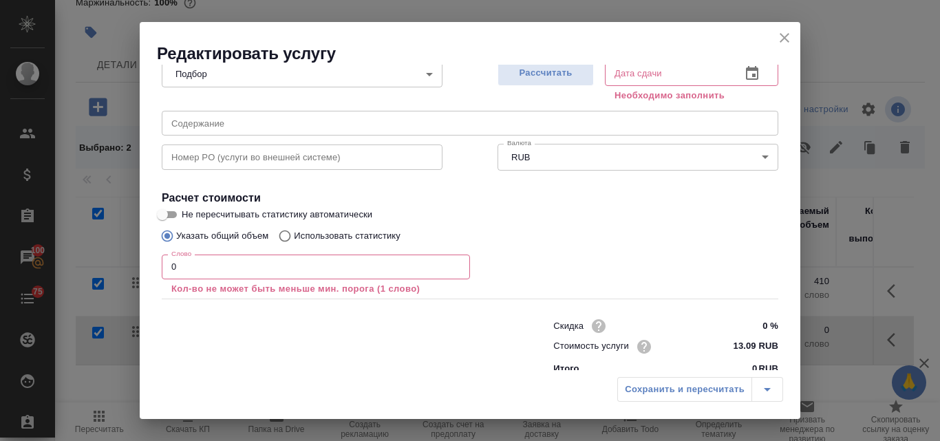
scroll to position [172, 0]
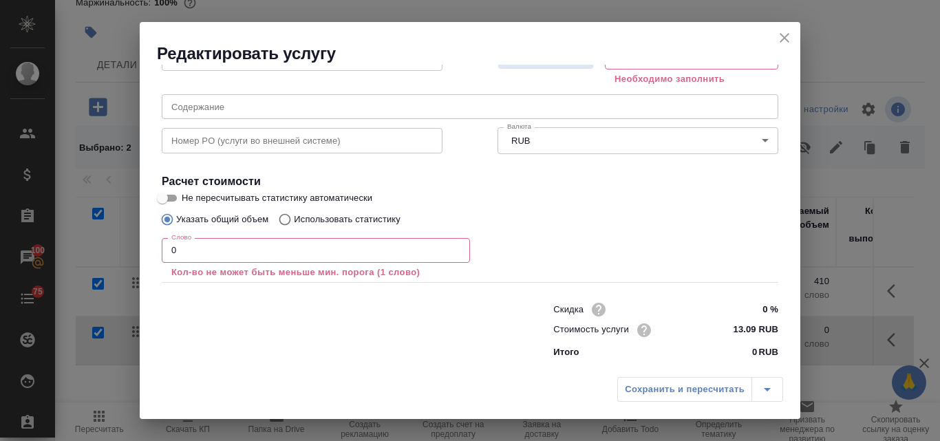
click at [219, 244] on input "0" at bounding box center [316, 250] width 308 height 25
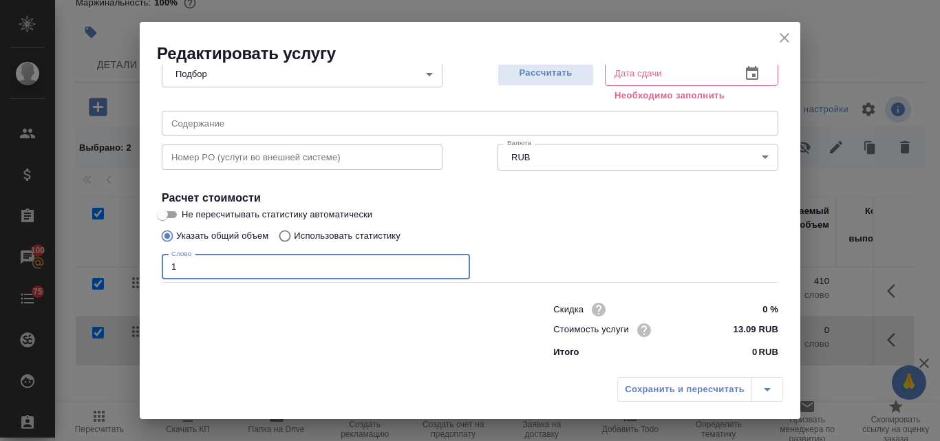
scroll to position [156, 0]
type input "1"
click at [285, 231] on input "Использовать статистику" at bounding box center [283, 236] width 22 height 26
radio input "true"
radio input "false"
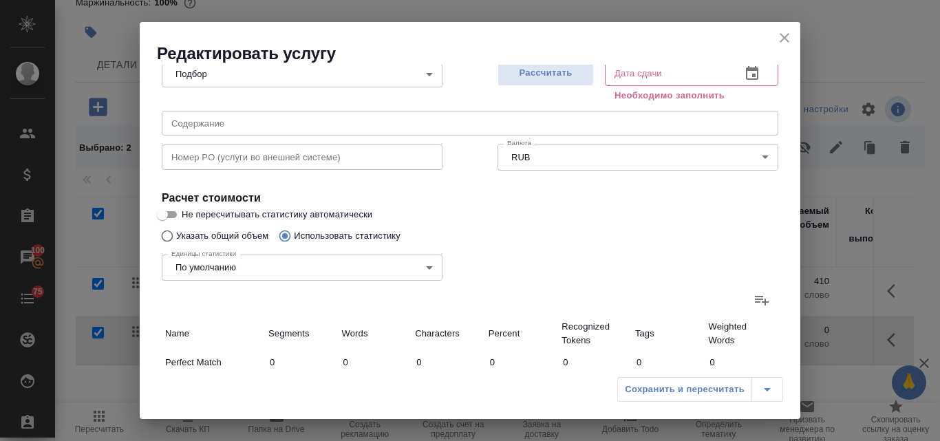
click at [753, 296] on icon at bounding box center [761, 300] width 17 height 17
click at [0, 0] on input "file" at bounding box center [0, 0] width 0 height 0
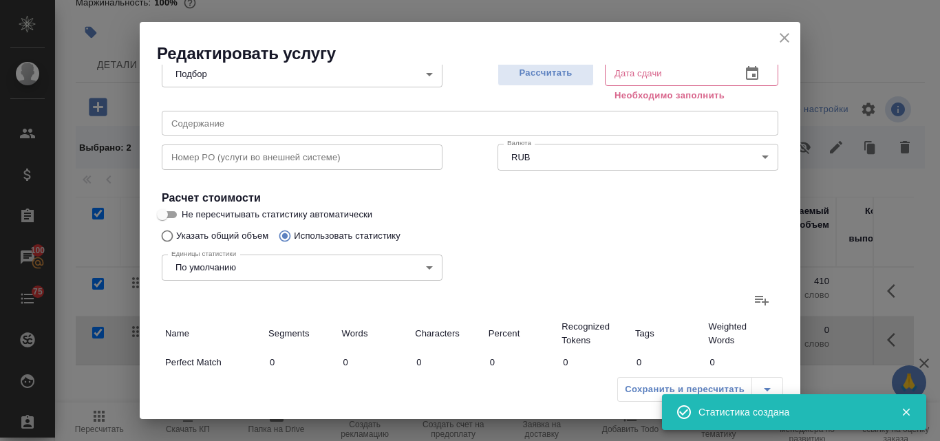
type input "25"
type input "410"
type input "2872"
type input "25"
type input "410"
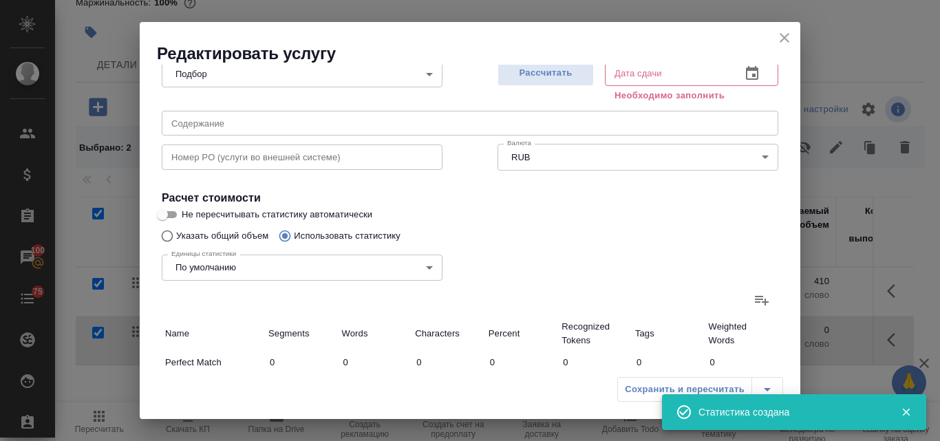
type input "2872"
type input "25"
type input "410"
type input "2872"
click at [517, 76] on span "Рассчитать" at bounding box center [545, 73] width 81 height 16
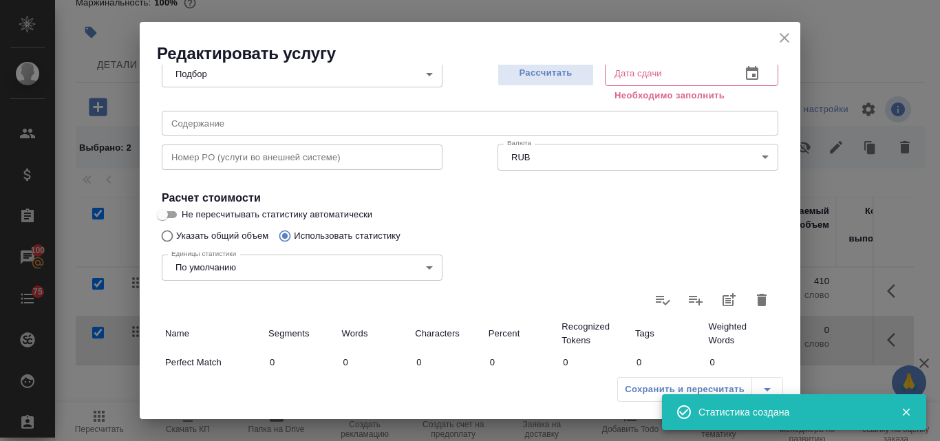
type input "08.09.2025 18:02"
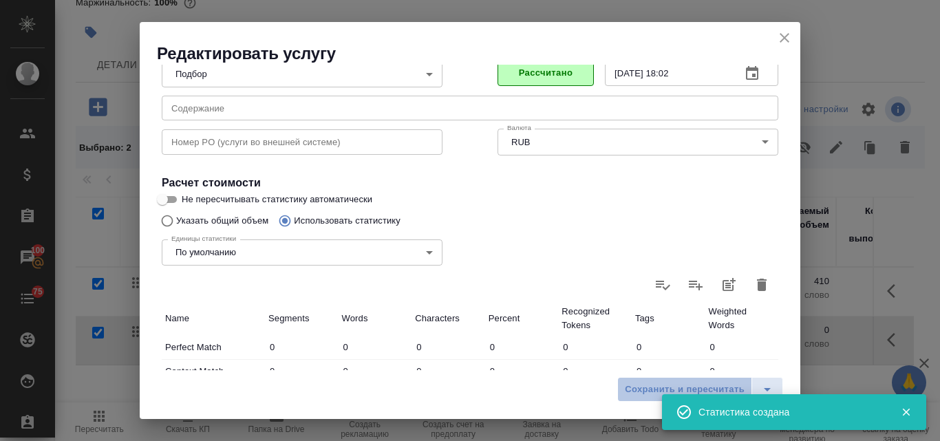
click at [635, 384] on span "Сохранить и пересчитать" at bounding box center [685, 390] width 120 height 16
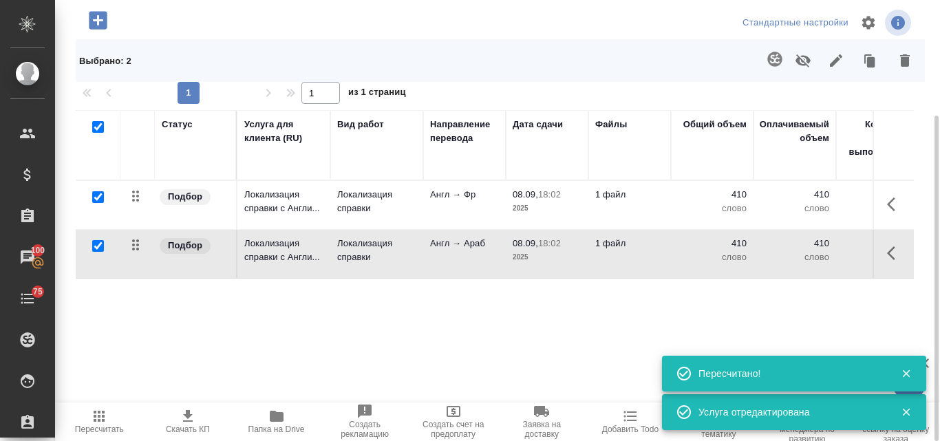
scroll to position [0, 0]
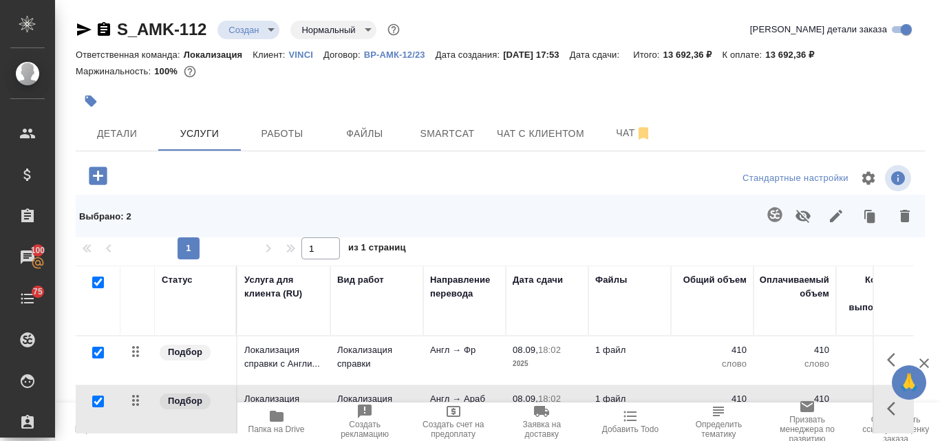
click at [83, 32] on icon "button" at bounding box center [84, 29] width 14 height 12
click at [134, 129] on span "Детали" at bounding box center [117, 133] width 66 height 17
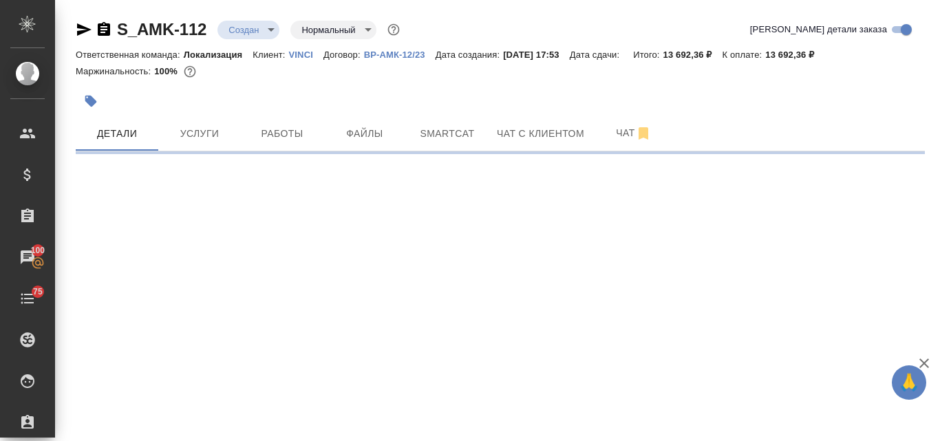
select select "RU"
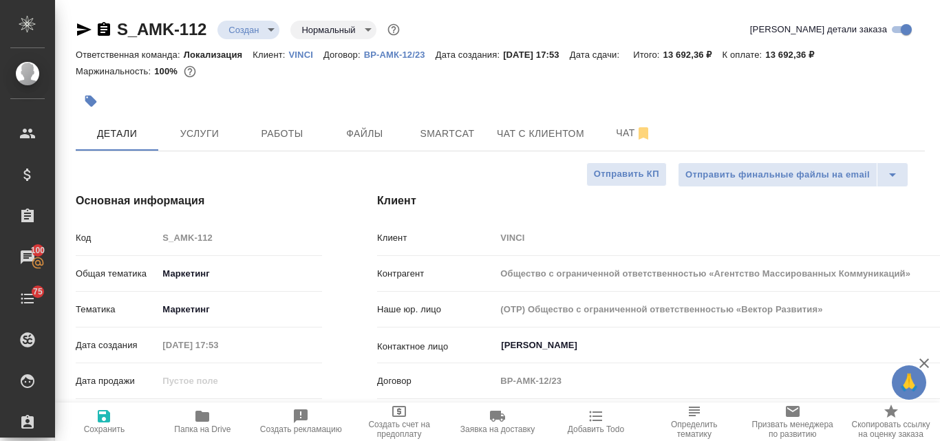
type textarea "x"
type input "[PERSON_NAME]"
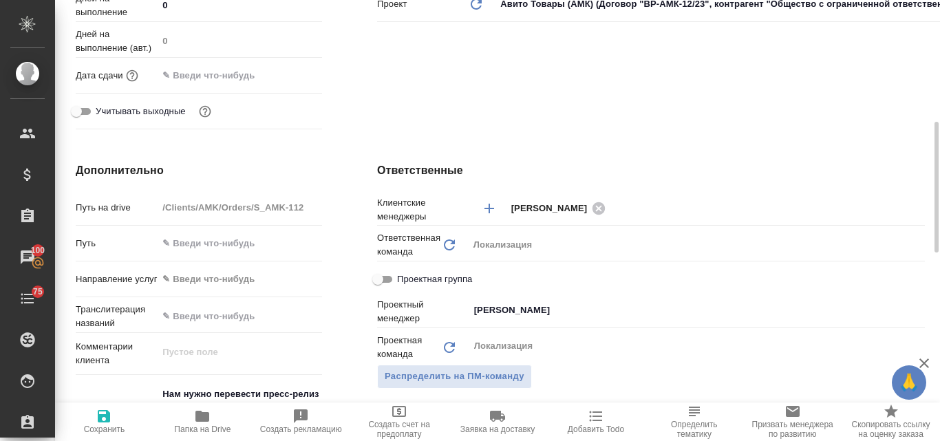
scroll to position [138, 0]
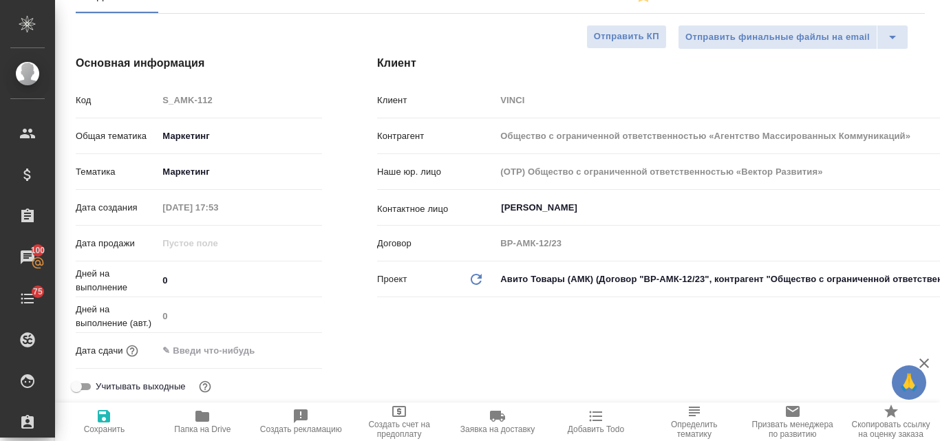
type textarea "x"
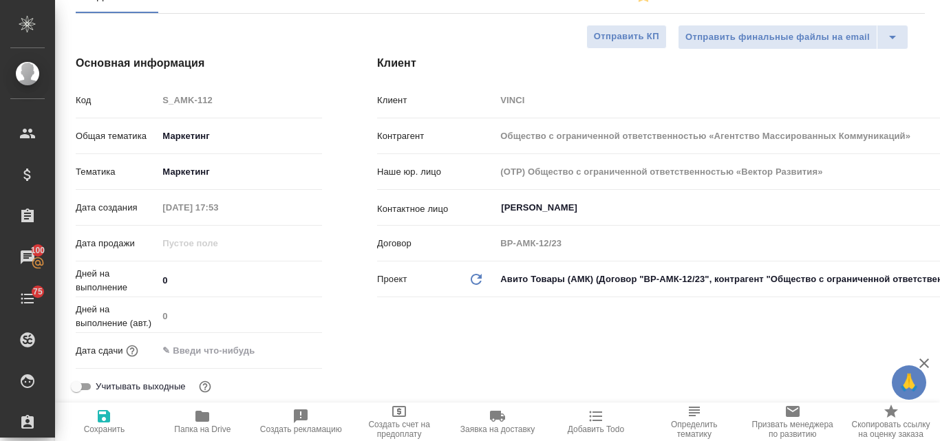
type textarea "x"
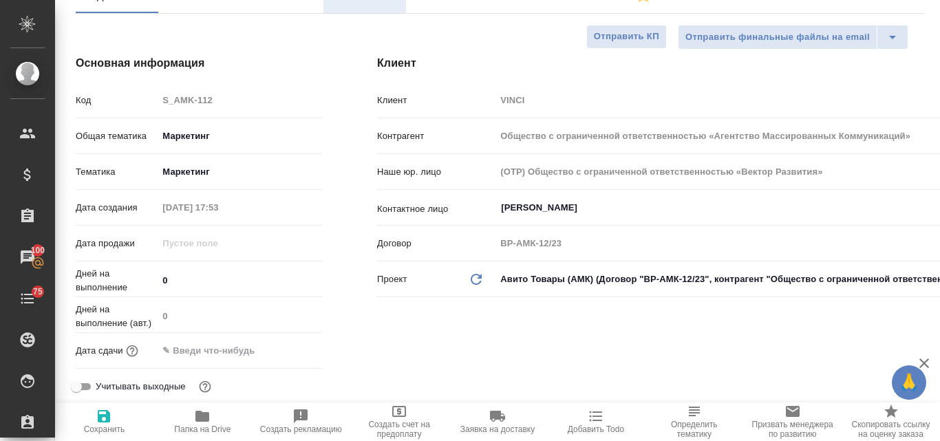
type textarea "x"
click at [586, 202] on input "[PERSON_NAME]" at bounding box center [769, 208] width 539 height 17
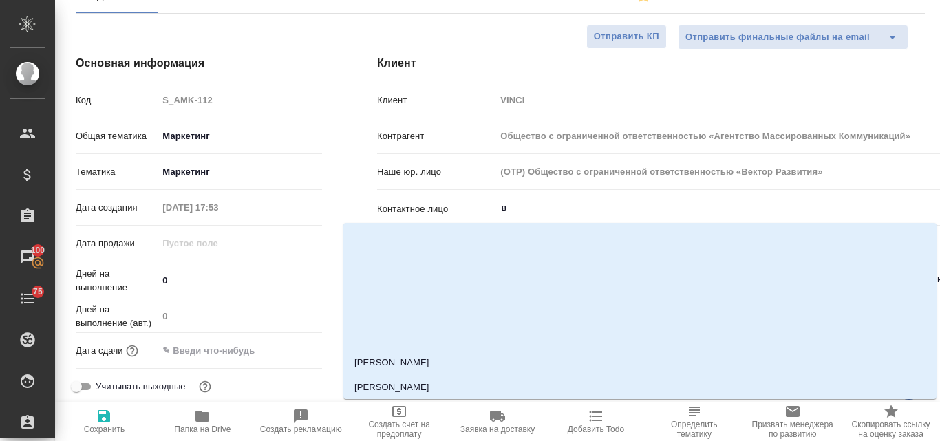
scroll to position [149, 0]
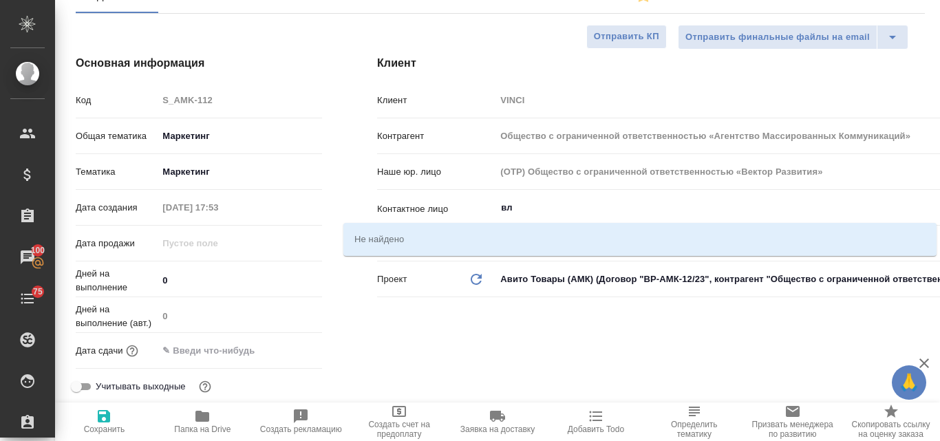
type input "в"
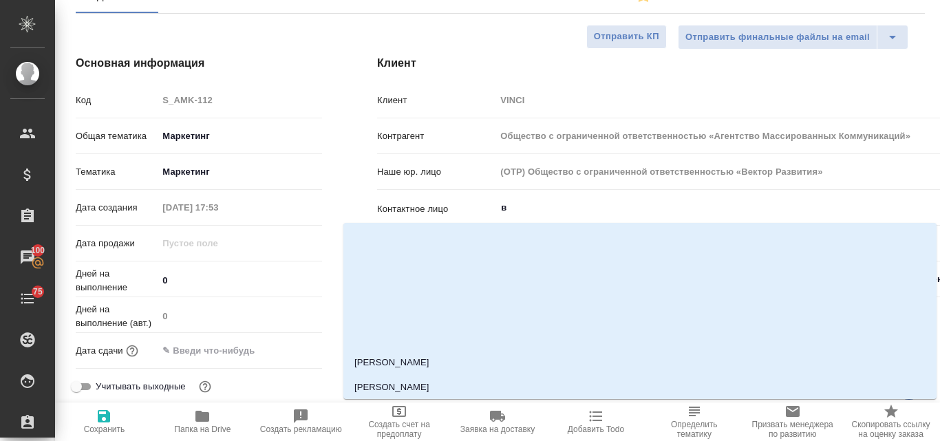
type textarea "x"
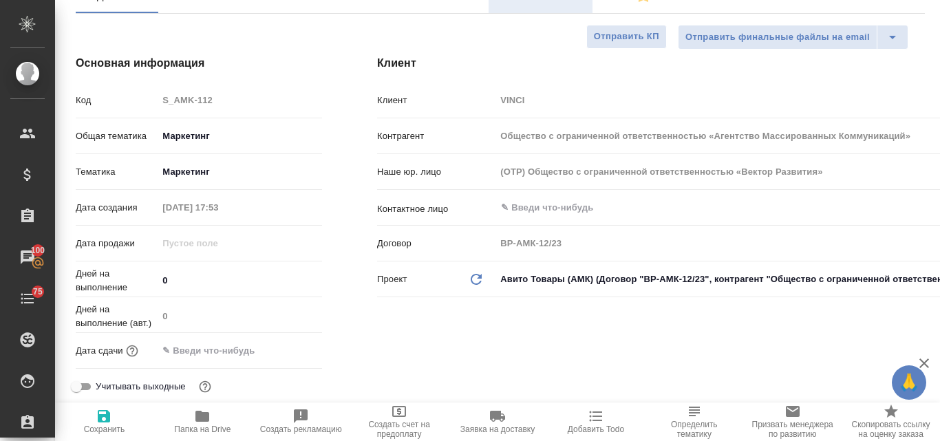
type textarea "x"
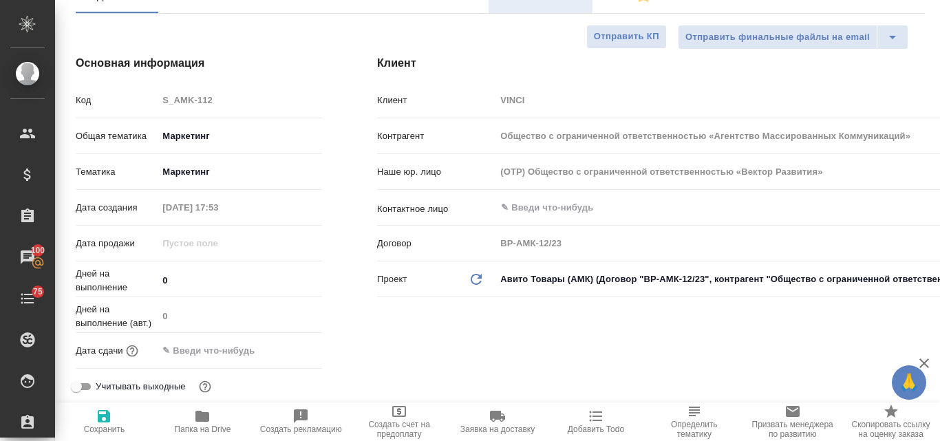
type textarea "x"
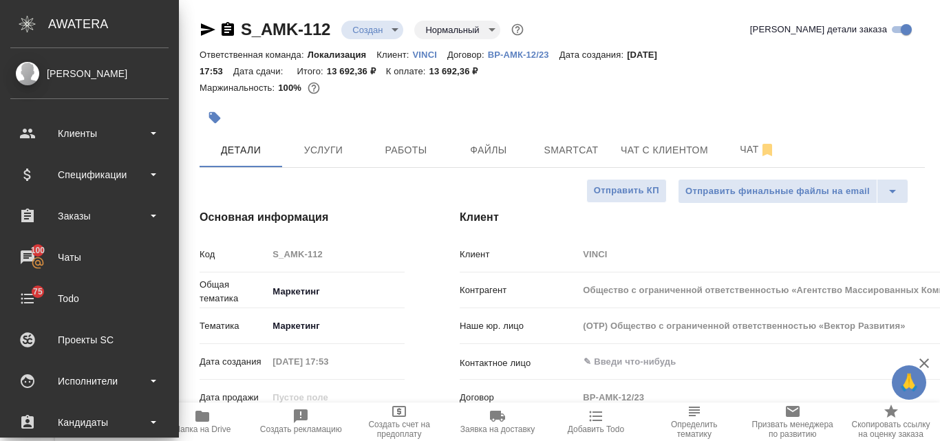
type textarea "x"
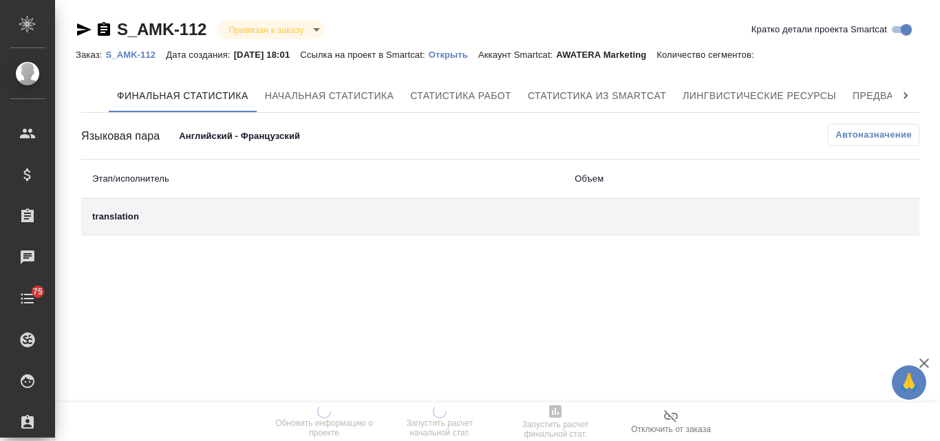
click at [452, 54] on p "Открыть" at bounding box center [454, 55] width 50 height 10
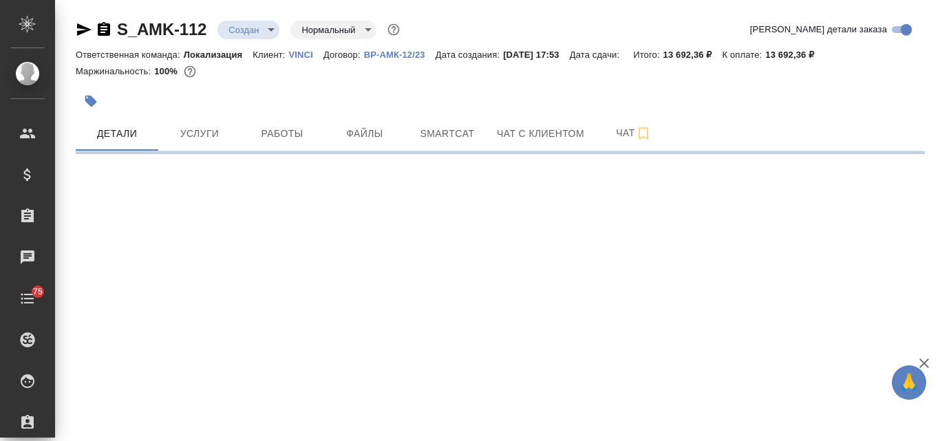
select select "RU"
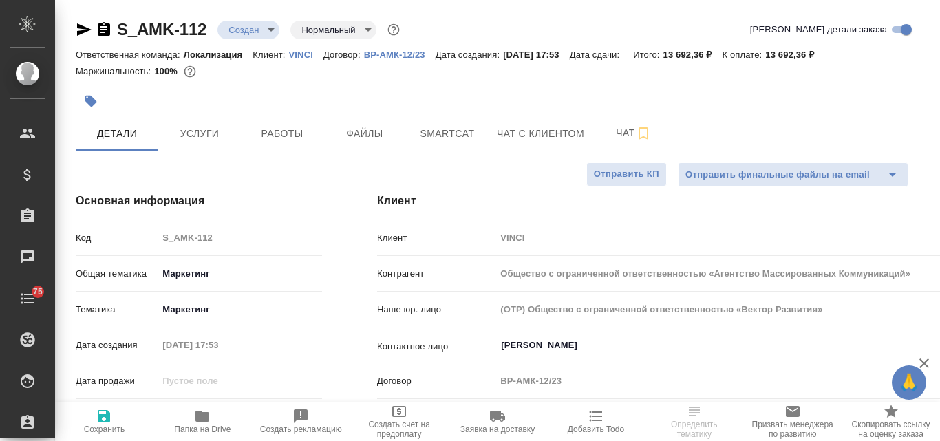
type textarea "x"
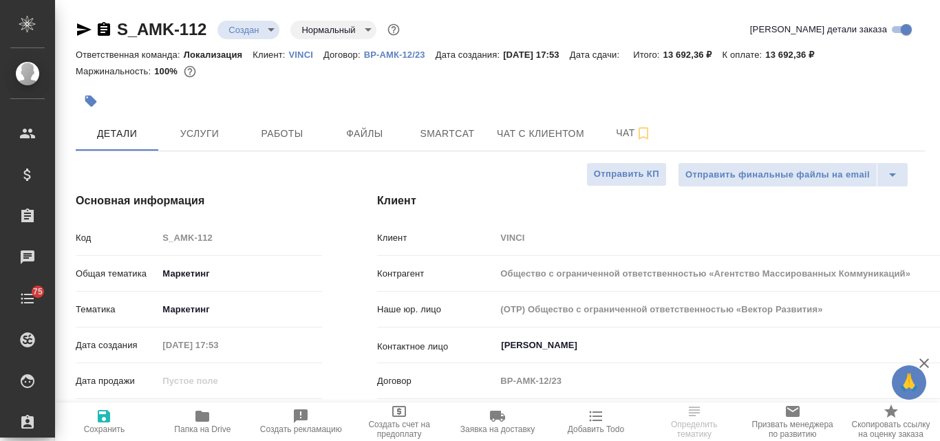
type textarea "x"
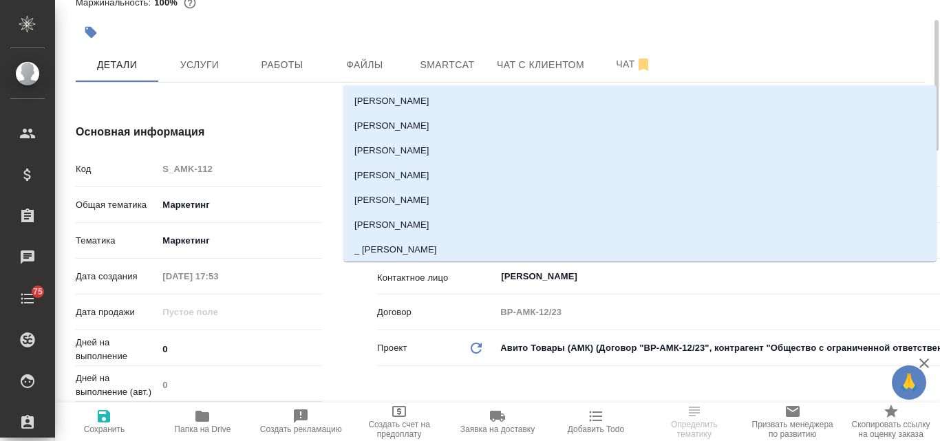
click at [564, 270] on input "[PERSON_NAME]" at bounding box center [769, 276] width 539 height 17
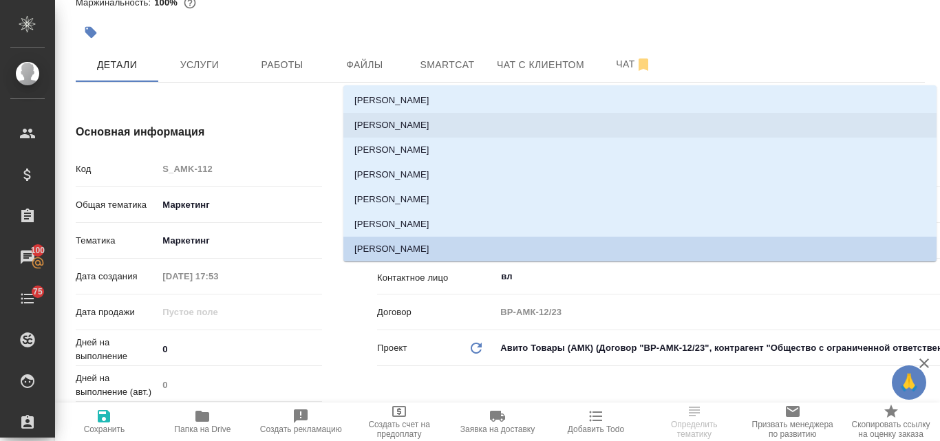
scroll to position [0, 0]
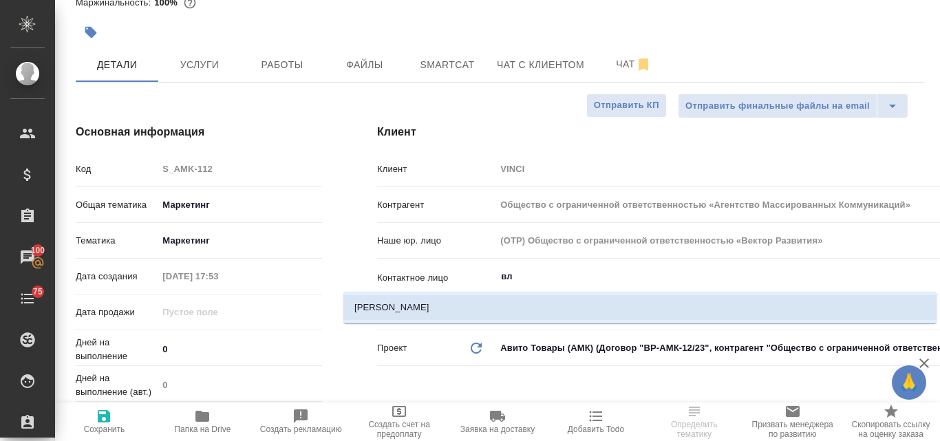
click at [431, 314] on li "[PERSON_NAME]" at bounding box center [639, 307] width 593 height 25
type input "[PERSON_NAME]"
type textarea "x"
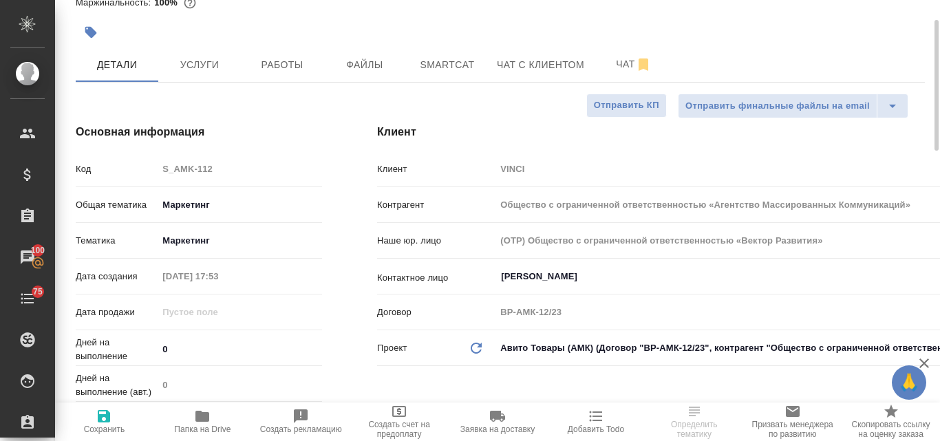
type input "[PERSON_NAME]"
click at [109, 416] on icon "button" at bounding box center [104, 416] width 12 height 12
type textarea "x"
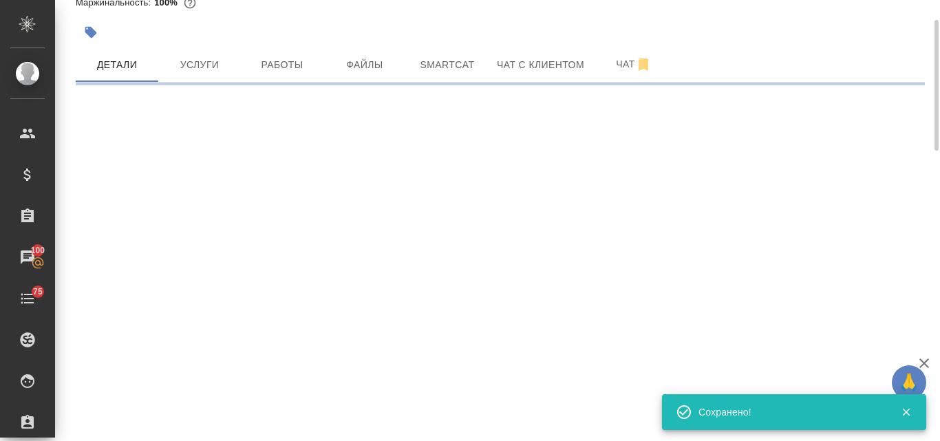
select select "RU"
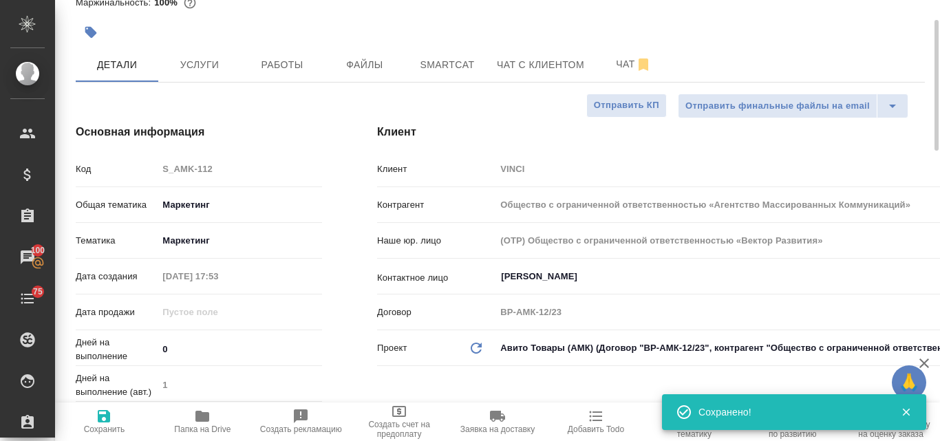
type input "holyTrinity"
type textarea "x"
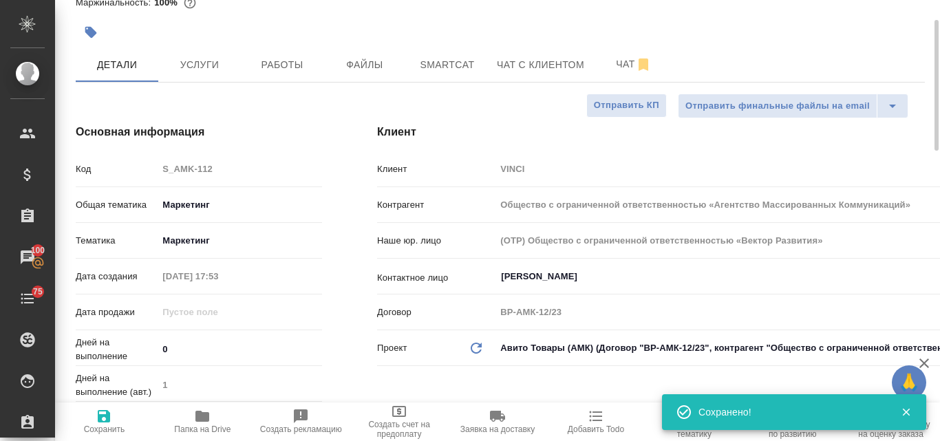
type textarea "x"
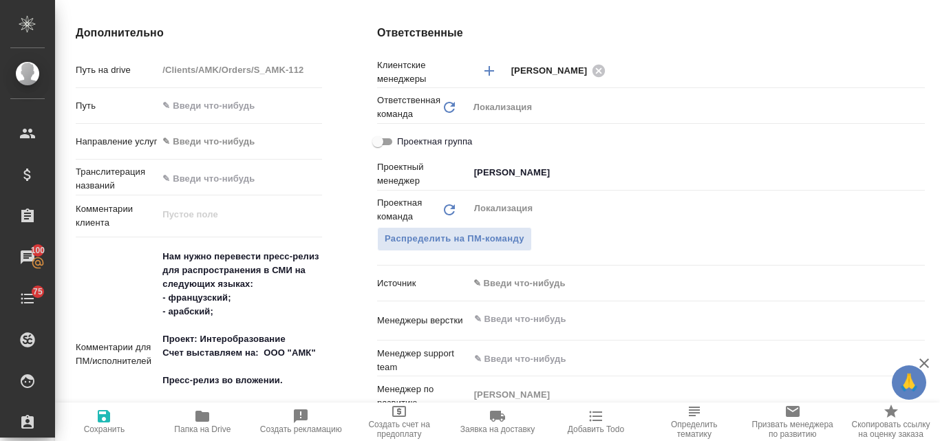
scroll to position [206, 0]
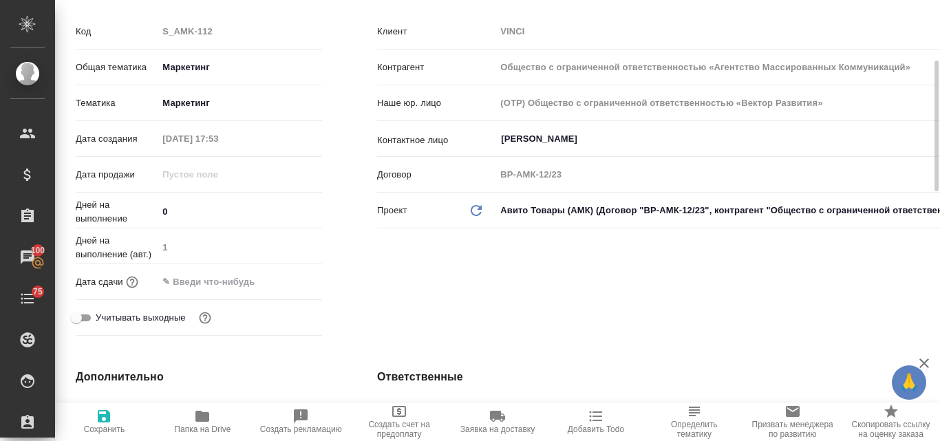
type textarea "x"
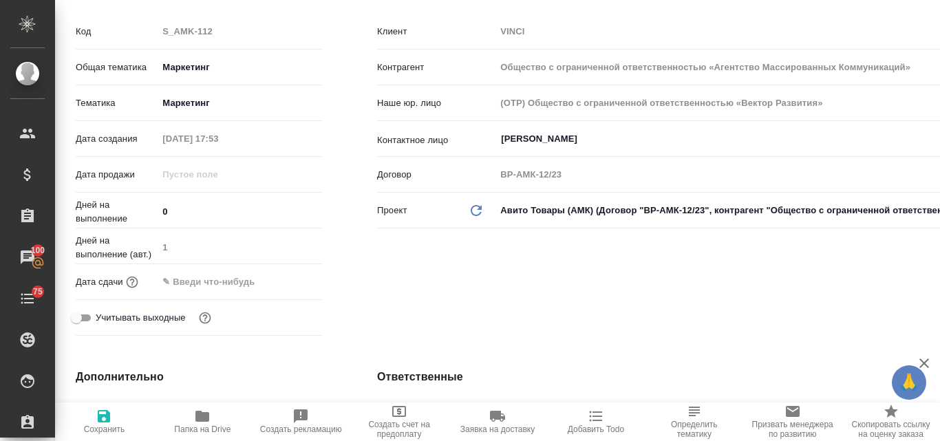
type textarea "x"
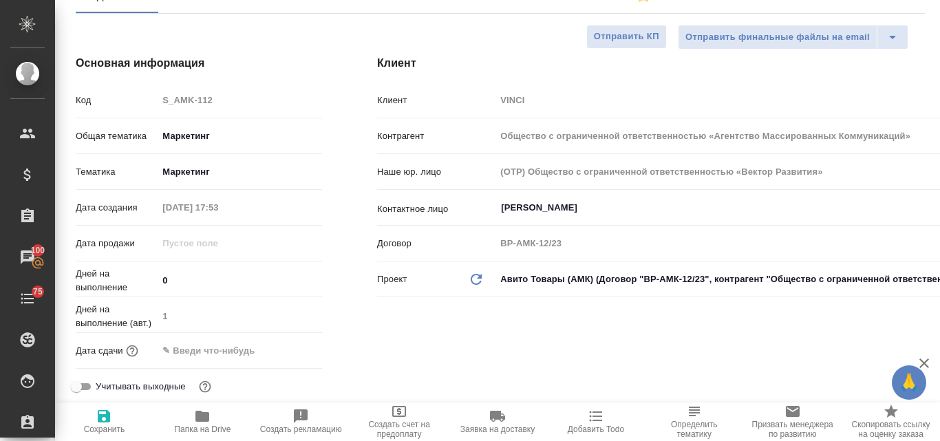
scroll to position [0, 0]
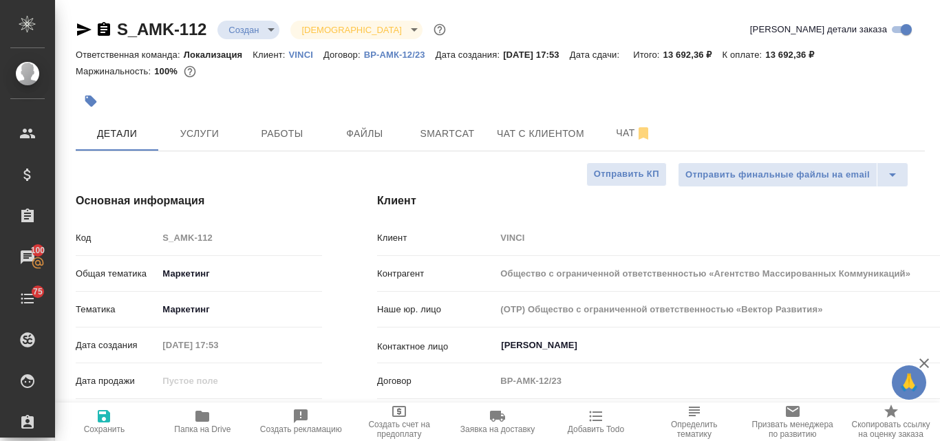
click at [109, 423] on icon "button" at bounding box center [104, 416] width 17 height 17
type textarea "x"
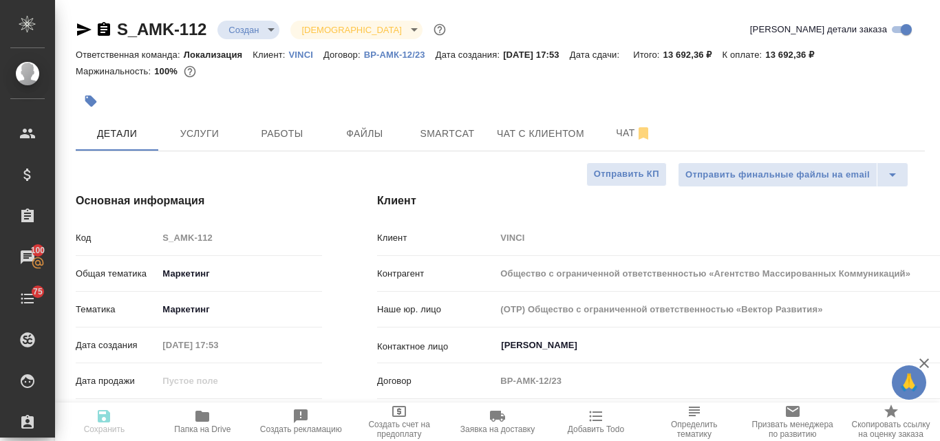
type textarea "x"
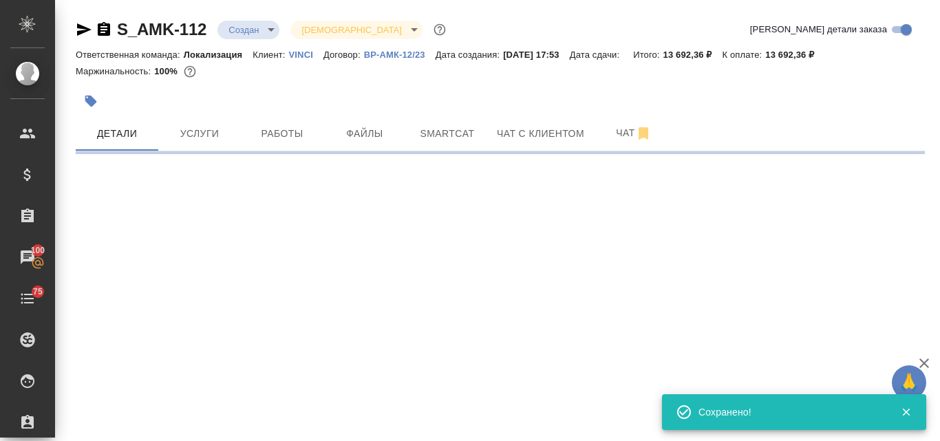
select select "RU"
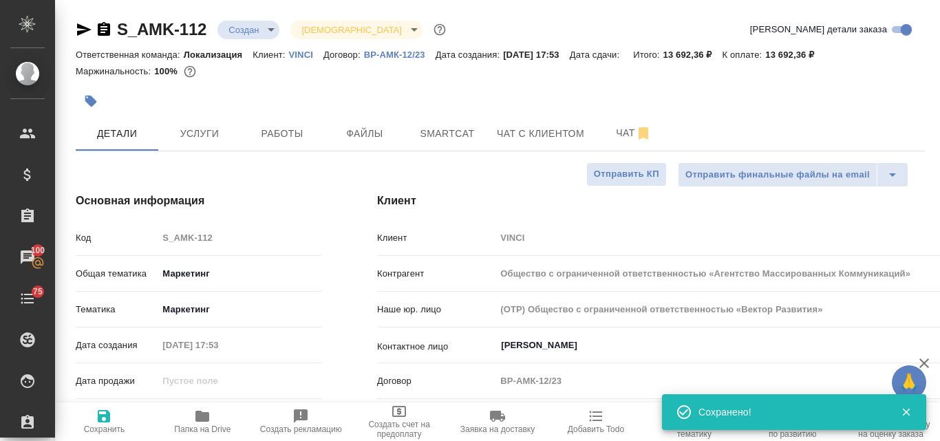
type textarea "x"
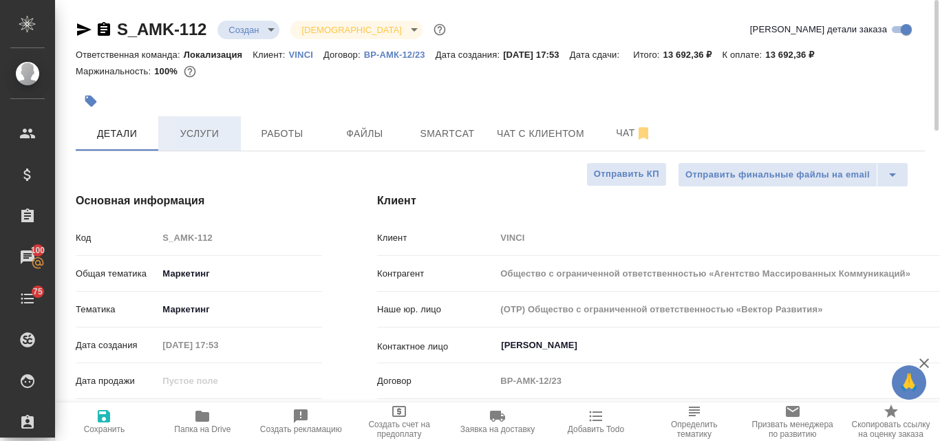
click at [198, 144] on button "Услуги" at bounding box center [199, 133] width 83 height 34
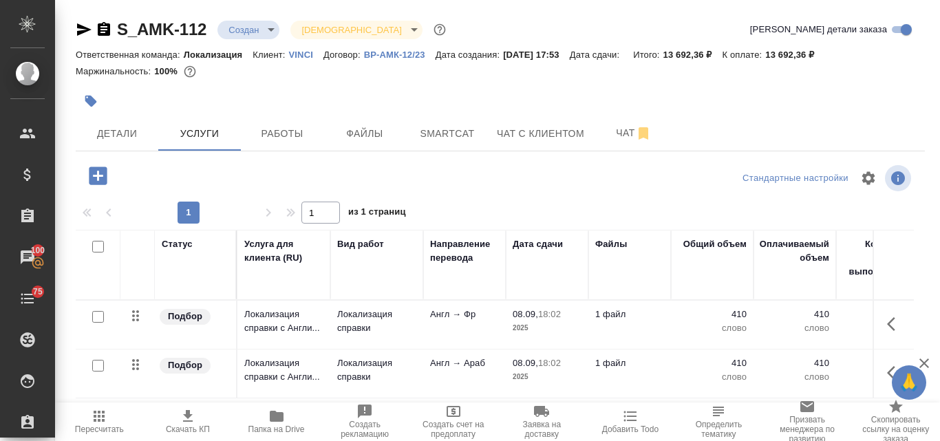
click at [187, 420] on icon "button" at bounding box center [188, 416] width 17 height 17
